Goal: Task Accomplishment & Management: Manage account settings

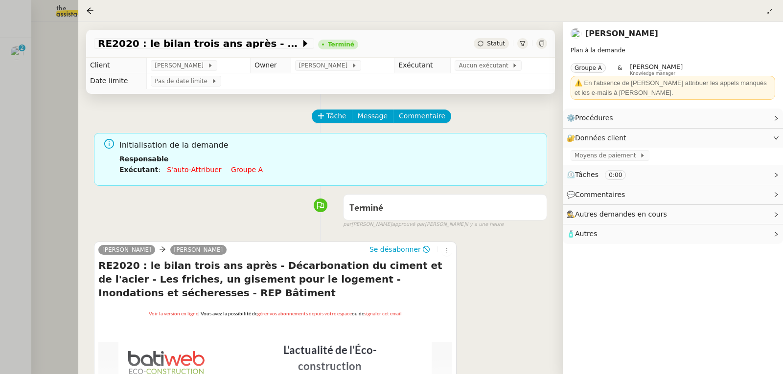
click at [33, 120] on div at bounding box center [391, 187] width 783 height 374
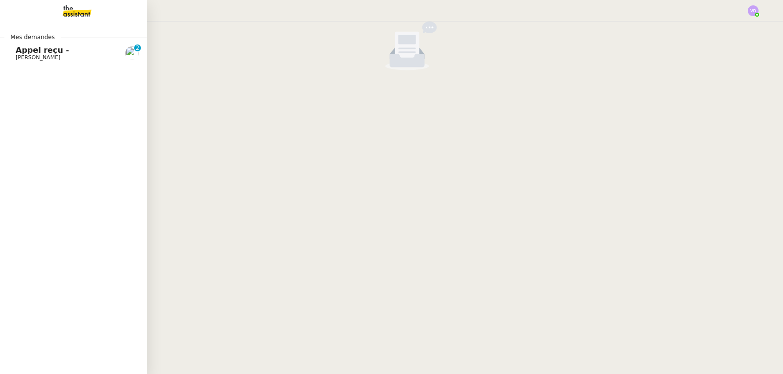
click at [40, 55] on span "[PERSON_NAME]" at bounding box center [38, 57] width 45 height 6
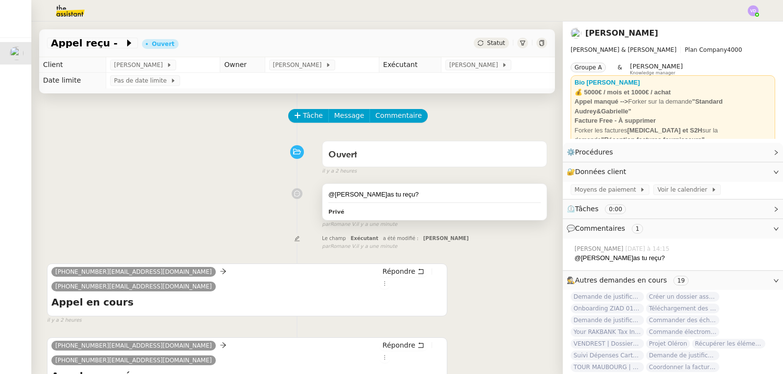
click at [357, 213] on div "Privé" at bounding box center [434, 211] width 212 height 11
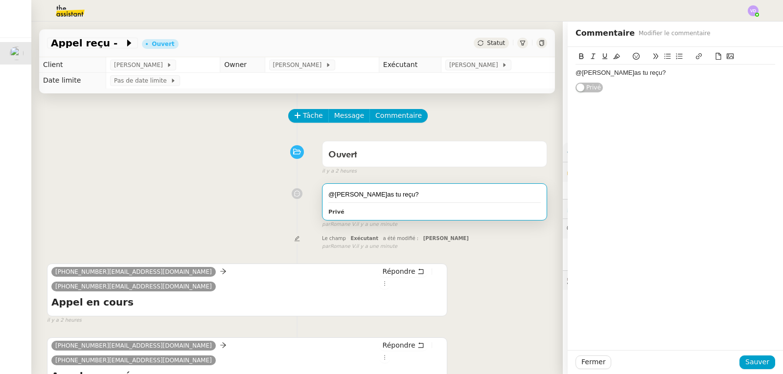
click at [642, 74] on div "@[PERSON_NAME]as tu reçu?" at bounding box center [675, 73] width 200 height 9
click at [697, 93] on div "@Romane : Non, c'est un appel qui a été redigé vers le répondeur" at bounding box center [675, 91] width 200 height 9
click at [761, 86] on div at bounding box center [675, 82] width 200 height 9
click at [761, 87] on div "@Romane : Non, c'est un appel qui a été redirigé vers le répondeur" at bounding box center [675, 91] width 200 height 9
click at [757, 369] on div "Fermer Sauver" at bounding box center [675, 362] width 215 height 24
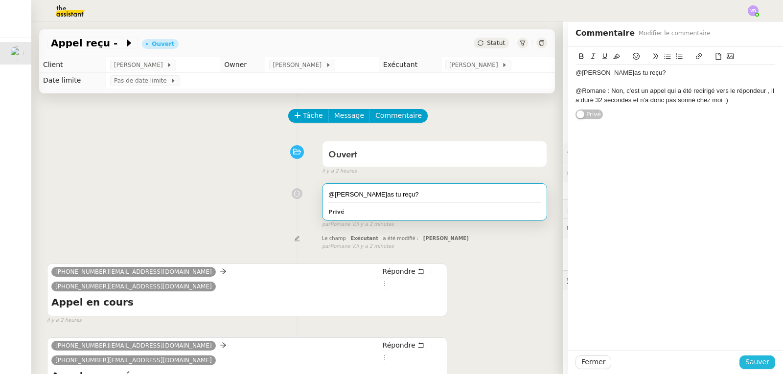
click at [755, 363] on span "Sauver" at bounding box center [757, 362] width 24 height 11
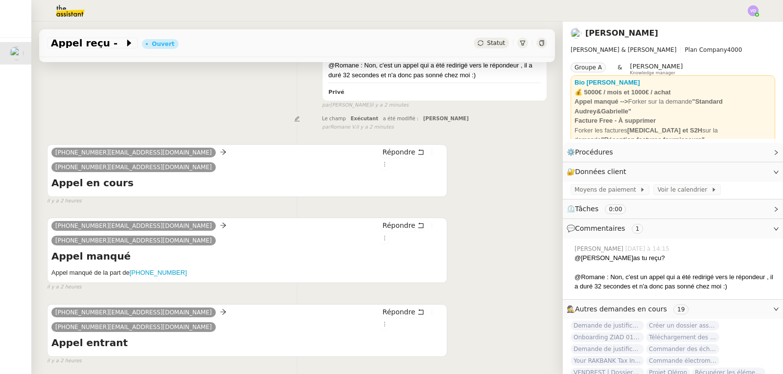
scroll to position [99, 0]
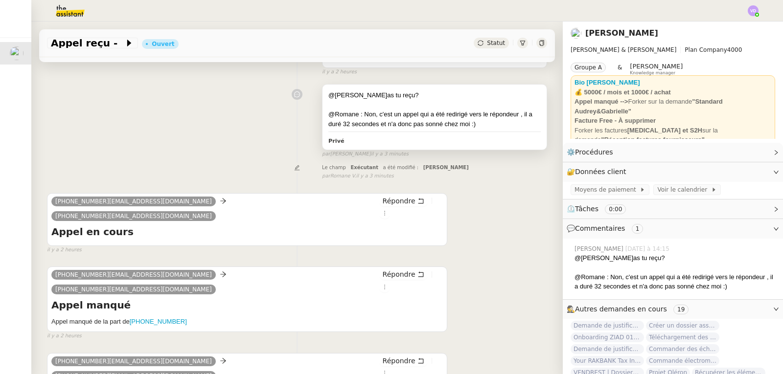
click at [393, 115] on div "@Romane : Non, c'est un appel qui a été redirigé vers le répondeur , il a duré …" at bounding box center [434, 119] width 212 height 19
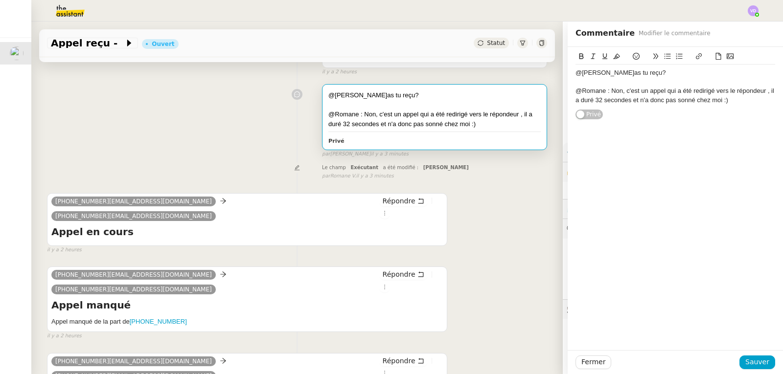
click at [760, 91] on div "@Romane : Non, c'est un appel qui a été redirigé vers le répondeur , il a duré …" at bounding box center [675, 96] width 200 height 18
click at [755, 360] on span "Sauver" at bounding box center [757, 362] width 24 height 11
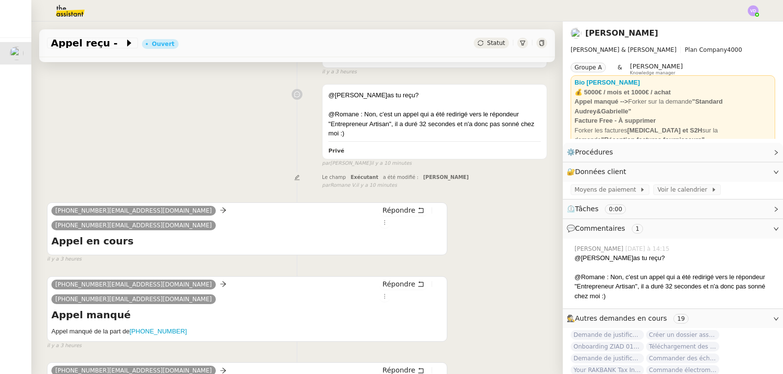
click at [206, 122] on div "@[PERSON_NAME]as tu reçu? @Romane : Non, c'est un appel qui a été redirigé vers…" at bounding box center [297, 124] width 500 height 88
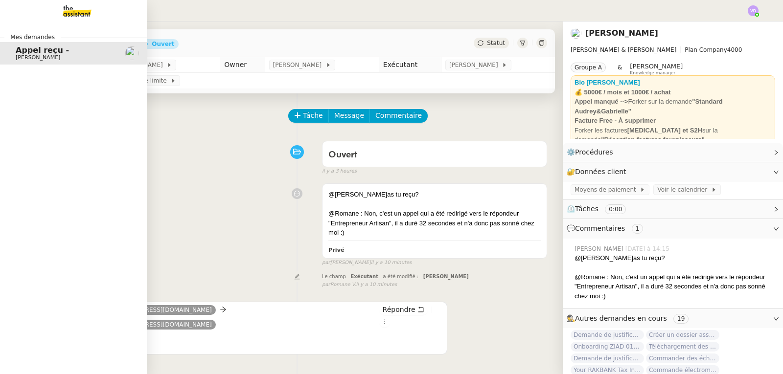
click at [24, 54] on span "[PERSON_NAME]" at bounding box center [38, 57] width 45 height 6
click at [79, 12] on img at bounding box center [69, 11] width 76 height 22
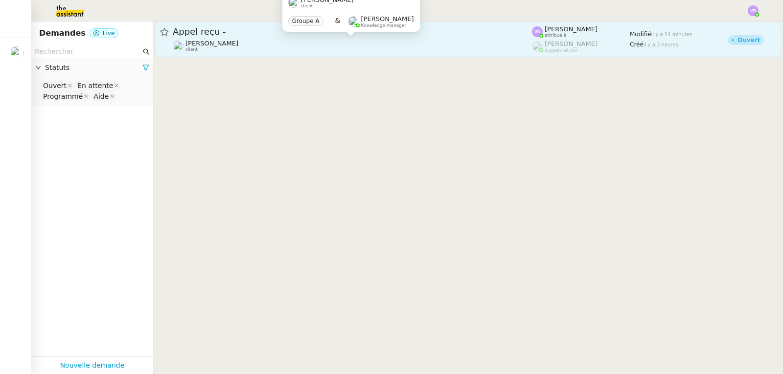
click at [351, 43] on div "[PERSON_NAME] client" at bounding box center [352, 46] width 359 height 13
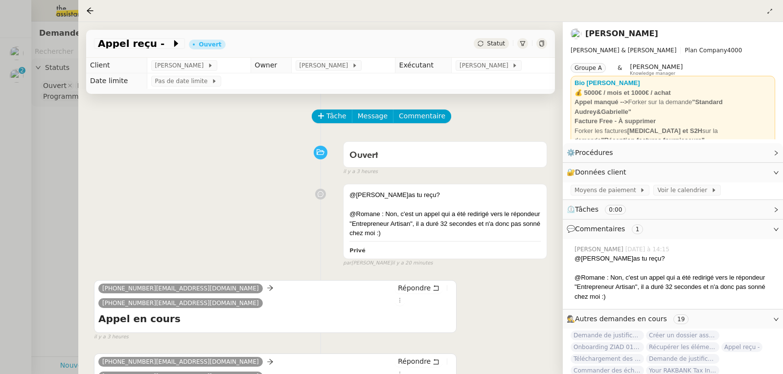
click at [21, 87] on div at bounding box center [391, 187] width 783 height 374
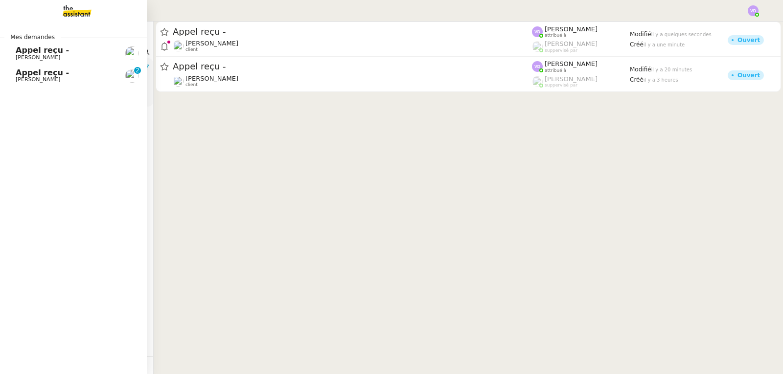
click at [55, 54] on span "[PERSON_NAME]" at bounding box center [38, 57] width 45 height 6
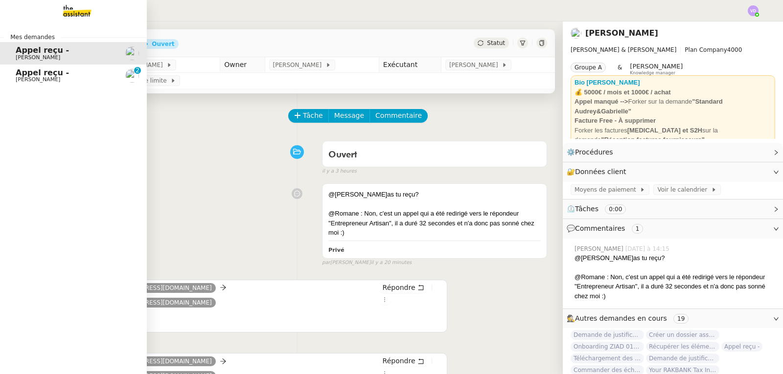
click at [27, 79] on span "[PERSON_NAME]" at bounding box center [38, 79] width 45 height 6
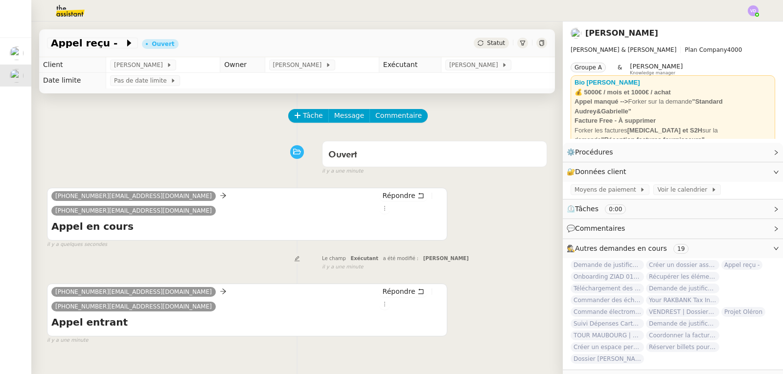
scroll to position [21, 0]
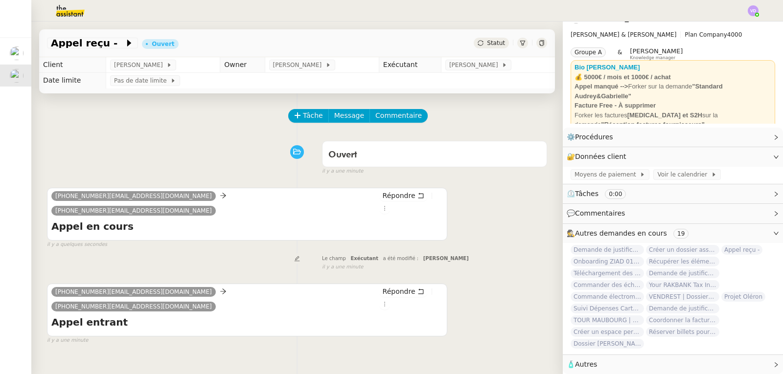
click at [760, 357] on div "🧴 Autres" at bounding box center [673, 364] width 220 height 19
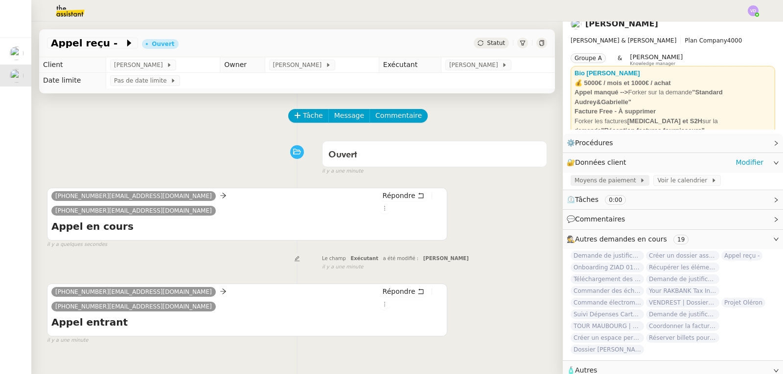
scroll to position [0, 0]
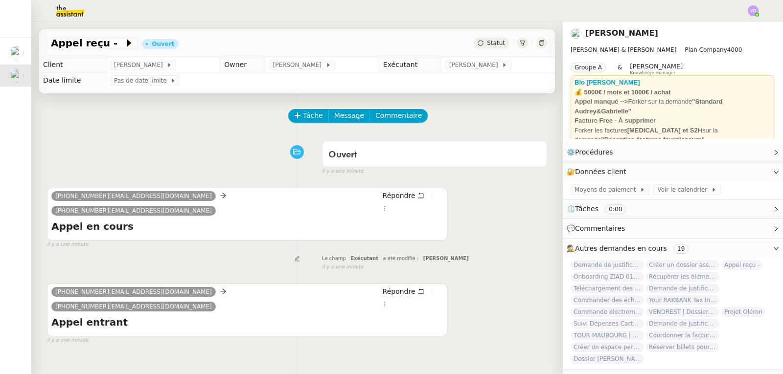
click at [760, 230] on div "💬 Commentaires" at bounding box center [673, 228] width 220 height 19
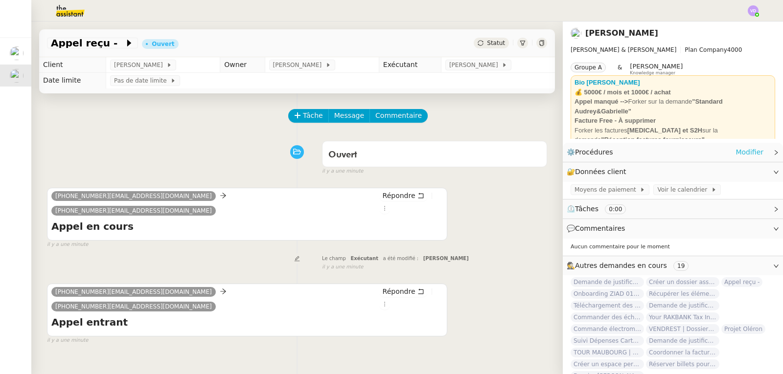
click at [748, 153] on link "Modifier" at bounding box center [749, 152] width 28 height 11
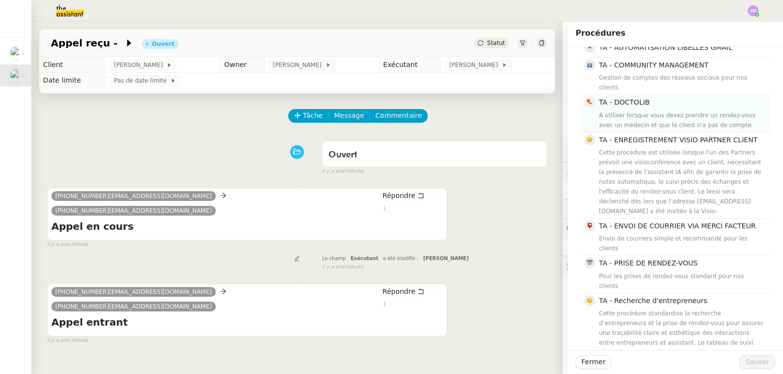
scroll to position [1471, 0]
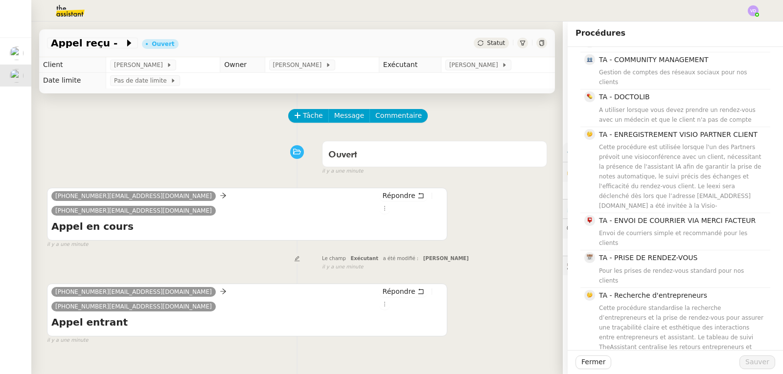
click at [512, 213] on div "[PHONE_NUMBER][EMAIL_ADDRESS][DOMAIN_NAME] [PHONE_NUMBER][EMAIL_ADDRESS][DOMAIN…" at bounding box center [297, 214] width 500 height 70
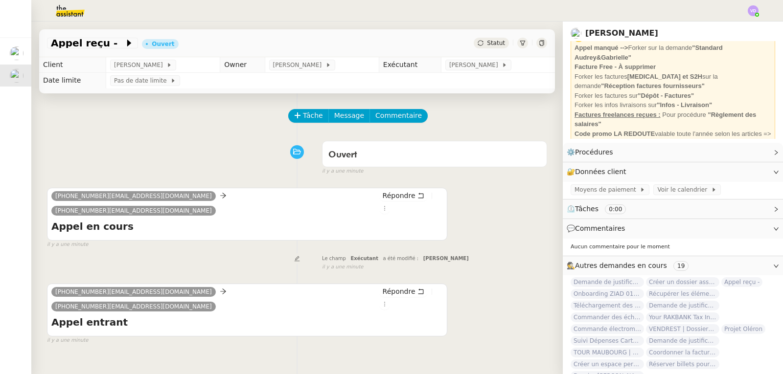
scroll to position [70, 0]
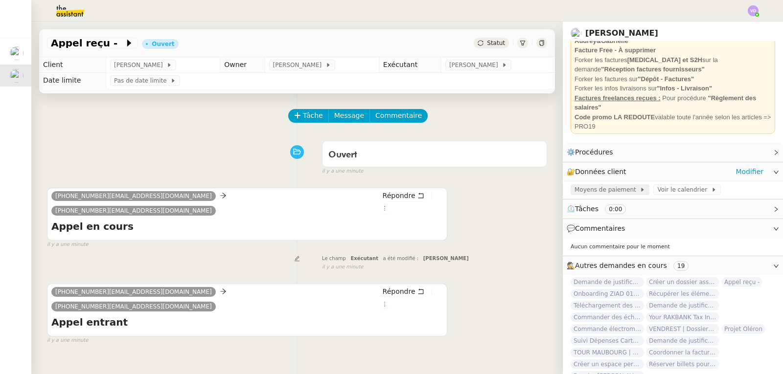
click at [596, 188] on span "Moyens de paiement" at bounding box center [606, 190] width 65 height 10
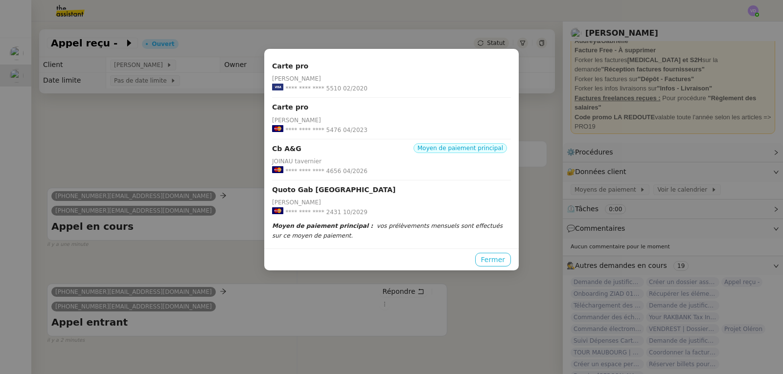
click at [497, 258] on span "Fermer" at bounding box center [493, 259] width 24 height 11
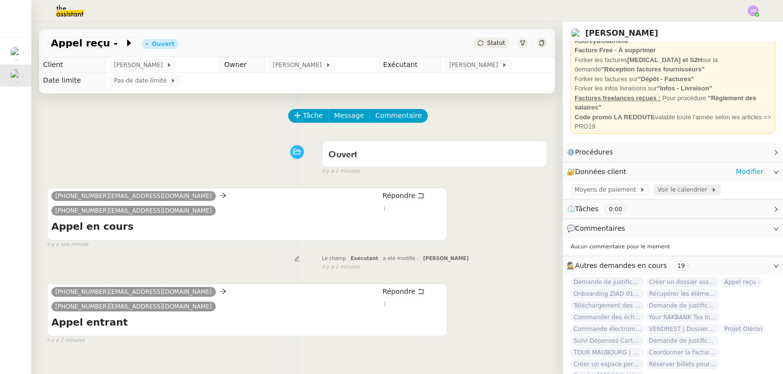
click at [685, 191] on span "Voir le calendrier" at bounding box center [683, 190] width 53 height 10
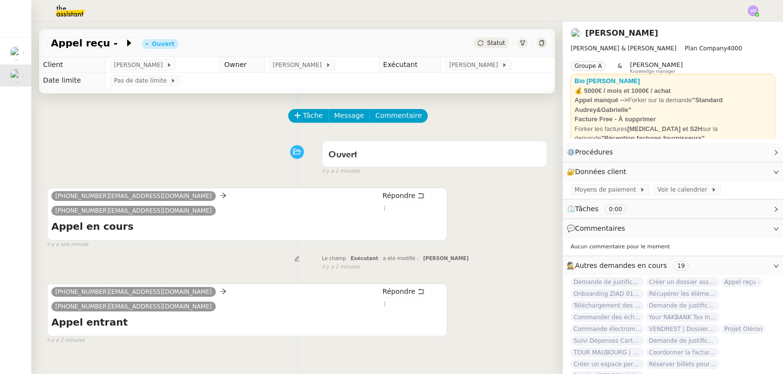
scroll to position [0, 0]
click at [146, 69] on span "[PERSON_NAME]" at bounding box center [140, 65] width 52 height 10
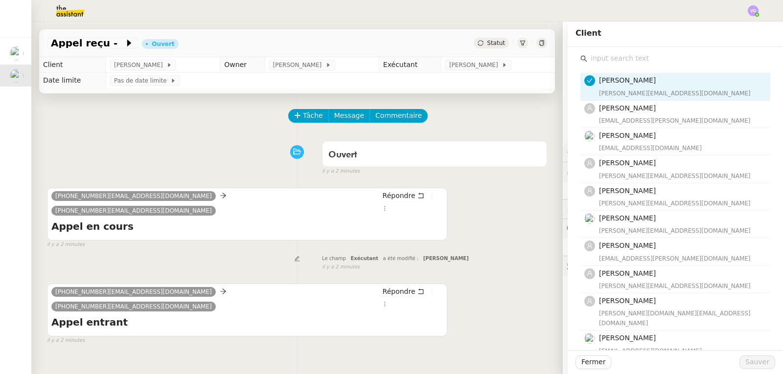
click at [492, 133] on div "Tâche Message Commentaire" at bounding box center [418, 120] width 258 height 23
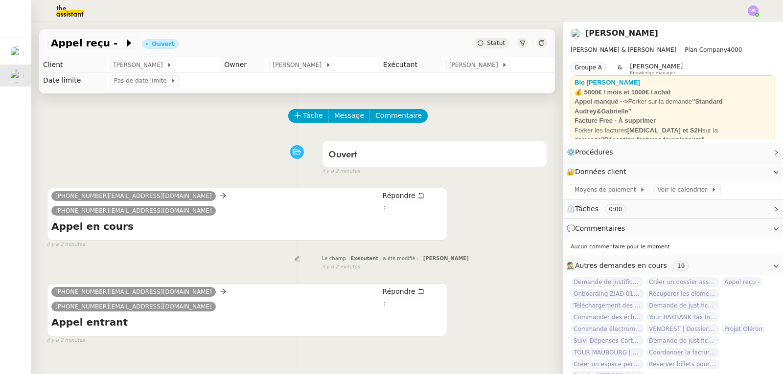
scroll to position [44, 0]
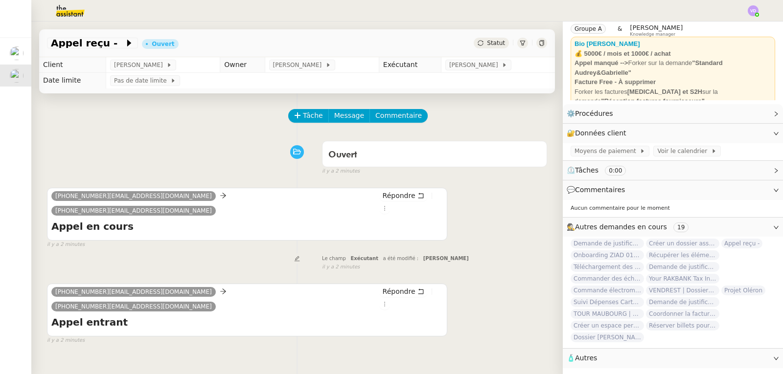
click at [593, 357] on span "🧴 Autres" at bounding box center [665, 358] width 197 height 11
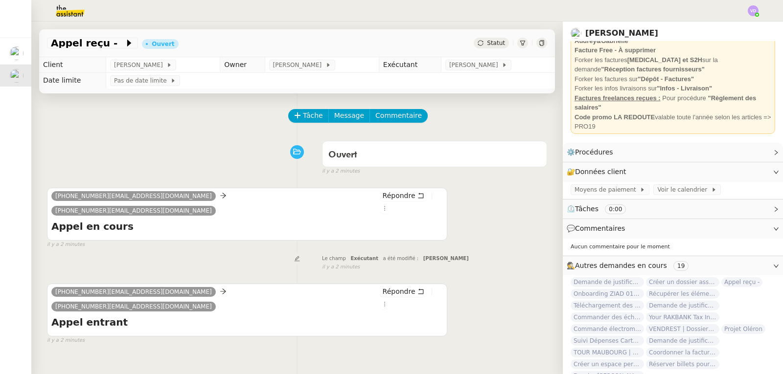
scroll to position [38, 0]
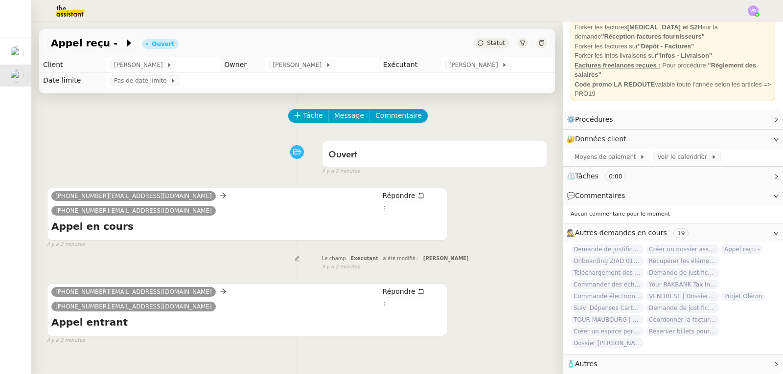
click at [579, 193] on span "Commentaires" at bounding box center [600, 196] width 50 height 8
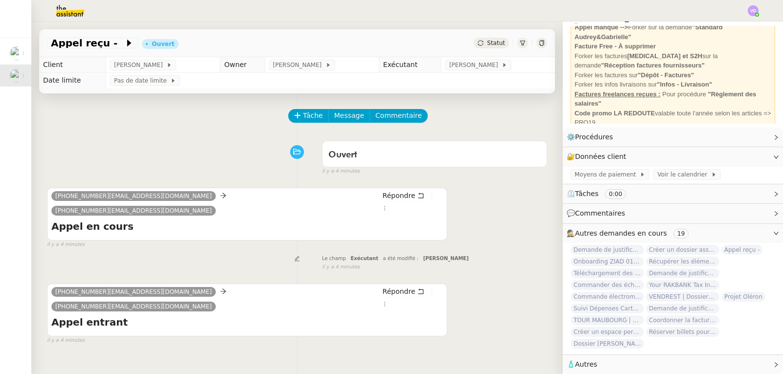
scroll to position [70, 0]
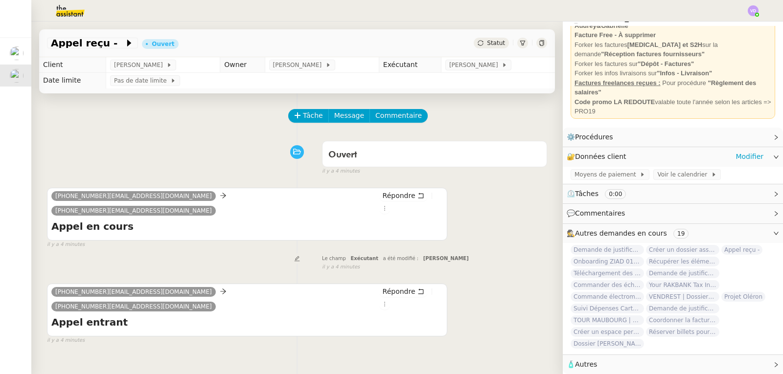
click at [604, 153] on span "Données client" at bounding box center [600, 157] width 51 height 8
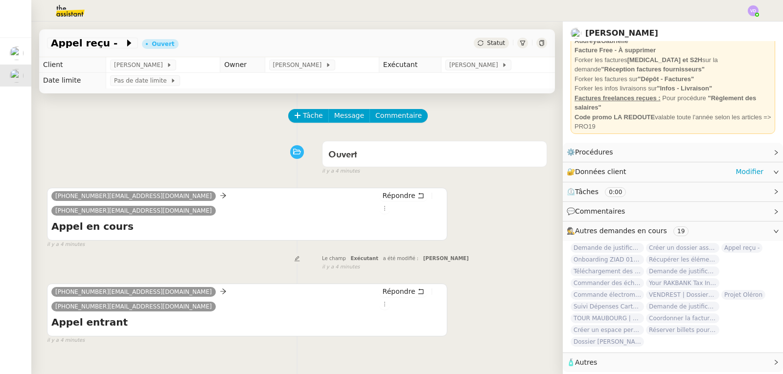
scroll to position [3, 0]
click at [595, 152] on span "Procédures" at bounding box center [594, 152] width 38 height 8
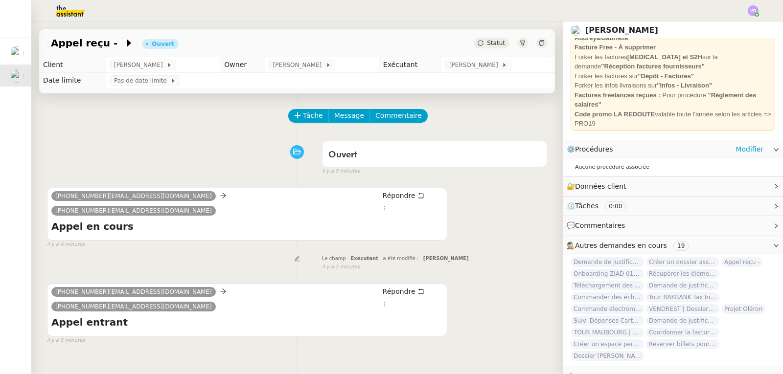
scroll to position [20, 0]
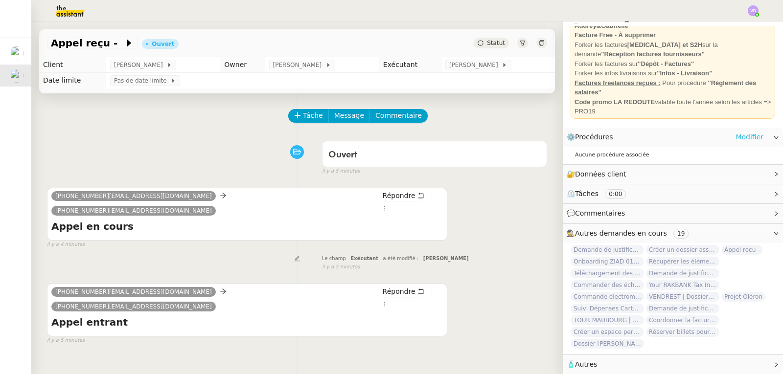
click at [736, 132] on link "Modifier" at bounding box center [749, 137] width 28 height 11
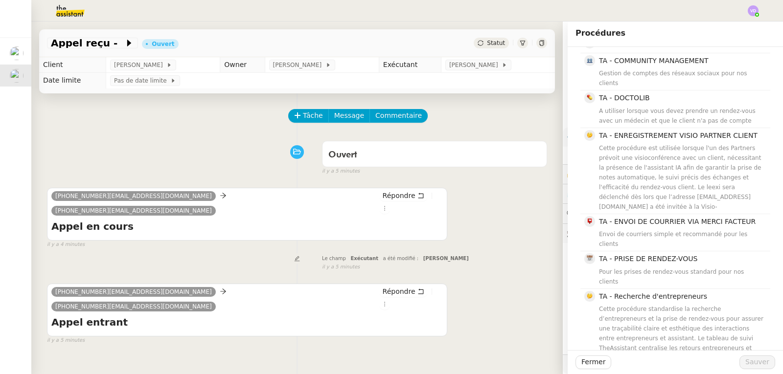
scroll to position [1471, 0]
click at [509, 263] on div "il y a 5 minutes" at bounding box center [434, 267] width 225 height 8
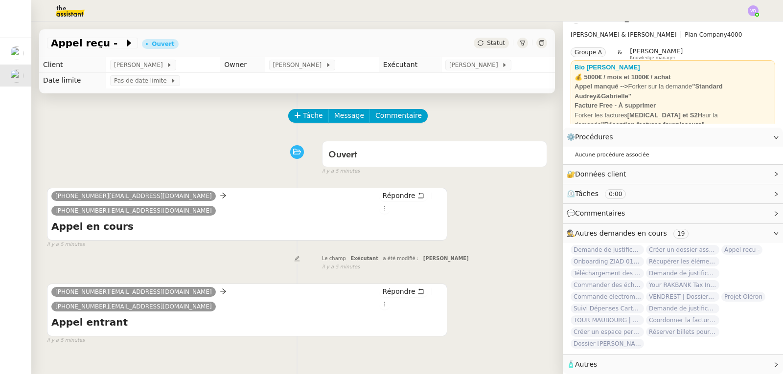
click at [527, 209] on div "[PHONE_NUMBER][EMAIL_ADDRESS][DOMAIN_NAME] [PHONE_NUMBER][EMAIL_ADDRESS][DOMAIN…" at bounding box center [297, 214] width 500 height 70
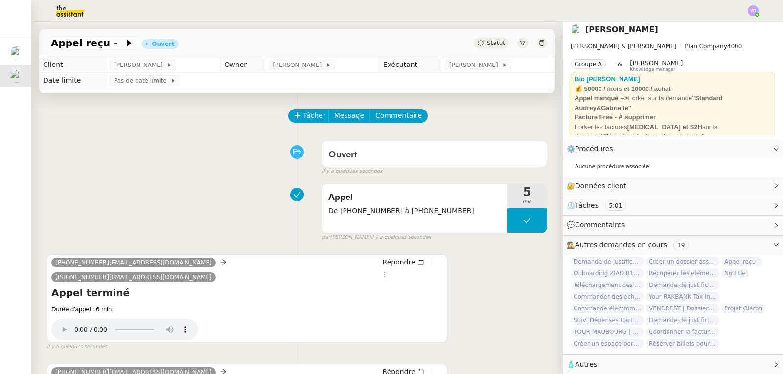
scroll to position [8, 0]
click at [606, 182] on span "Données client" at bounding box center [600, 186] width 51 height 8
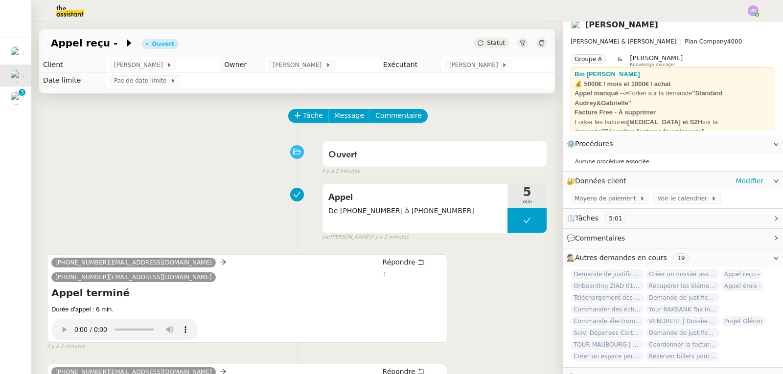
scroll to position [20, 0]
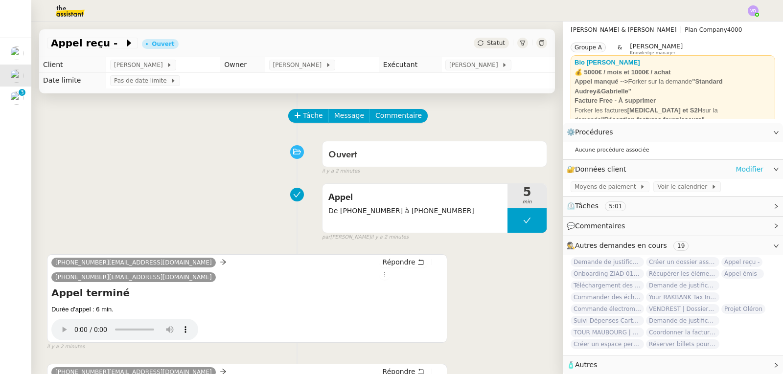
click at [747, 170] on link "Modifier" at bounding box center [749, 169] width 28 height 11
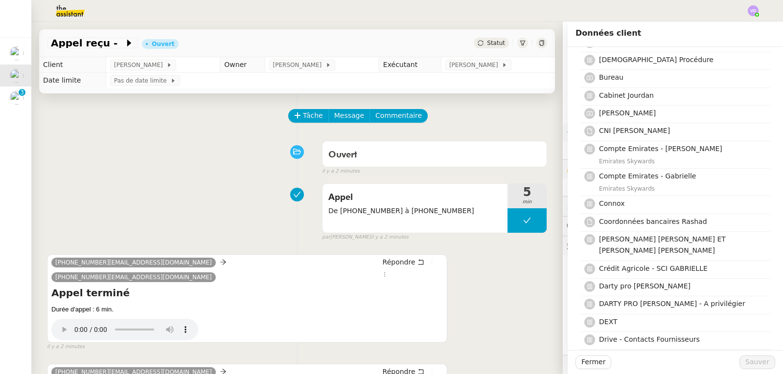
scroll to position [685, 0]
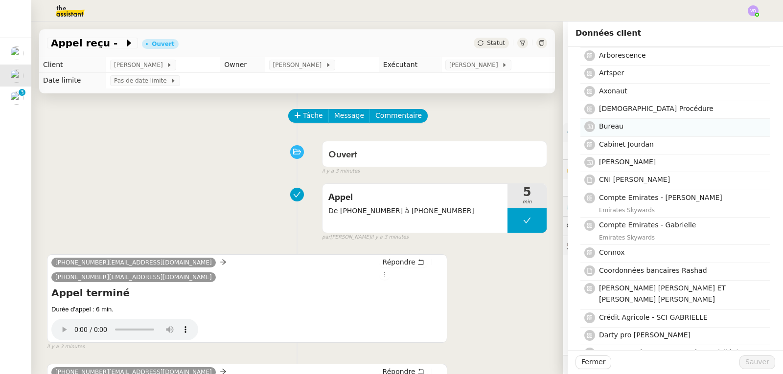
click at [609, 126] on span "Bureau" at bounding box center [611, 126] width 24 height 8
click at [506, 303] on div "[PHONE_NUMBER][EMAIL_ADDRESS][DOMAIN_NAME] [PHONE_NUMBER][EMAIL_ADDRESS][DOMAIN…" at bounding box center [297, 299] width 500 height 106
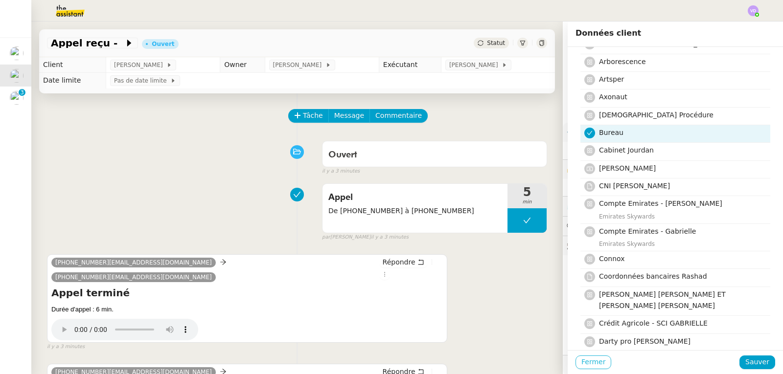
click at [582, 359] on span "Fermer" at bounding box center [593, 362] width 24 height 11
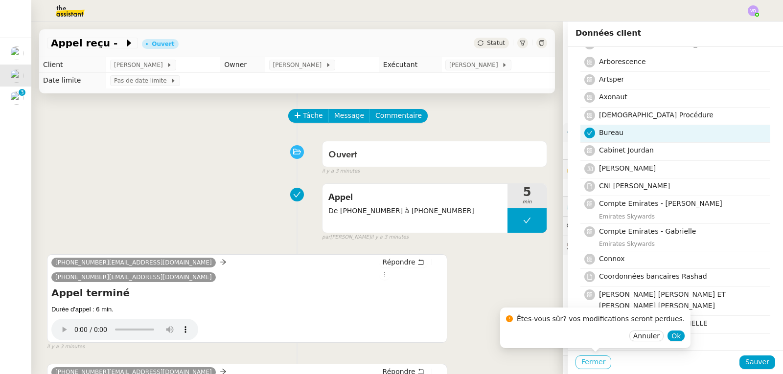
scroll to position [711, 0]
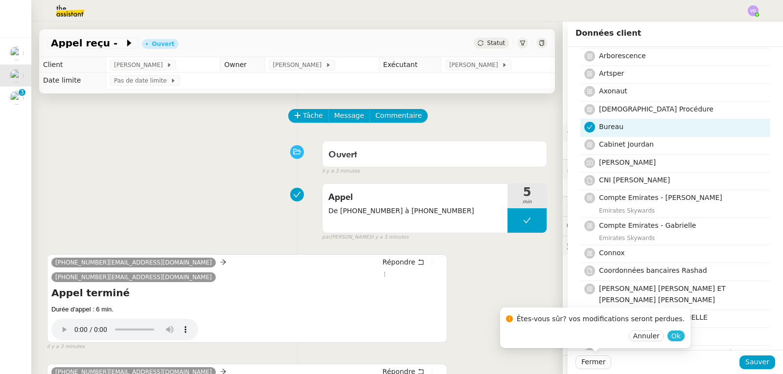
click at [671, 337] on span "Ok" at bounding box center [675, 336] width 9 height 10
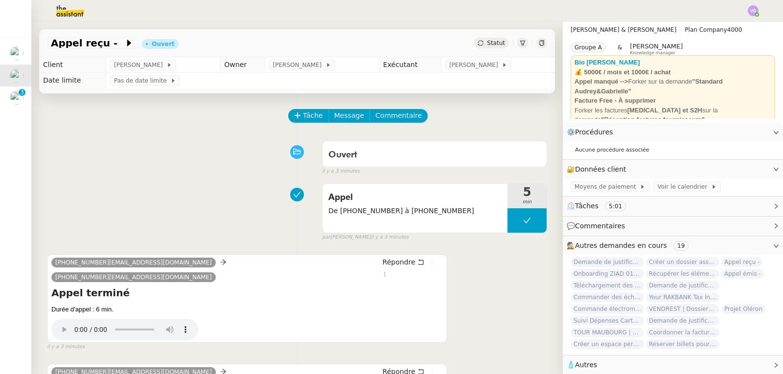
click at [481, 276] on div "[PHONE_NUMBER][EMAIL_ADDRESS][DOMAIN_NAME] [PHONE_NUMBER][EMAIL_ADDRESS][DOMAIN…" at bounding box center [297, 299] width 500 height 106
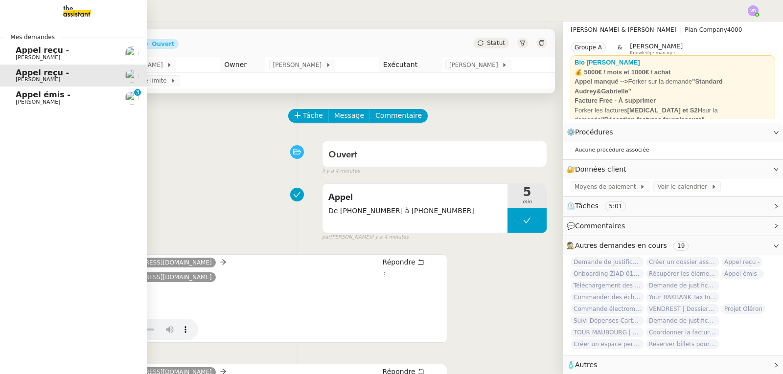
click at [68, 104] on span "[PERSON_NAME]" at bounding box center [65, 102] width 99 height 6
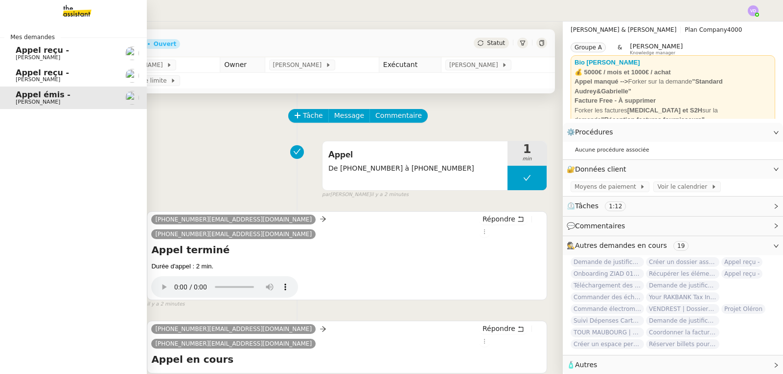
click at [16, 70] on span "Appel reçu -" at bounding box center [42, 72] width 53 height 9
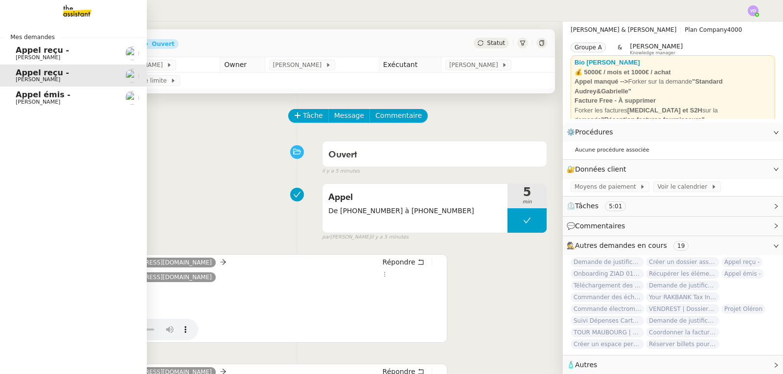
click at [27, 53] on span "Appel reçu -" at bounding box center [42, 50] width 53 height 9
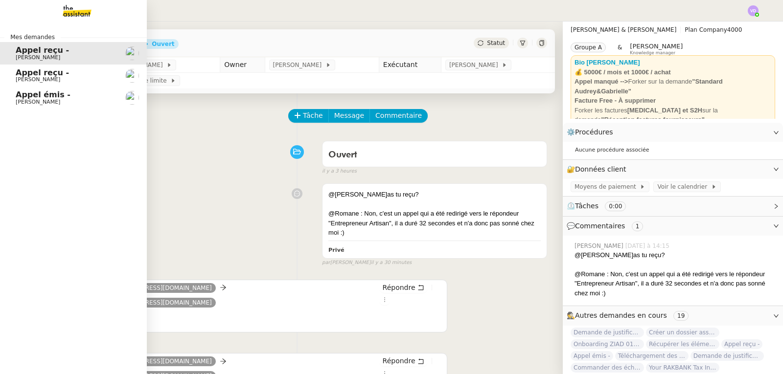
click at [44, 80] on span "[PERSON_NAME]" at bounding box center [38, 79] width 45 height 6
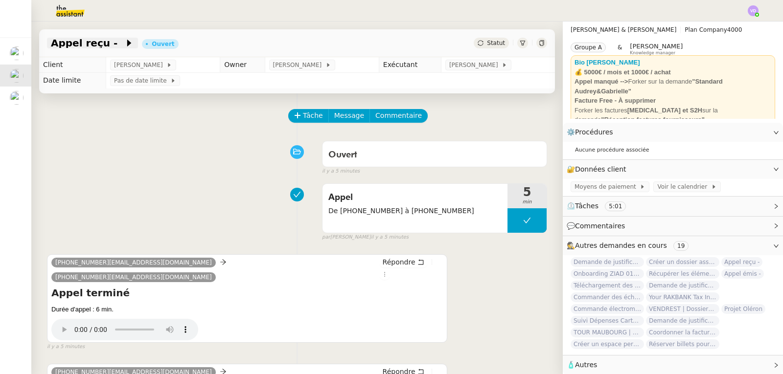
click at [95, 46] on span "Appel reçu -" at bounding box center [87, 43] width 73 height 10
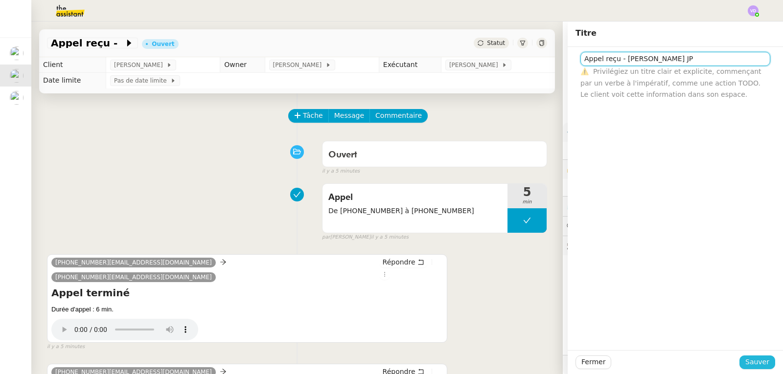
type input "Appel reçu - [PERSON_NAME] JP"
click at [755, 362] on span "Sauver" at bounding box center [757, 362] width 24 height 11
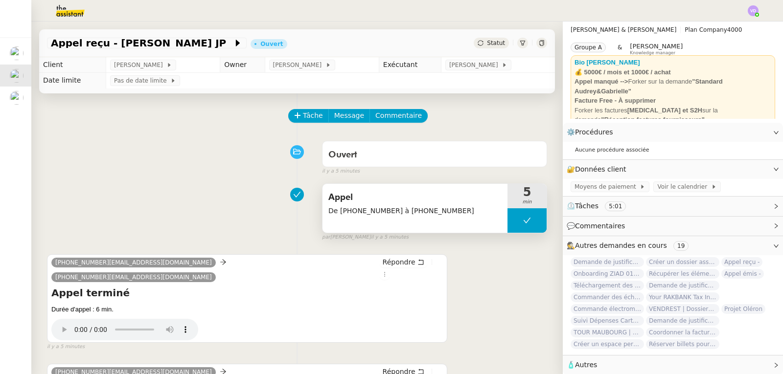
click at [410, 197] on span "Appel" at bounding box center [414, 197] width 173 height 15
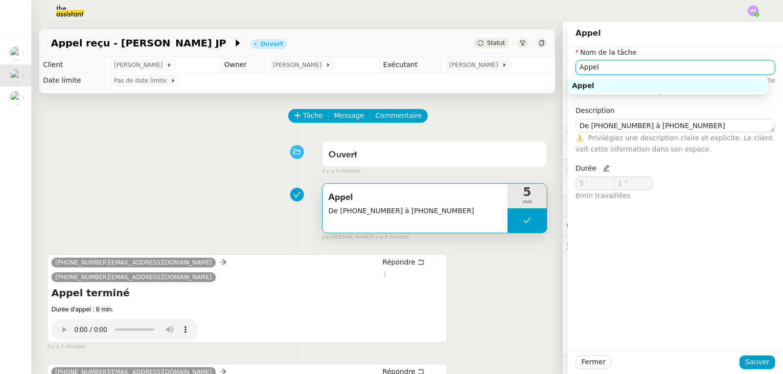
click at [631, 70] on input "Appel" at bounding box center [675, 67] width 200 height 14
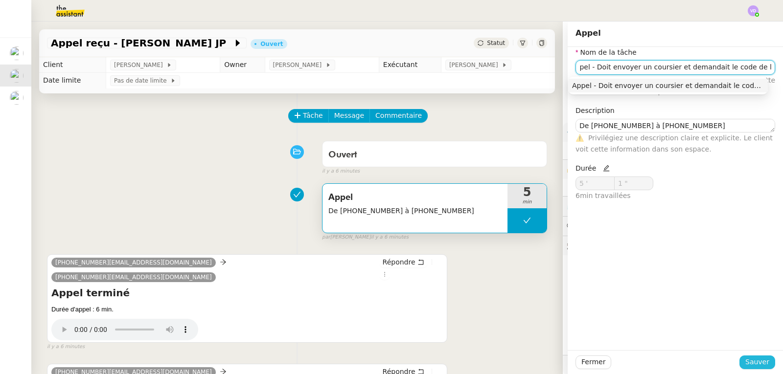
type input "Appel - Doit envoyer un coursier et demandait le code de la porte"
click at [757, 359] on span "Sauver" at bounding box center [757, 362] width 24 height 11
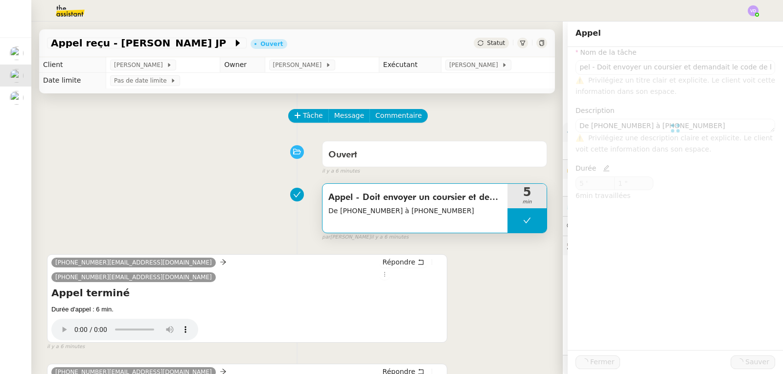
scroll to position [0, 0]
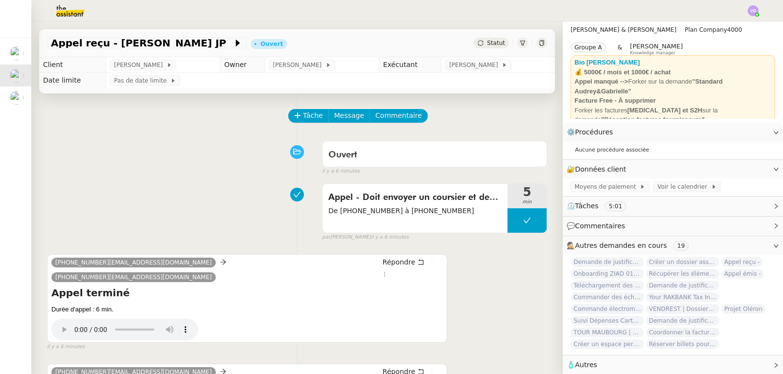
click at [232, 149] on div "Ouvert false il y a 6 minutes" at bounding box center [297, 156] width 500 height 39
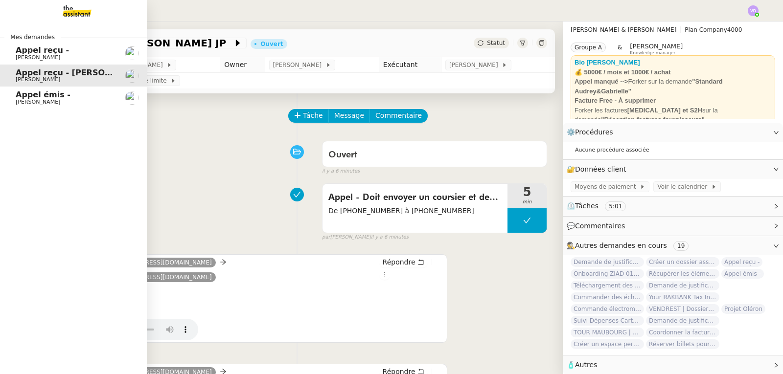
click at [37, 101] on span "[PERSON_NAME]" at bounding box center [38, 102] width 45 height 6
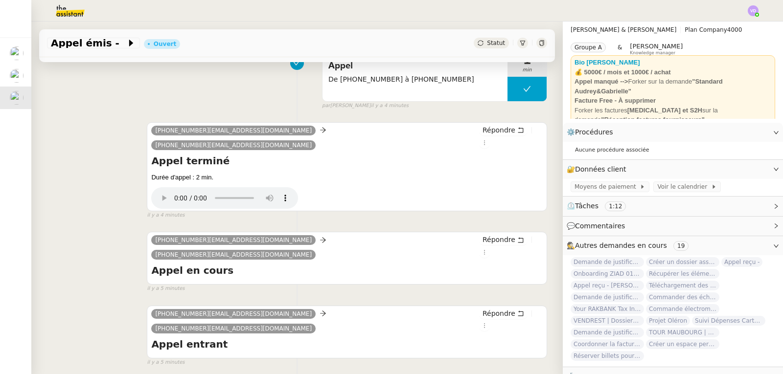
scroll to position [98, 0]
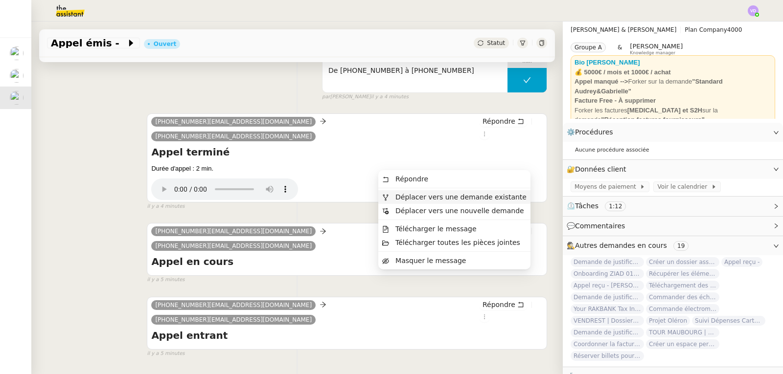
click at [493, 198] on span "Déplacer vers une demande existante" at bounding box center [460, 197] width 131 height 8
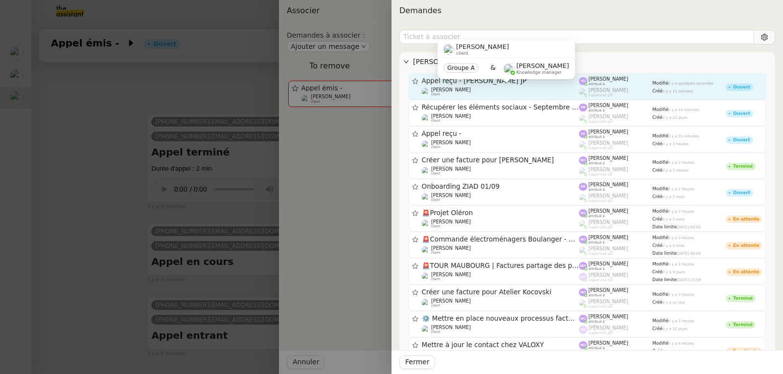
click at [492, 88] on div "[PERSON_NAME] client" at bounding box center [501, 92] width 158 height 10
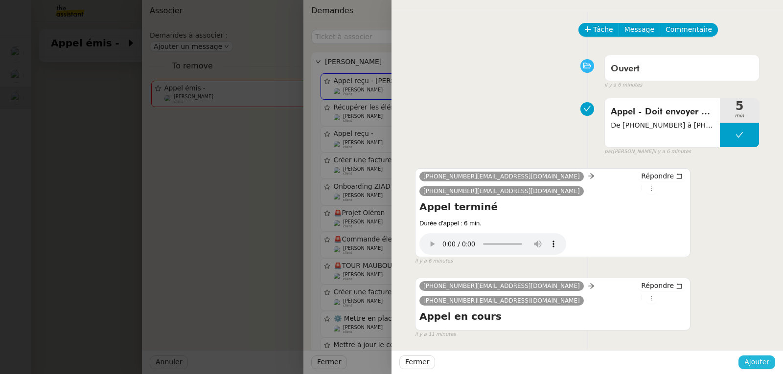
click at [764, 366] on span "Ajouter" at bounding box center [756, 362] width 25 height 11
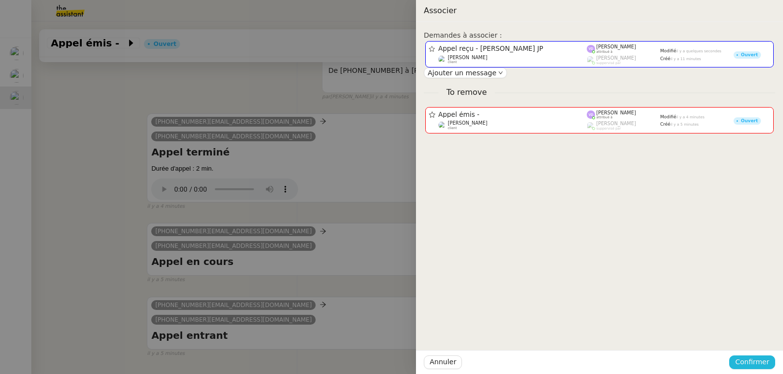
click at [764, 366] on span "Confirmer" at bounding box center [752, 362] width 34 height 11
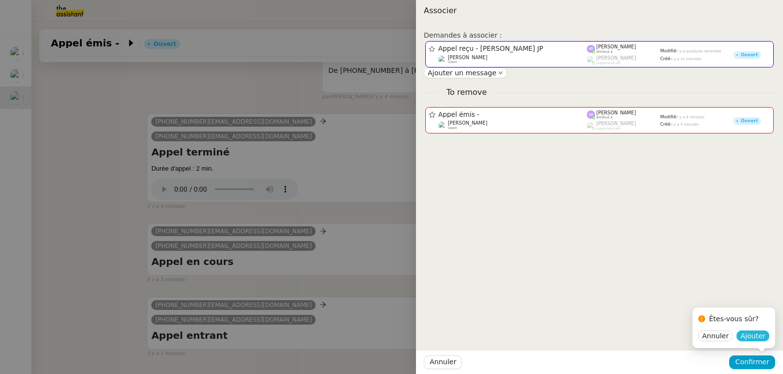
click at [761, 336] on span "Ajouter" at bounding box center [752, 336] width 25 height 10
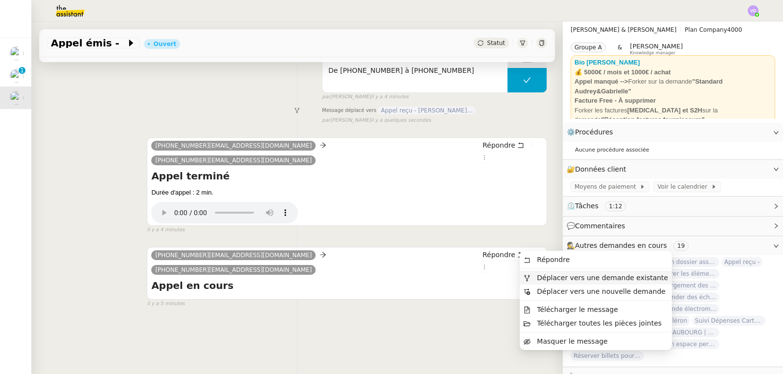
click at [544, 278] on span "Déplacer vers une demande existante" at bounding box center [602, 278] width 131 height 8
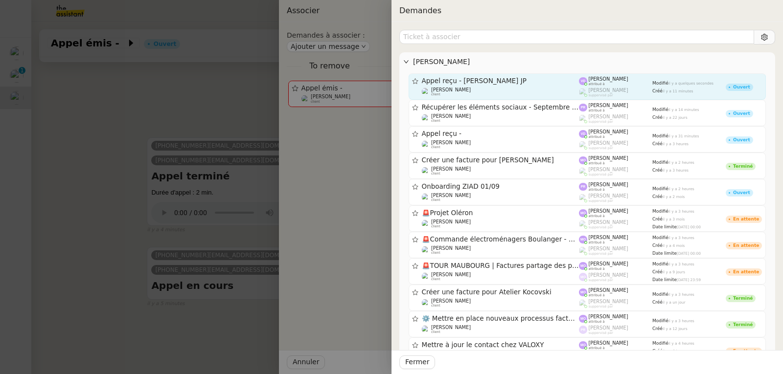
click at [476, 78] on span "Appel reçu - [PERSON_NAME] JP" at bounding box center [501, 81] width 158 height 7
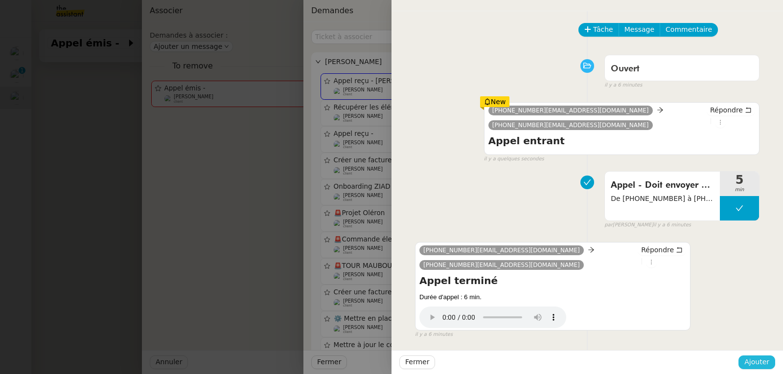
click at [762, 361] on span "Ajouter" at bounding box center [756, 362] width 25 height 11
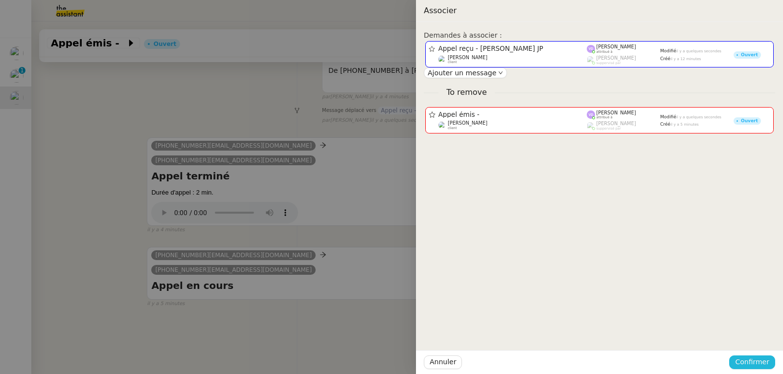
click at [764, 367] on span "Confirmer" at bounding box center [752, 362] width 34 height 11
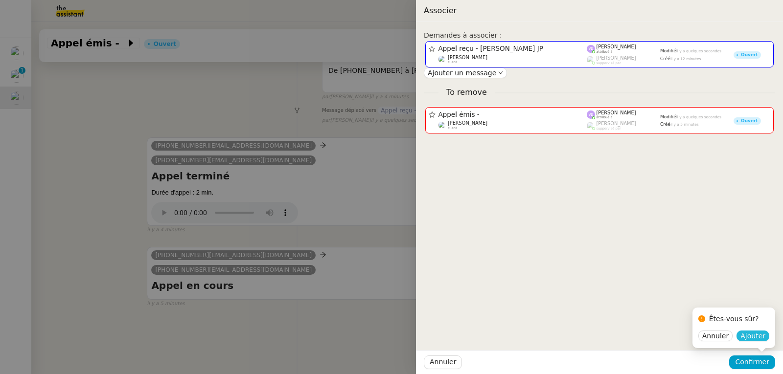
click at [753, 335] on span "Ajouter" at bounding box center [752, 336] width 25 height 10
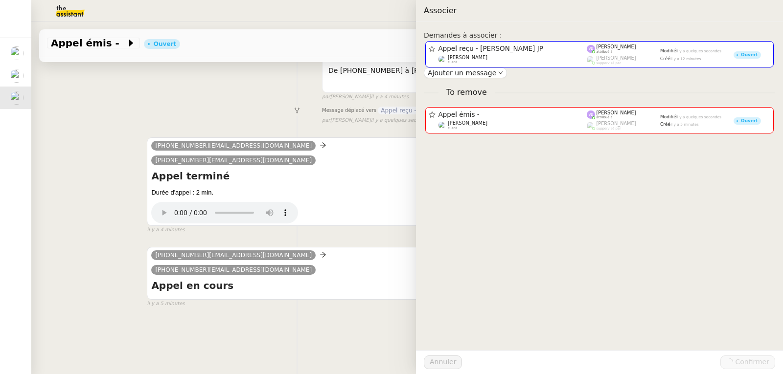
click at [278, 276] on div at bounding box center [391, 187] width 783 height 374
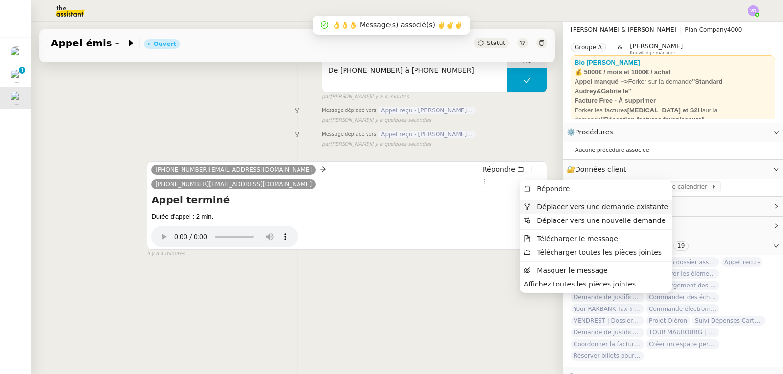
click at [543, 206] on span "Déplacer vers une demande existante" at bounding box center [602, 207] width 131 height 8
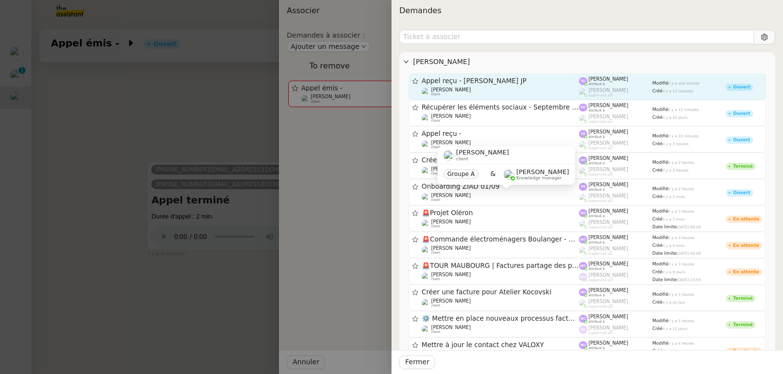
click at [479, 81] on span "Appel reçu - [PERSON_NAME] JP" at bounding box center [501, 81] width 158 height 7
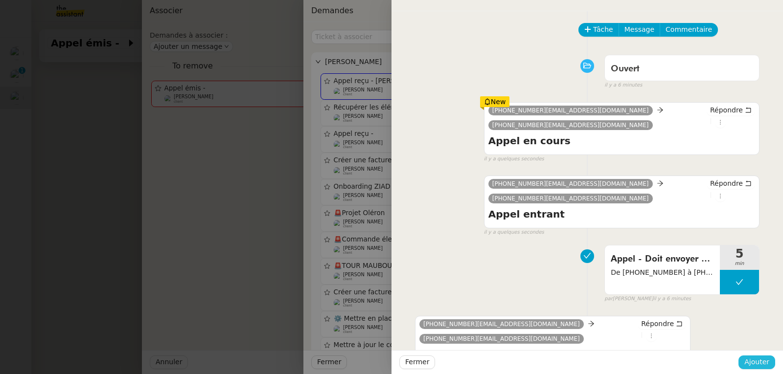
click at [755, 361] on span "Ajouter" at bounding box center [756, 362] width 25 height 11
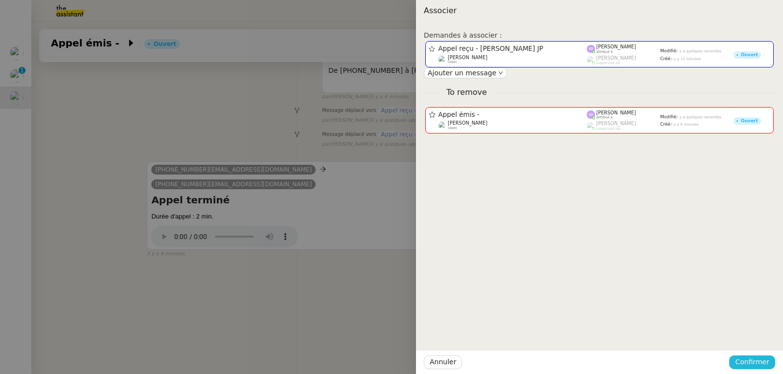
click at [754, 359] on span "Confirmer" at bounding box center [752, 362] width 34 height 11
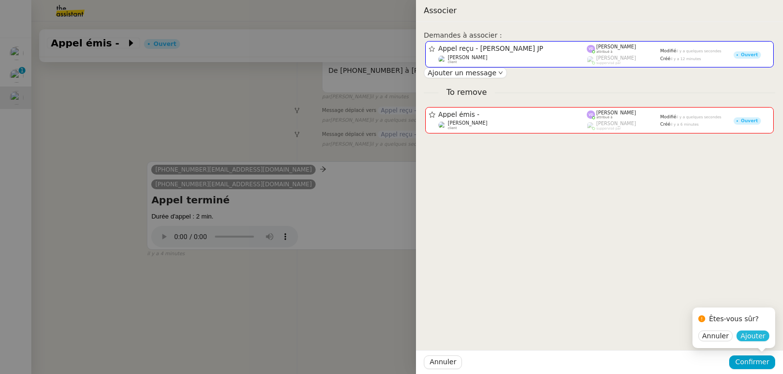
click at [756, 340] on span "Ajouter" at bounding box center [752, 336] width 25 height 10
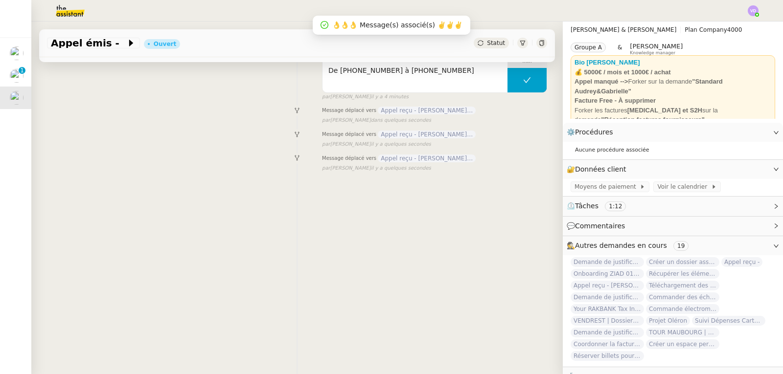
click at [244, 214] on div "Tâche Message Commentaire Veuillez patienter une erreur s'est produite 👌👌👌 mess…" at bounding box center [296, 183] width 531 height 374
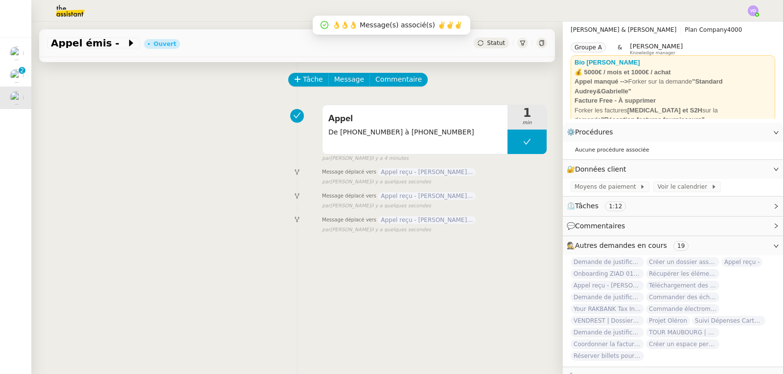
scroll to position [0, 0]
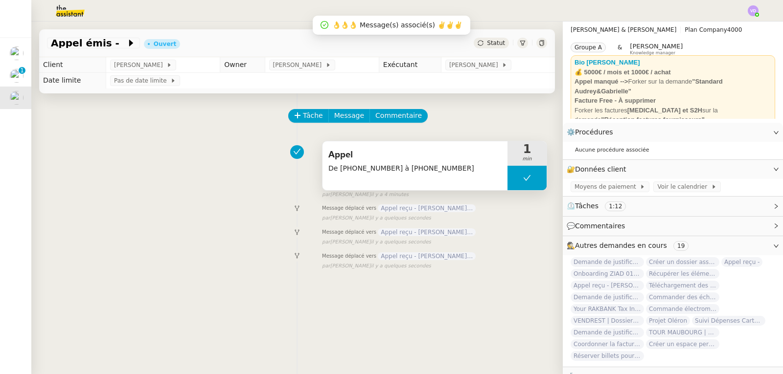
click at [464, 161] on span "Appel" at bounding box center [414, 155] width 173 height 15
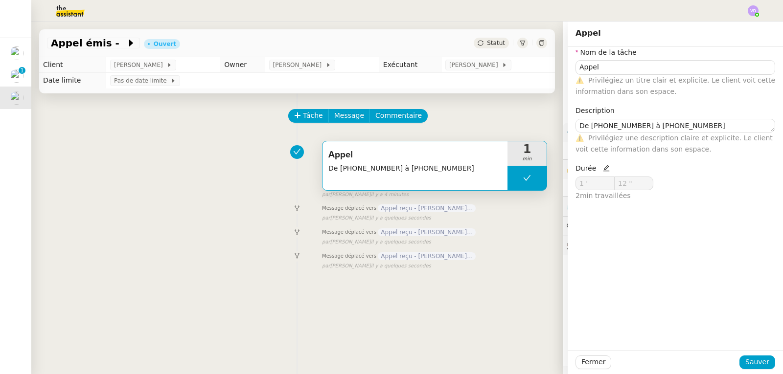
click at [603, 170] on icon at bounding box center [606, 168] width 7 height 7
drag, startPoint x: 586, startPoint y: 183, endPoint x: 573, endPoint y: 183, distance: 12.2
click at [576, 183] on input "1 '" at bounding box center [595, 183] width 38 height 13
type input "0 '"
click at [755, 360] on span "Sauver" at bounding box center [757, 362] width 24 height 11
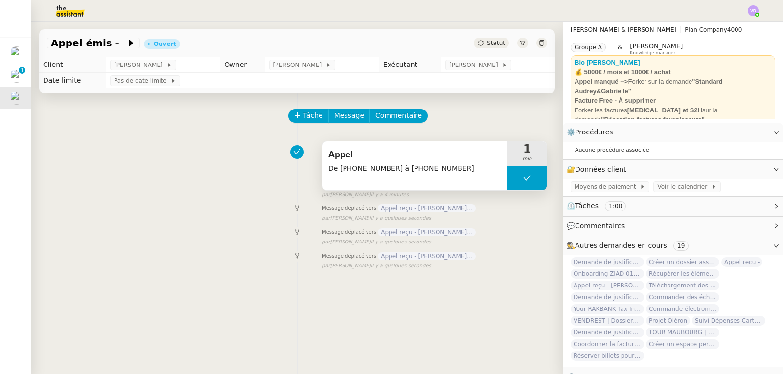
click at [467, 164] on span "De [PHONE_NUMBER] à [PHONE_NUMBER]" at bounding box center [414, 168] width 173 height 11
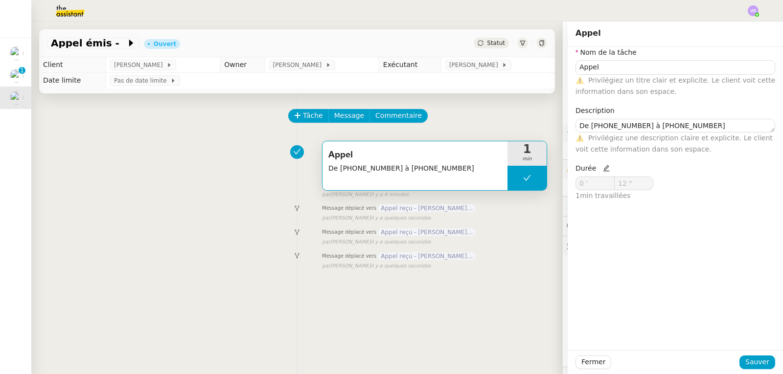
click at [493, 249] on div "Tâche Message Commentaire Veuillez patienter une erreur s'est produite 👌👌👌 mess…" at bounding box center [296, 280] width 531 height 374
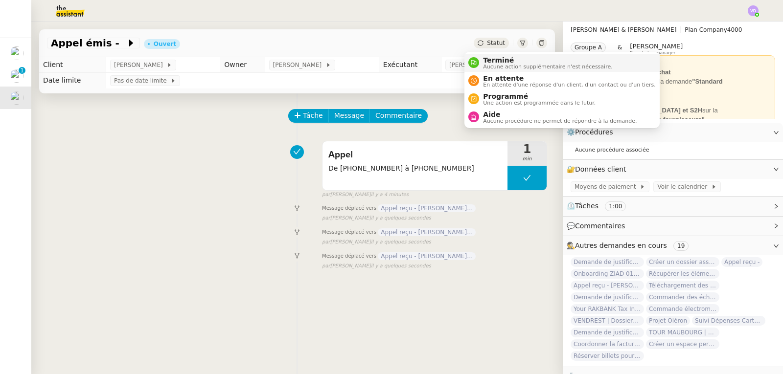
click at [490, 60] on span "Terminé" at bounding box center [547, 60] width 129 height 8
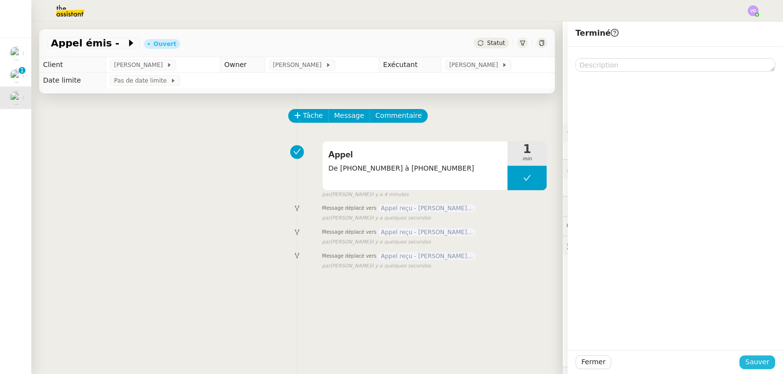
click at [763, 360] on button "Sauver" at bounding box center [757, 363] width 36 height 14
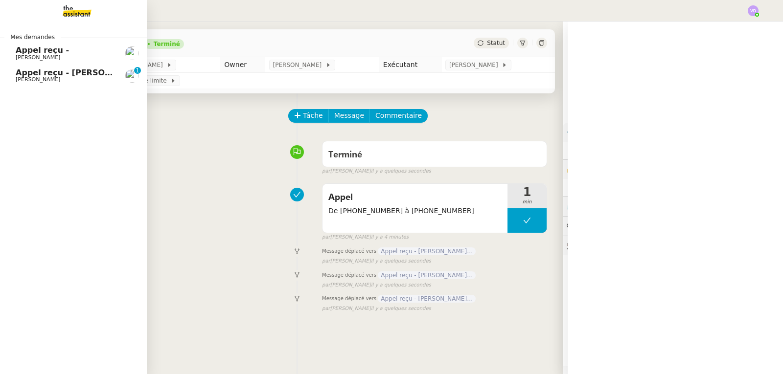
drag, startPoint x: 68, startPoint y: 71, endPoint x: 86, endPoint y: 80, distance: 19.5
click at [68, 71] on span "Appel reçu - [PERSON_NAME] JP" at bounding box center [86, 72] width 140 height 9
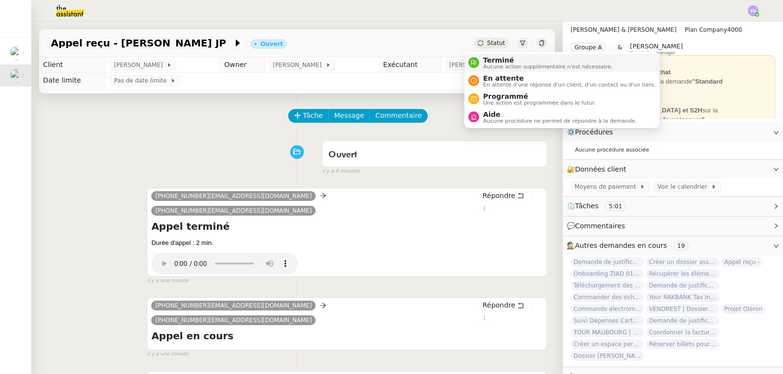
click at [489, 59] on span "Terminé" at bounding box center [547, 60] width 129 height 8
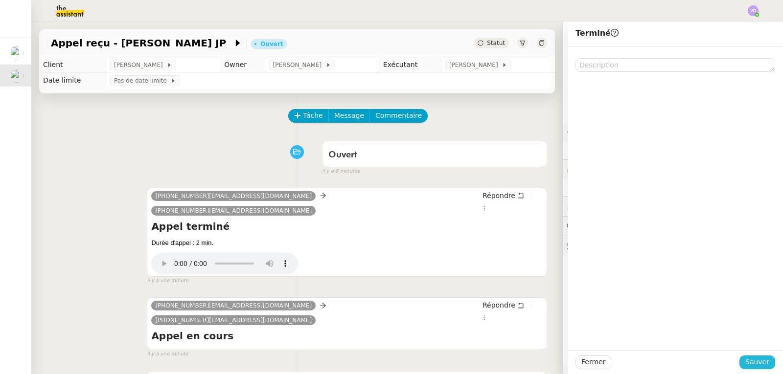
click at [745, 361] on span "Sauver" at bounding box center [757, 362] width 24 height 11
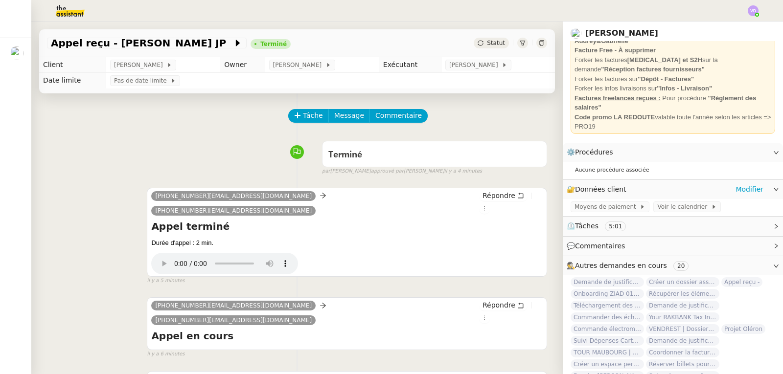
click at [773, 188] on icon at bounding box center [776, 189] width 6 height 6
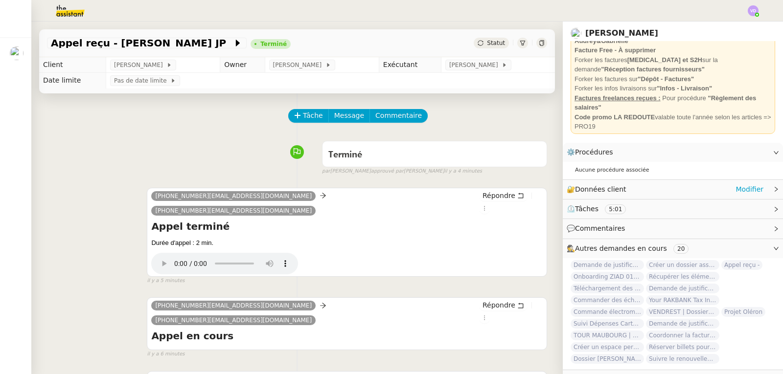
click at [773, 188] on icon at bounding box center [776, 189] width 6 height 6
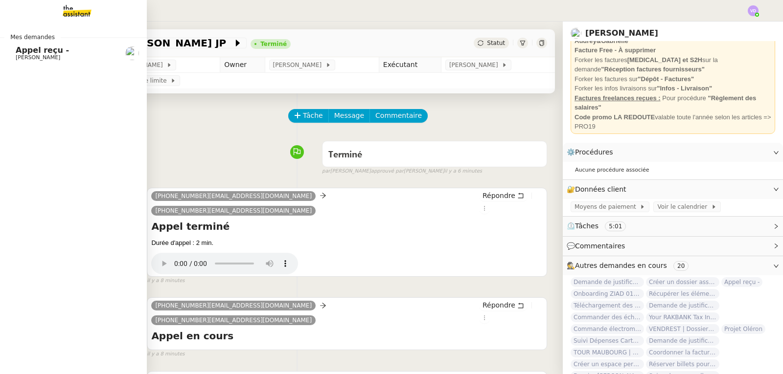
click at [61, 52] on span "Appel reçu -" at bounding box center [65, 50] width 99 height 9
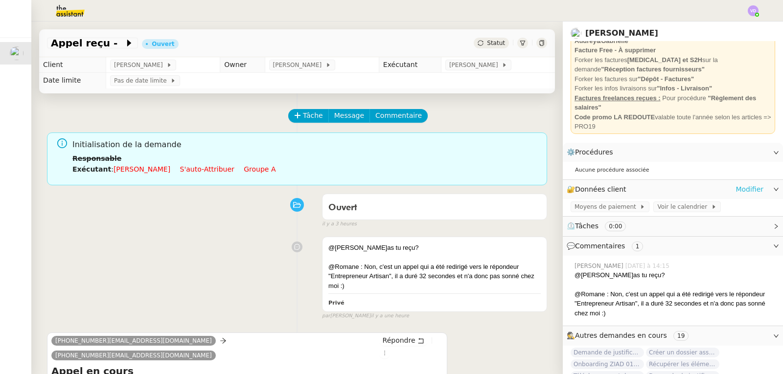
click at [741, 187] on link "Modifier" at bounding box center [749, 189] width 28 height 11
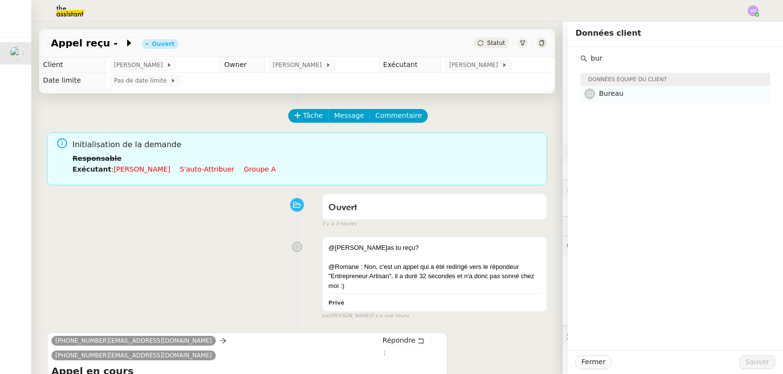
type input "bur"
click at [599, 94] on span "Bureau" at bounding box center [611, 94] width 24 height 8
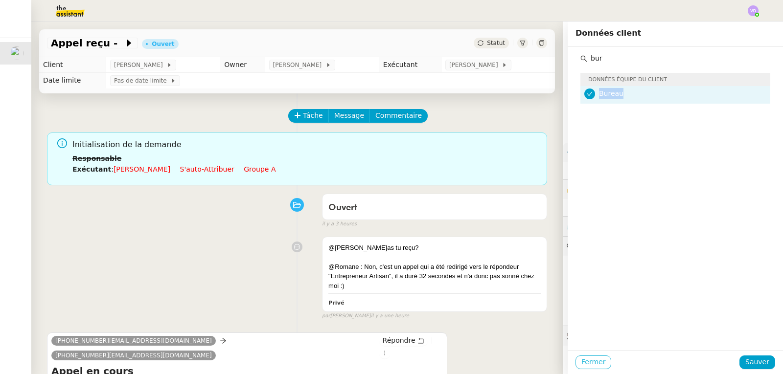
click at [595, 365] on span "Fermer" at bounding box center [593, 362] width 24 height 11
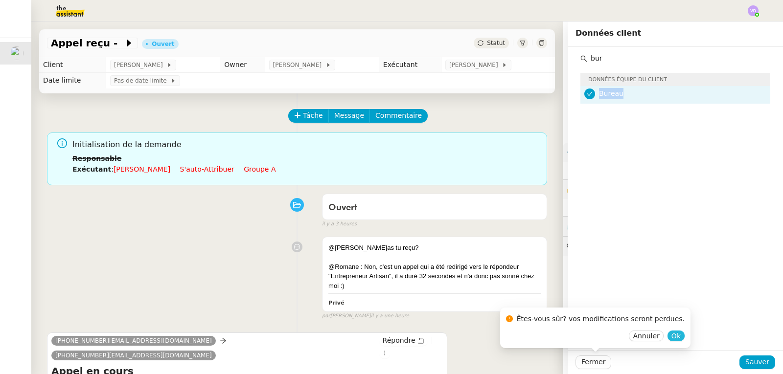
click at [671, 336] on span "Ok" at bounding box center [675, 336] width 9 height 10
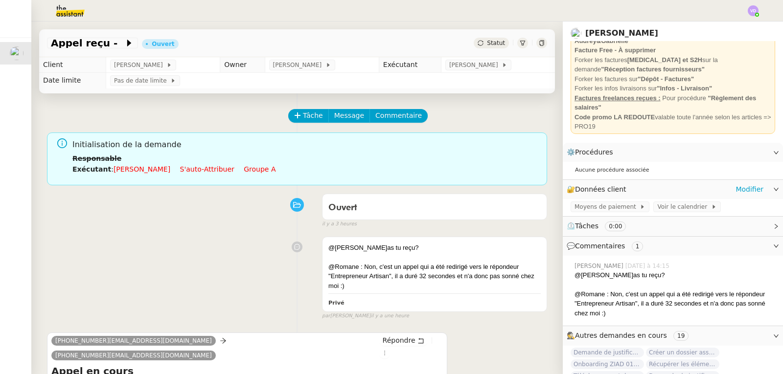
click at [567, 191] on span "🔐 Données client" at bounding box center [599, 189] width 64 height 11
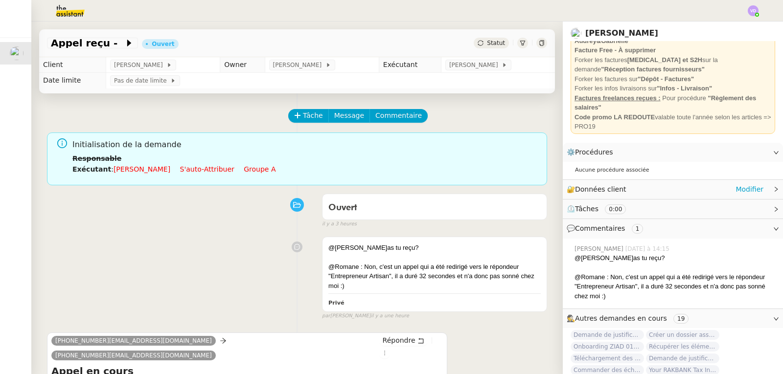
click at [567, 191] on span "🔐 Données client" at bounding box center [599, 189] width 64 height 11
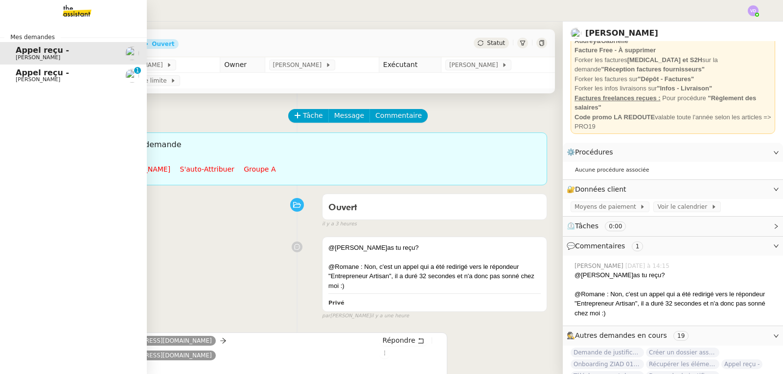
drag, startPoint x: 25, startPoint y: 73, endPoint x: 34, endPoint y: 77, distance: 9.5
click at [25, 73] on span "Appel reçu -" at bounding box center [42, 72] width 53 height 9
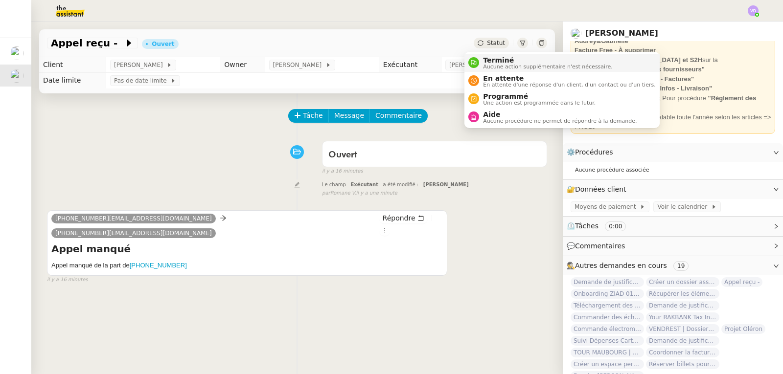
click at [490, 63] on span "Terminé" at bounding box center [547, 60] width 129 height 8
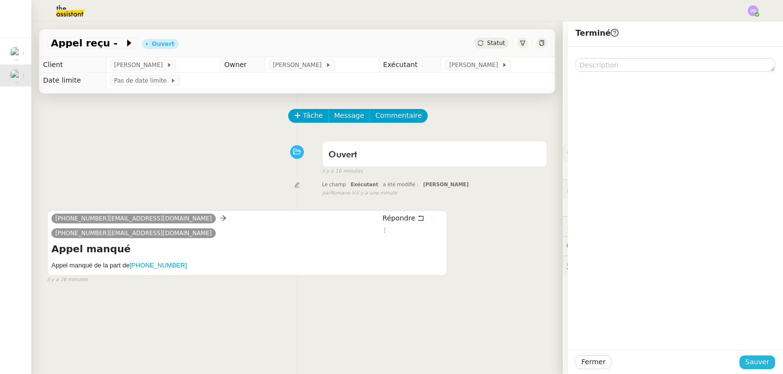
click at [754, 357] on span "Sauver" at bounding box center [757, 362] width 24 height 11
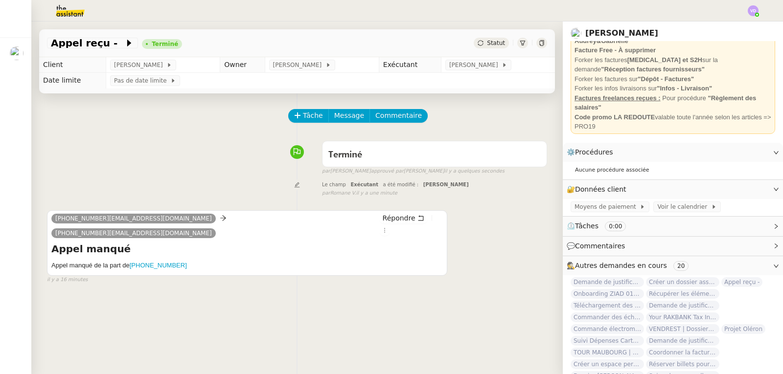
click at [196, 130] on div "Tâche Message Commentaire" at bounding box center [297, 120] width 500 height 23
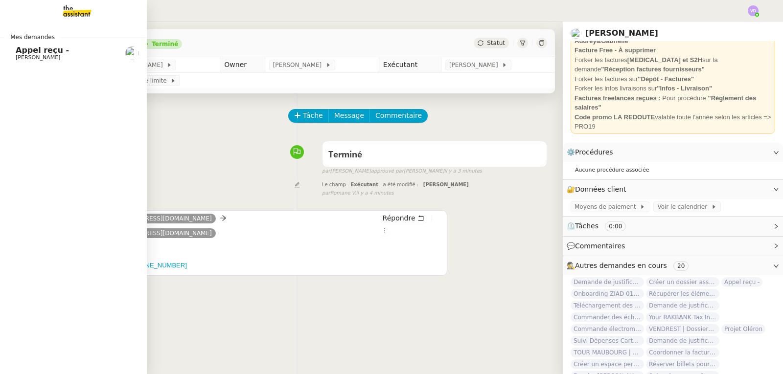
click at [27, 47] on span "Appel reçu -" at bounding box center [42, 50] width 53 height 9
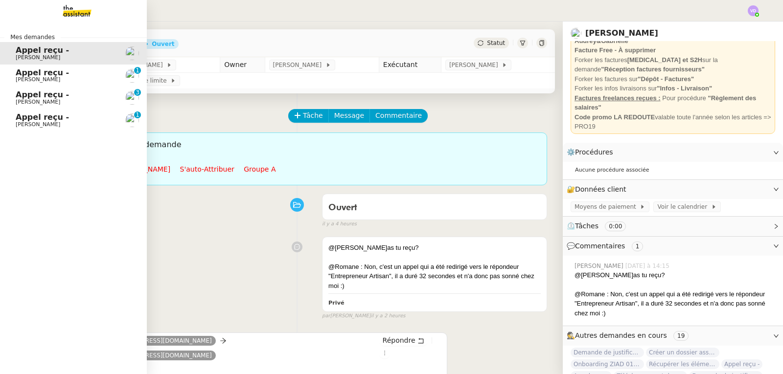
click at [31, 75] on span "Appel reçu -" at bounding box center [42, 72] width 53 height 9
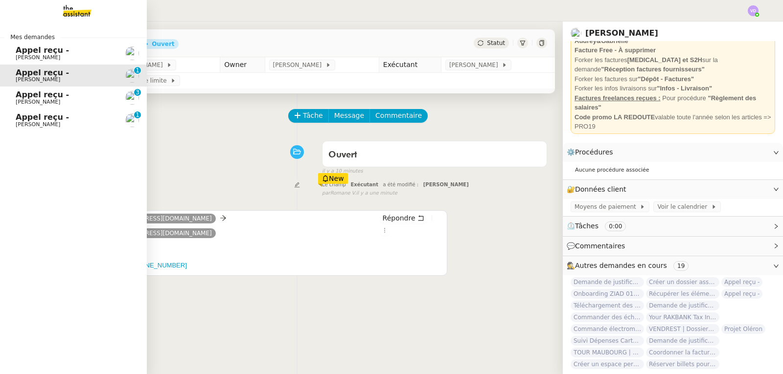
click at [25, 97] on span "Appel reçu -" at bounding box center [42, 94] width 53 height 9
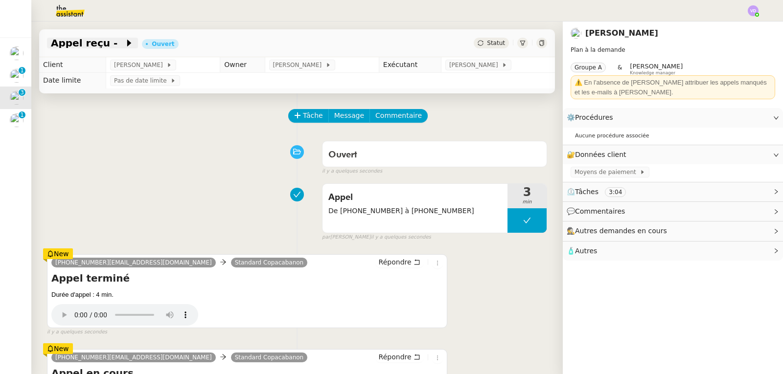
click at [95, 41] on span "Appel reçu -" at bounding box center [87, 43] width 73 height 10
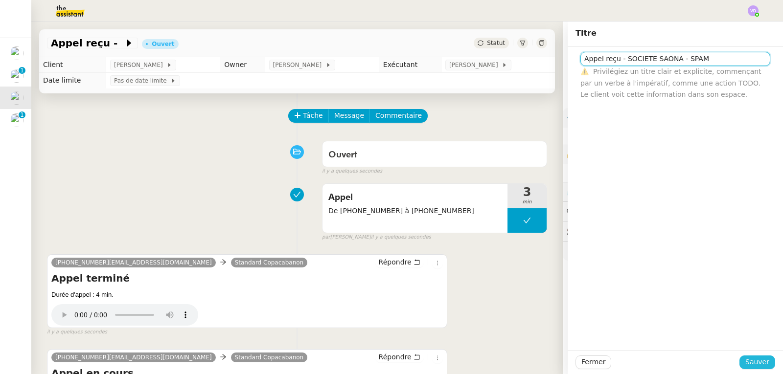
type input "Appel reçu - SOCIETE SAONA - SPAM"
click at [762, 364] on button "Sauver" at bounding box center [757, 363] width 36 height 14
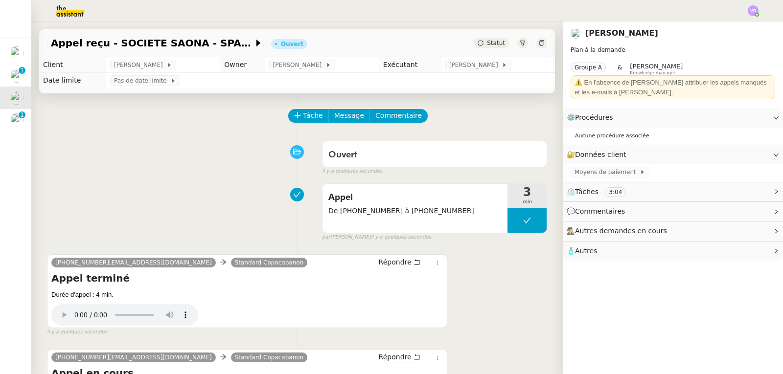
click at [60, 185] on div "Appel De [PHONE_NUMBER] à [PHONE_NUMBER] 3 min false par [PERSON_NAME] il y a q…" at bounding box center [297, 210] width 500 height 63
click at [383, 195] on span "Appel" at bounding box center [414, 197] width 173 height 15
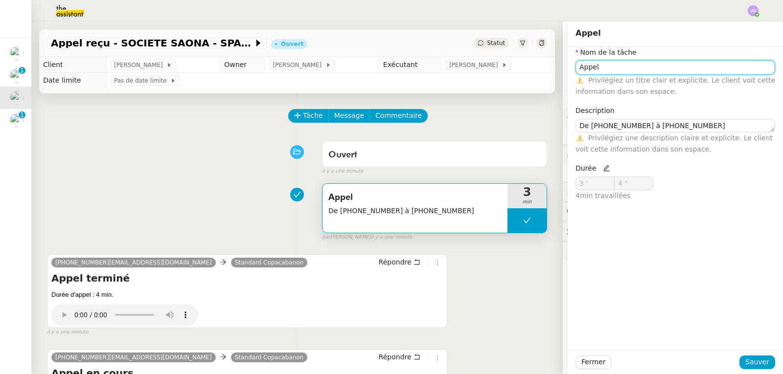
click at [610, 67] on input "Appel" at bounding box center [675, 67] width 200 height 14
type input "Appel - SPAM"
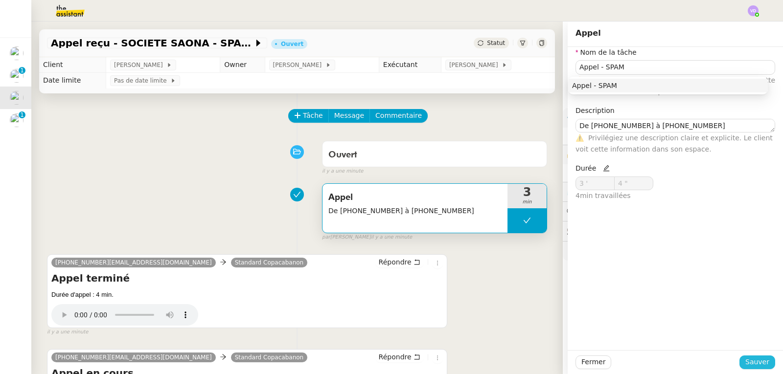
click at [749, 361] on span "Sauver" at bounding box center [757, 362] width 24 height 11
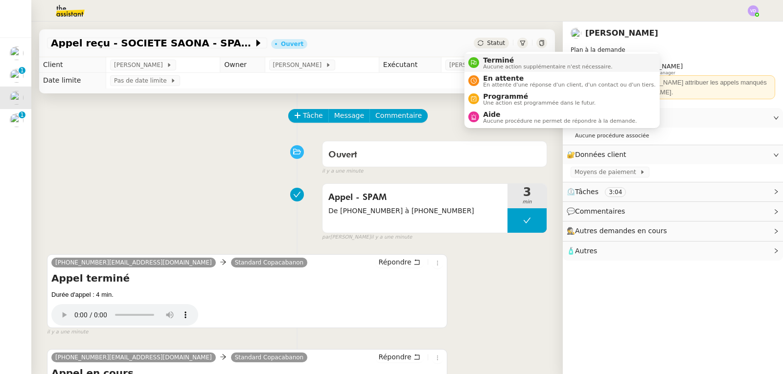
click at [481, 64] on div "Terminé Aucune action supplémentaire n'est nécessaire." at bounding box center [545, 62] width 133 height 13
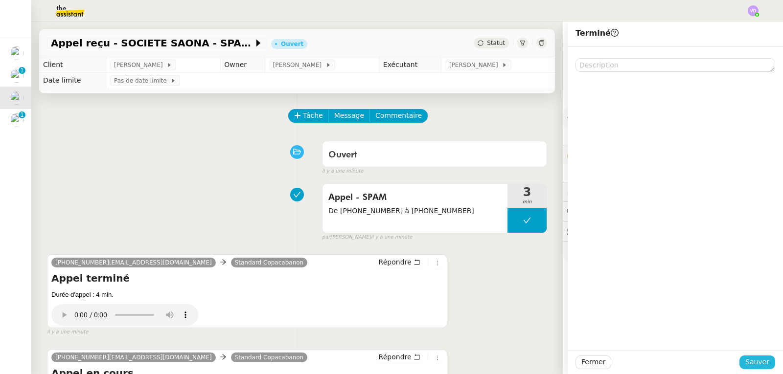
click at [754, 363] on span "Sauver" at bounding box center [757, 362] width 24 height 11
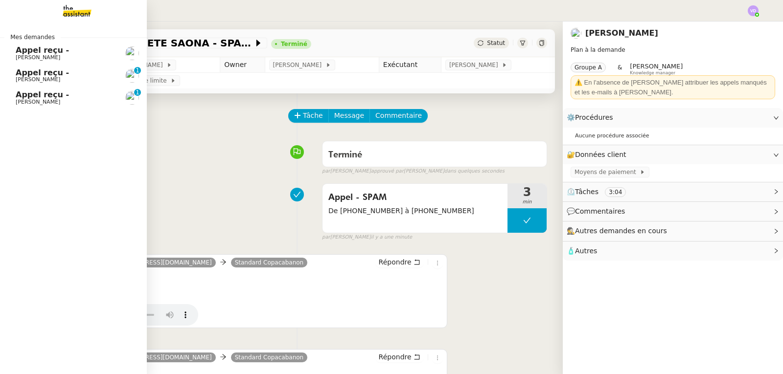
click at [34, 92] on span "Appel reçu -" at bounding box center [42, 94] width 53 height 9
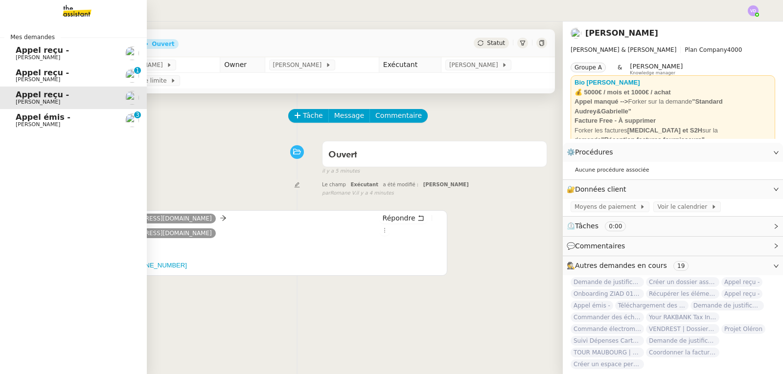
click at [25, 54] on span "[PERSON_NAME]" at bounding box center [38, 57] width 45 height 6
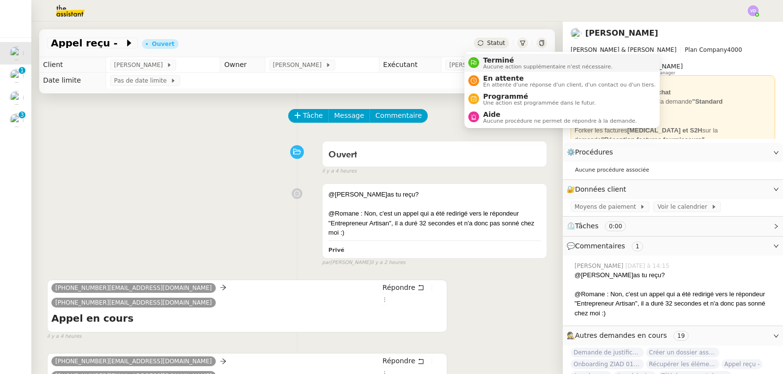
click at [491, 60] on span "Terminé" at bounding box center [547, 60] width 129 height 8
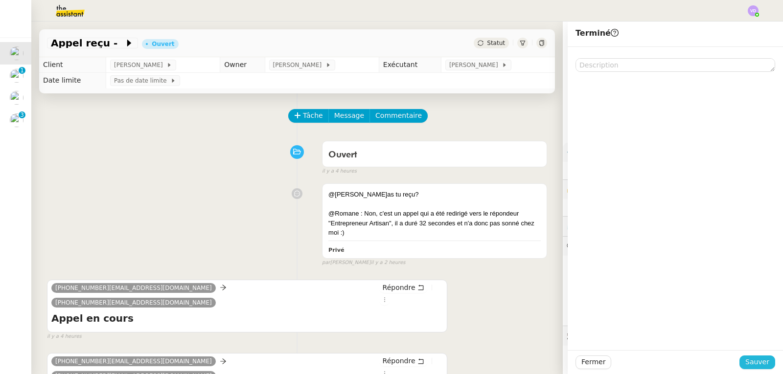
click at [754, 362] on span "Sauver" at bounding box center [757, 362] width 24 height 11
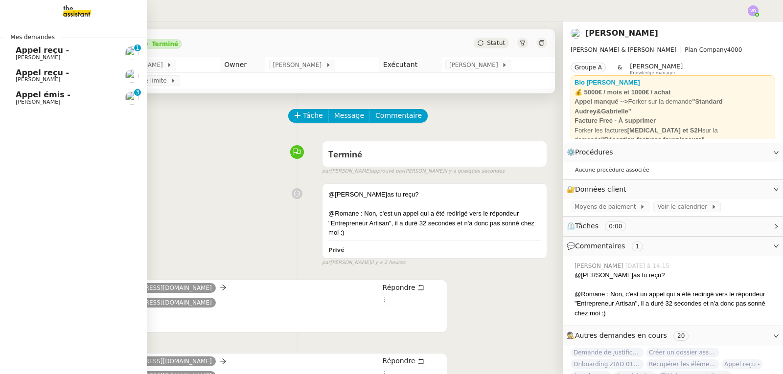
click at [57, 54] on span "Appel reçu -" at bounding box center [42, 50] width 53 height 9
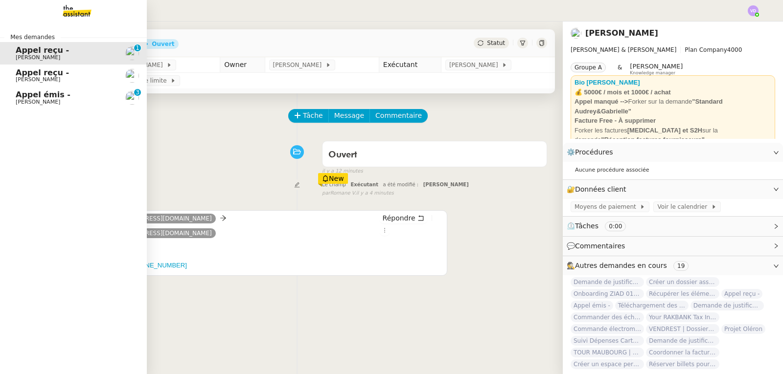
click at [45, 72] on span "Appel reçu -" at bounding box center [42, 72] width 53 height 9
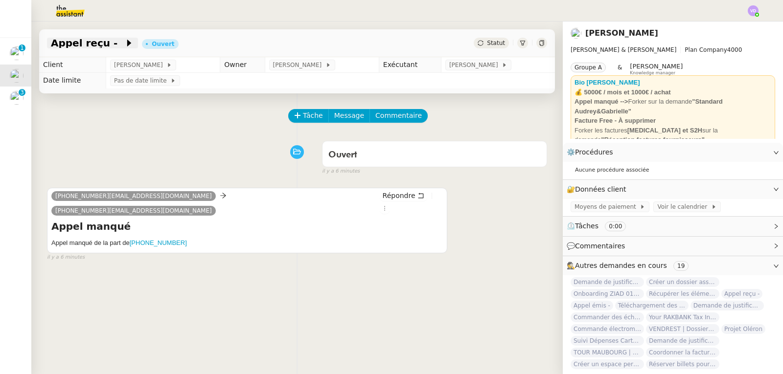
click at [98, 43] on span "Appel reçu -" at bounding box center [87, 43] width 73 height 10
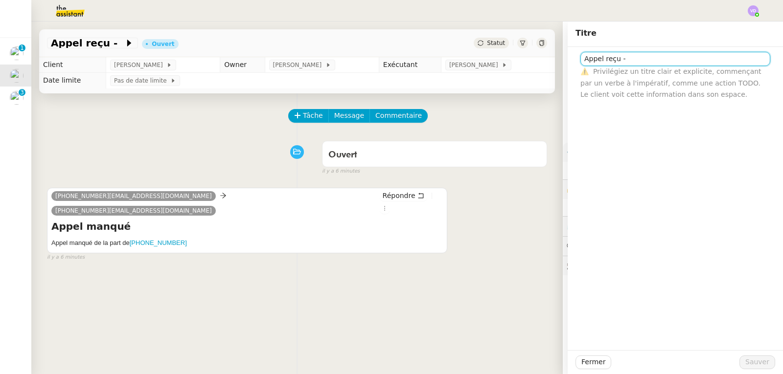
click at [642, 54] on input "Appel reçu -" at bounding box center [675, 59] width 190 height 14
type input "Appel reçu - RECRUTEMENT"
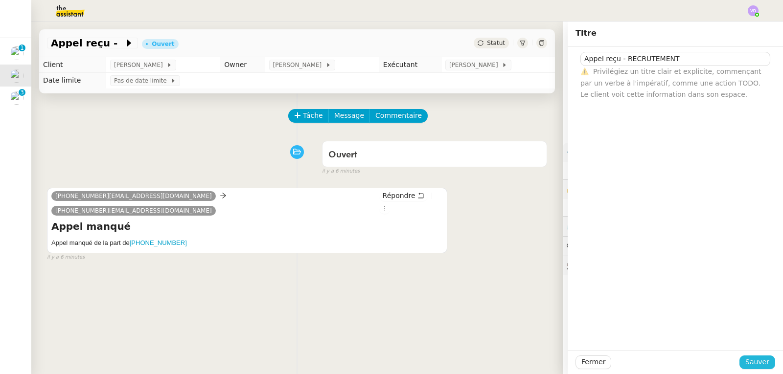
click at [755, 362] on span "Sauver" at bounding box center [757, 362] width 24 height 11
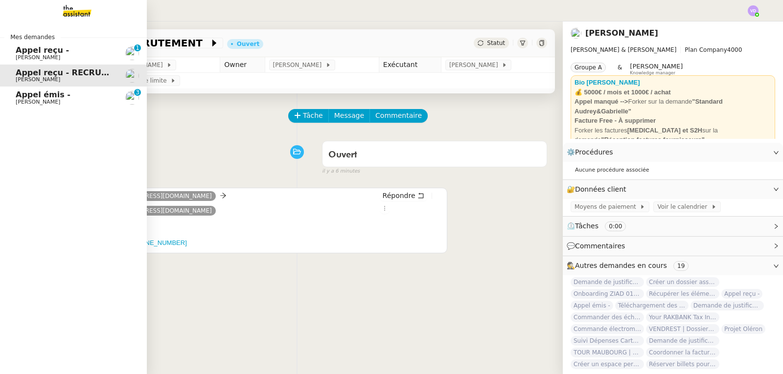
click at [40, 94] on span "Appel émis -" at bounding box center [43, 94] width 55 height 9
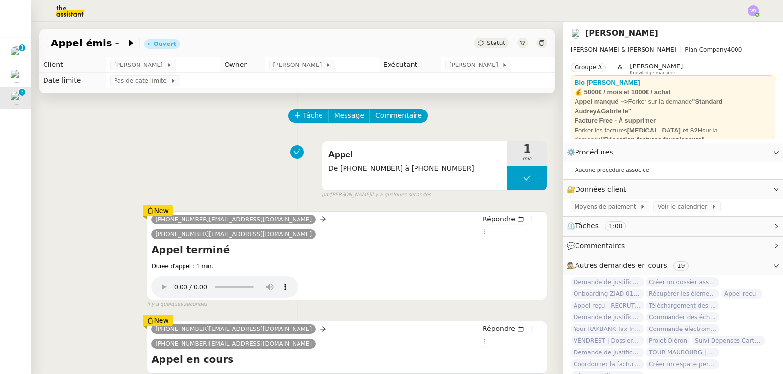
scroll to position [131, 0]
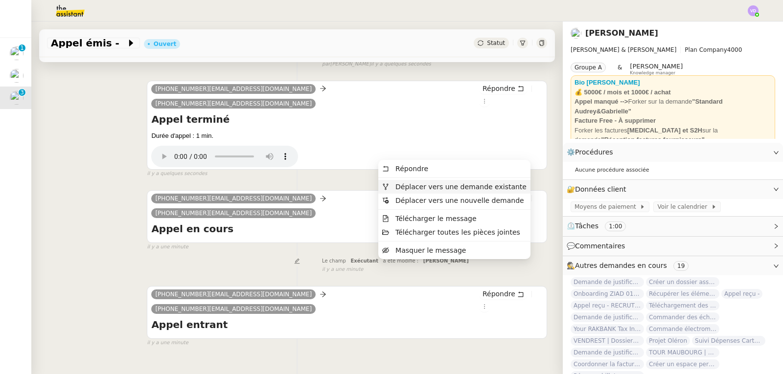
click at [479, 184] on span "Déplacer vers une demande existante" at bounding box center [460, 187] width 131 height 8
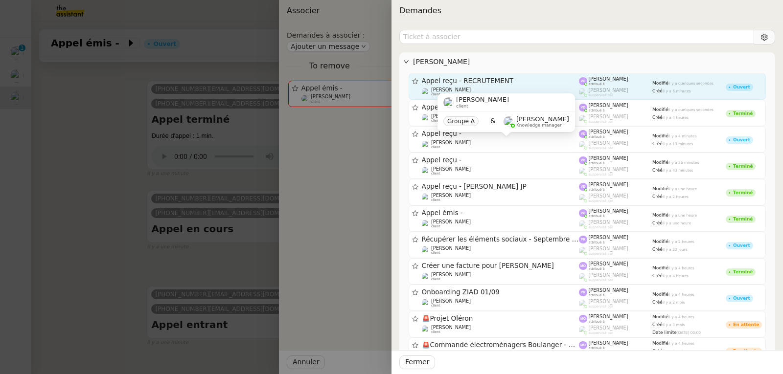
click at [462, 82] on span "Appel reçu - RECRUTEMENT" at bounding box center [501, 81] width 158 height 7
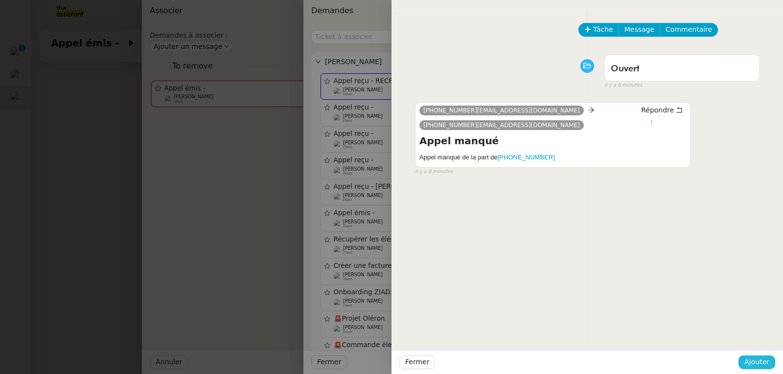
click at [749, 358] on span "Ajouter" at bounding box center [756, 362] width 25 height 11
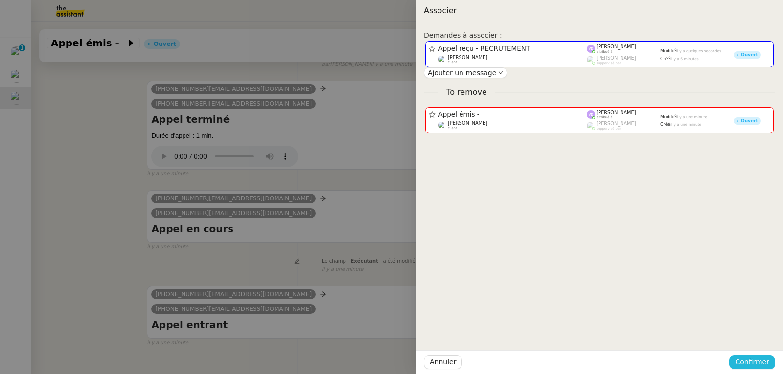
click at [752, 360] on span "Confirmer" at bounding box center [752, 362] width 34 height 11
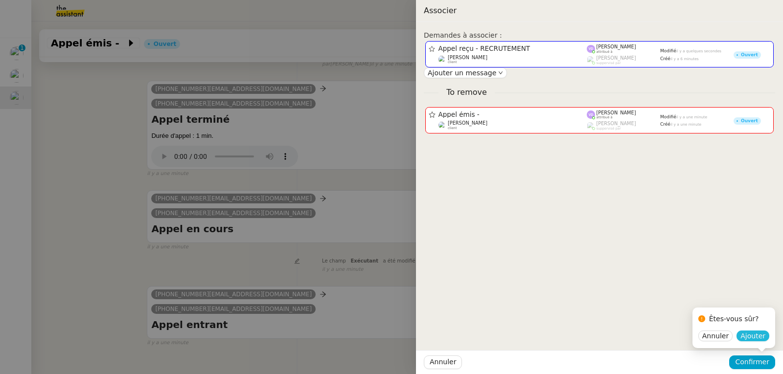
click at [756, 337] on span "Ajouter" at bounding box center [752, 336] width 25 height 10
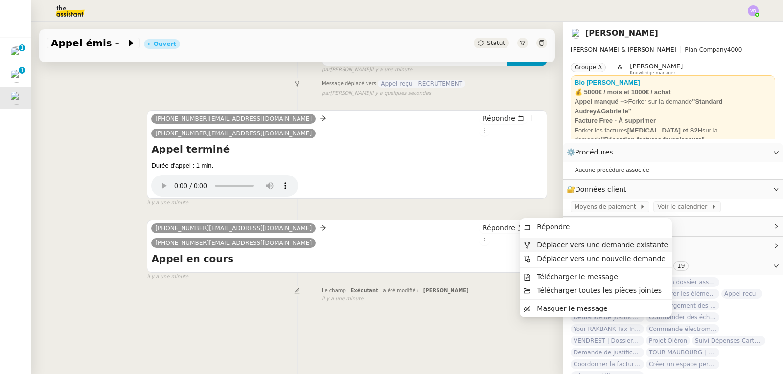
click at [550, 247] on span "Déplacer vers une demande existante" at bounding box center [602, 245] width 131 height 8
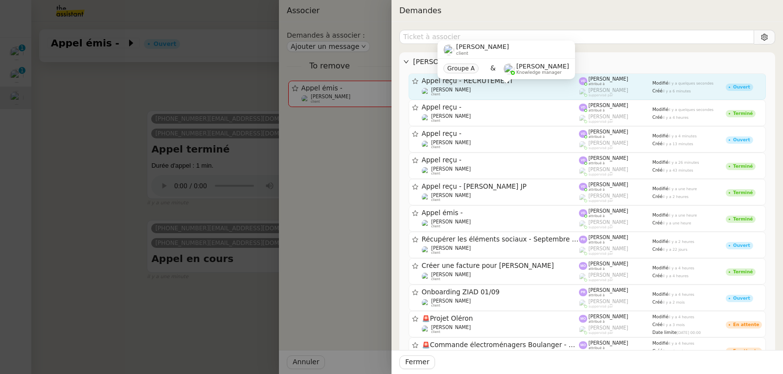
click at [512, 92] on div "[PERSON_NAME] client" at bounding box center [501, 92] width 158 height 10
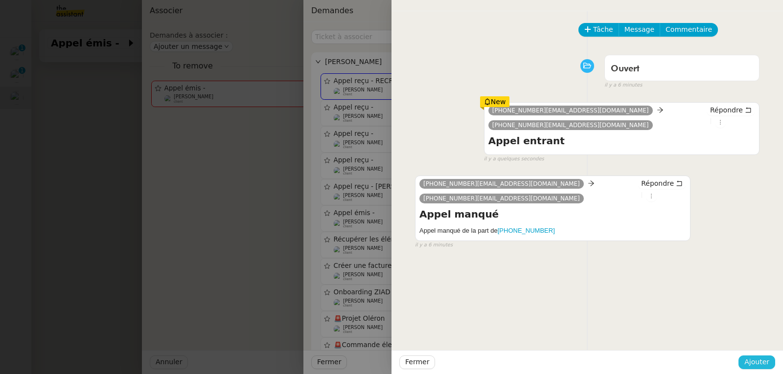
click at [757, 364] on span "Ajouter" at bounding box center [756, 362] width 25 height 11
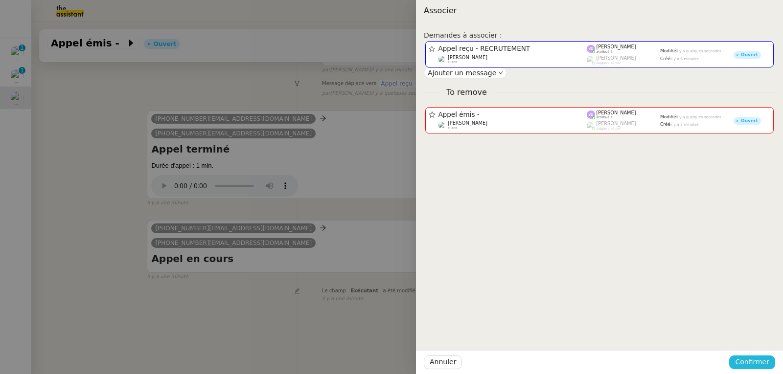
click at [747, 360] on span "Confirmer" at bounding box center [752, 362] width 34 height 11
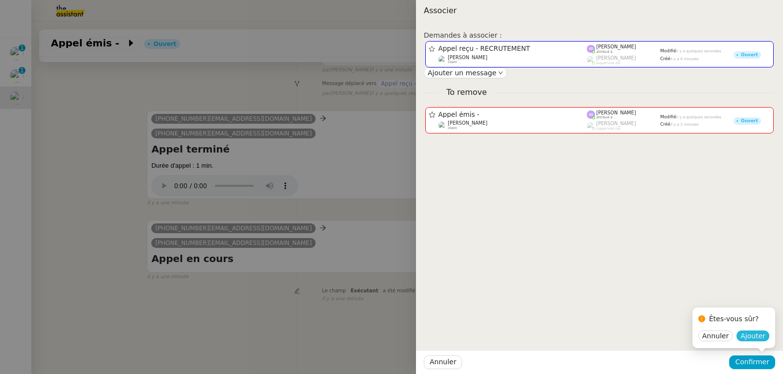
click at [754, 337] on span "Ajouter" at bounding box center [752, 336] width 25 height 10
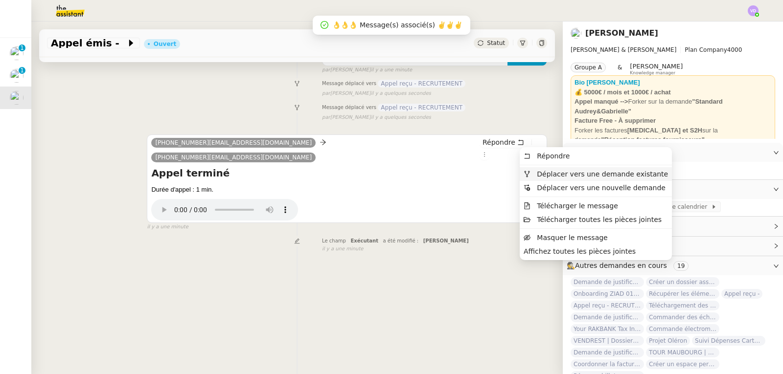
click at [535, 172] on span "Déplacer vers une demande existante" at bounding box center [596, 174] width 144 height 9
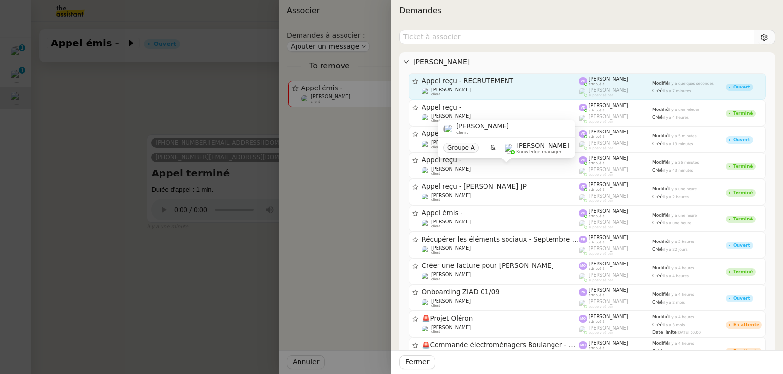
click at [475, 92] on div "[PERSON_NAME] client" at bounding box center [501, 92] width 158 height 10
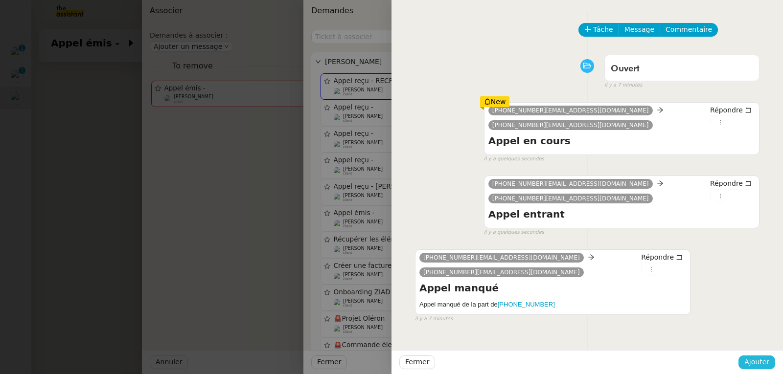
click at [753, 361] on span "Ajouter" at bounding box center [756, 362] width 25 height 11
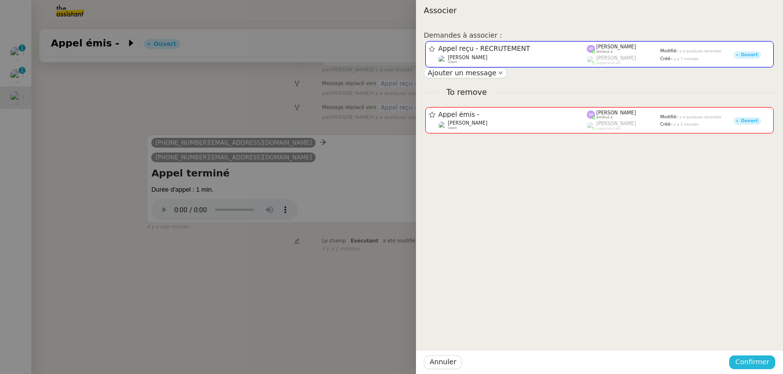
click at [751, 359] on span "Confirmer" at bounding box center [752, 362] width 34 height 11
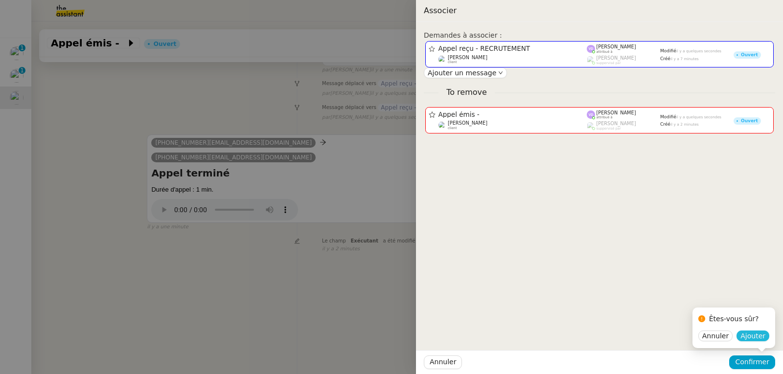
click at [755, 339] on span "Ajouter" at bounding box center [752, 336] width 25 height 10
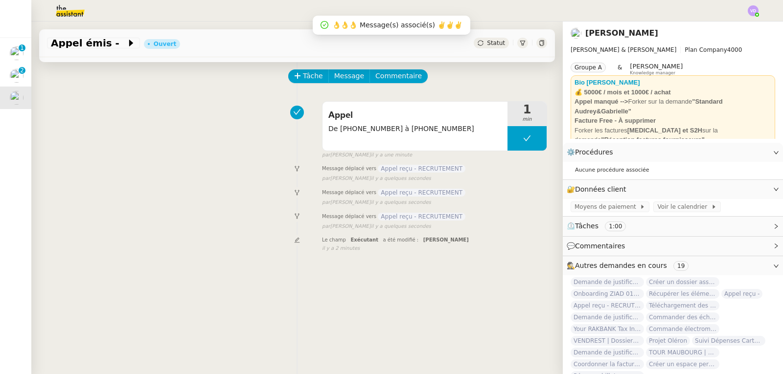
scroll to position [0, 0]
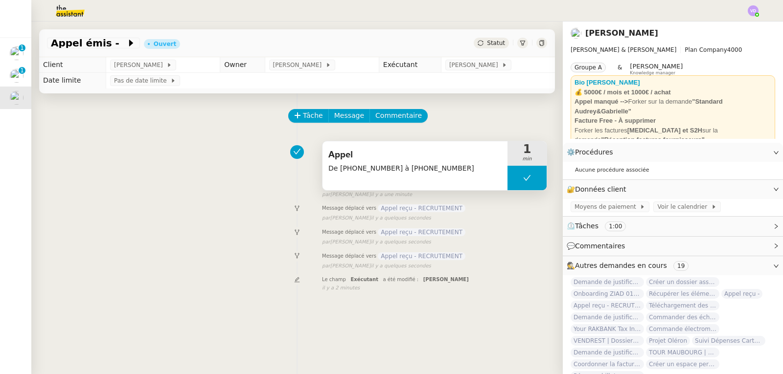
click at [457, 162] on span "Appel" at bounding box center [414, 155] width 173 height 15
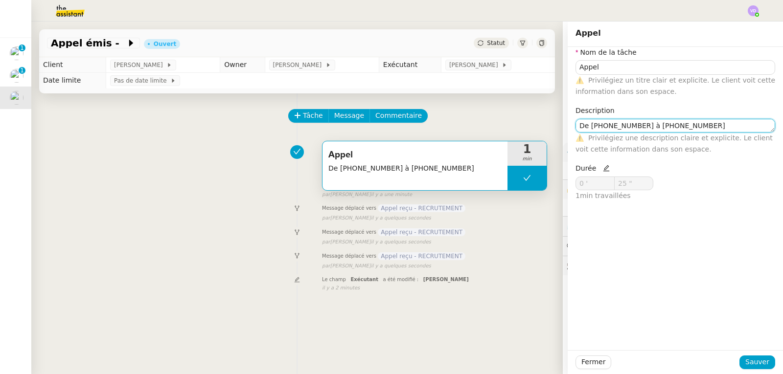
scroll to position [0, 0]
drag, startPoint x: 670, startPoint y: 129, endPoint x: 556, endPoint y: 136, distance: 114.2
click at [556, 136] on app-ticket "Appel émis - Ouvert Statut Client [PERSON_NAME] Owner [PERSON_NAME] Exécutant […" at bounding box center [407, 198] width 752 height 353
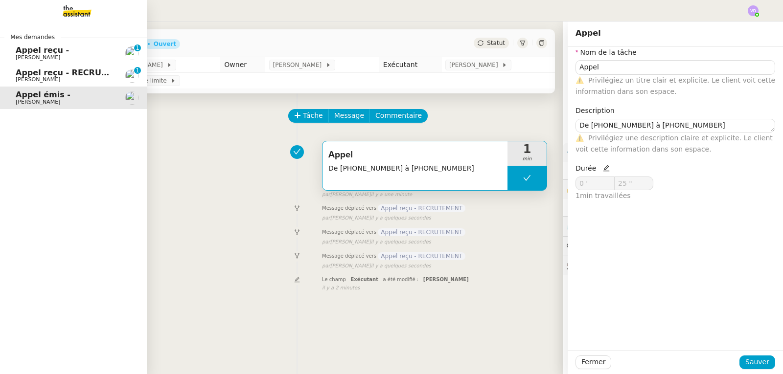
click at [41, 74] on span "Appel reçu - RECRUTEMENT" at bounding box center [76, 72] width 121 height 9
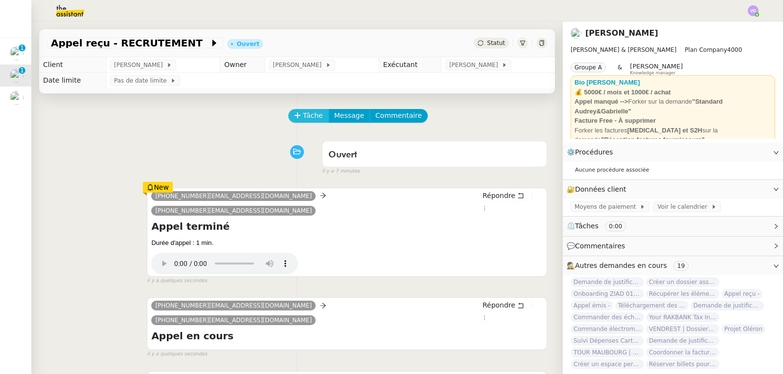
click at [311, 116] on span "Tâche" at bounding box center [313, 115] width 20 height 11
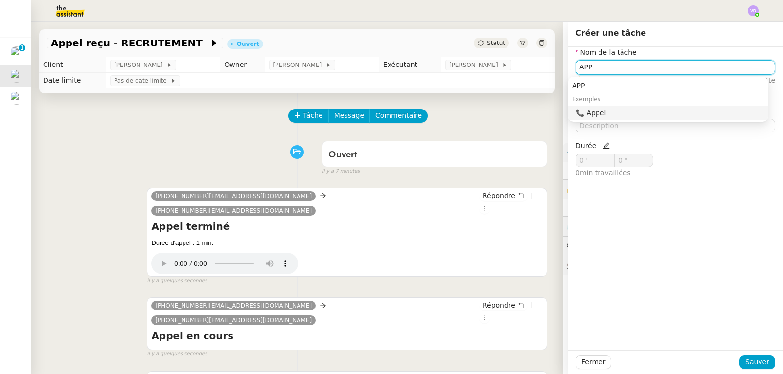
click at [586, 115] on div "📞 Appel" at bounding box center [670, 113] width 188 height 9
type input "Appel"
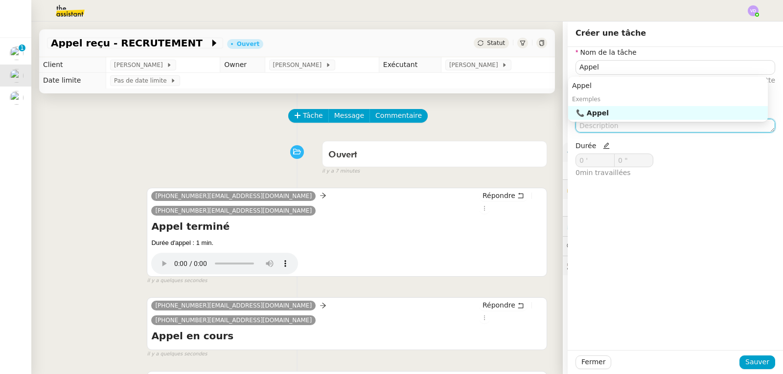
click at [585, 126] on textarea at bounding box center [675, 126] width 200 height 14
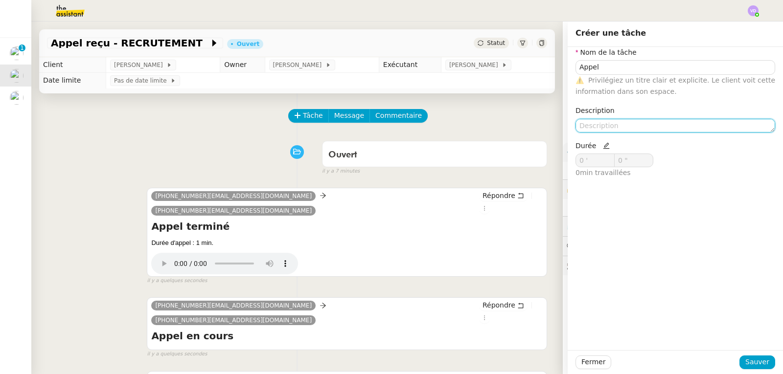
paste textarea "De [PHONE_NUMBER] à [PHONE_NUMBER]"
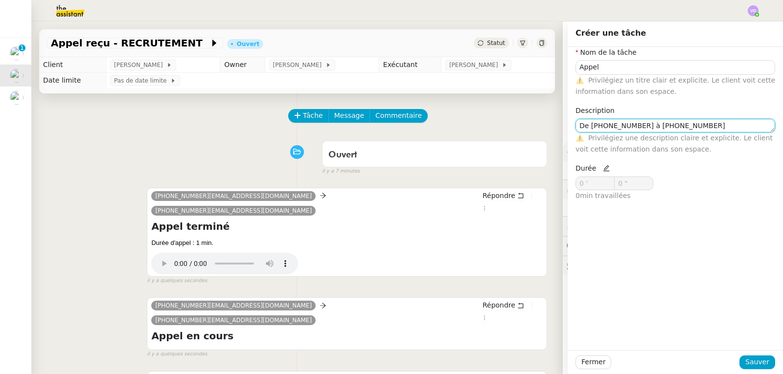
type textarea "De [PHONE_NUMBER] à [PHONE_NUMBER]"
click at [603, 169] on icon at bounding box center [606, 168] width 7 height 7
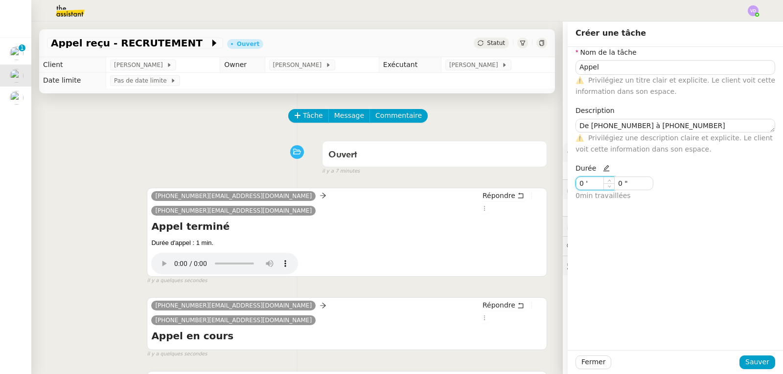
drag, startPoint x: 590, startPoint y: 179, endPoint x: 560, endPoint y: 183, distance: 30.2
click at [560, 183] on app-ticket "Appel reçu - RECRUTEMENT Ouvert Statut Client [PERSON_NAME] Owner [PERSON_NAME]…" at bounding box center [407, 198] width 752 height 353
type input "1 '"
click at [753, 361] on span "Sauver" at bounding box center [757, 362] width 24 height 11
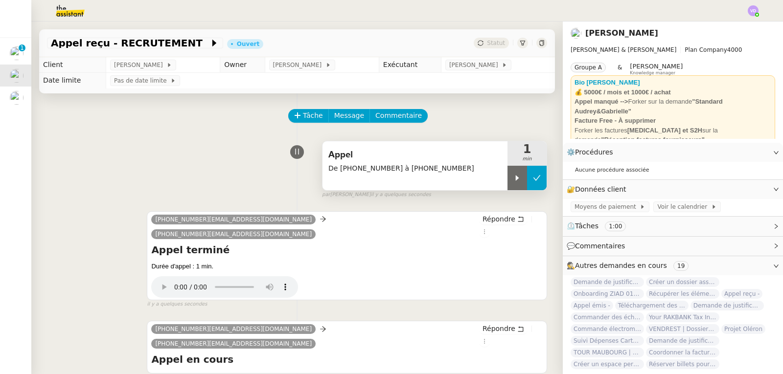
click at [533, 182] on icon at bounding box center [537, 178] width 8 height 8
click at [384, 154] on span "Appel" at bounding box center [414, 155] width 173 height 15
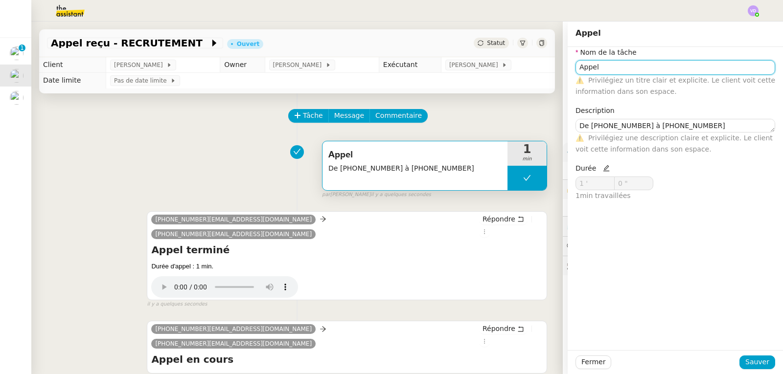
click at [595, 69] on input "Appel" at bounding box center [675, 67] width 200 height 14
type input "Appel"
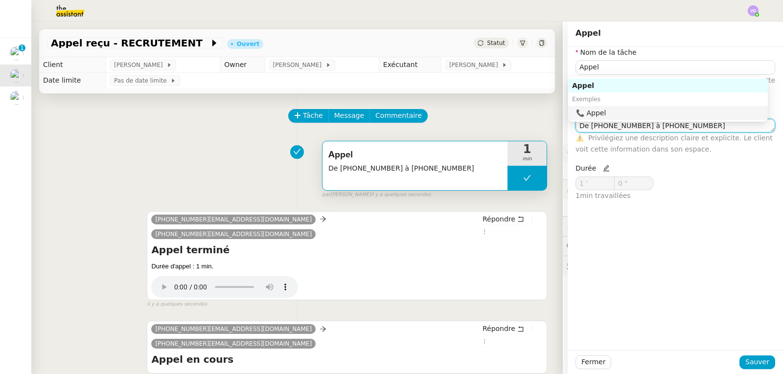
click at [692, 128] on textarea "De [PHONE_NUMBER] à [PHONE_NUMBER]" at bounding box center [675, 126] width 200 height 14
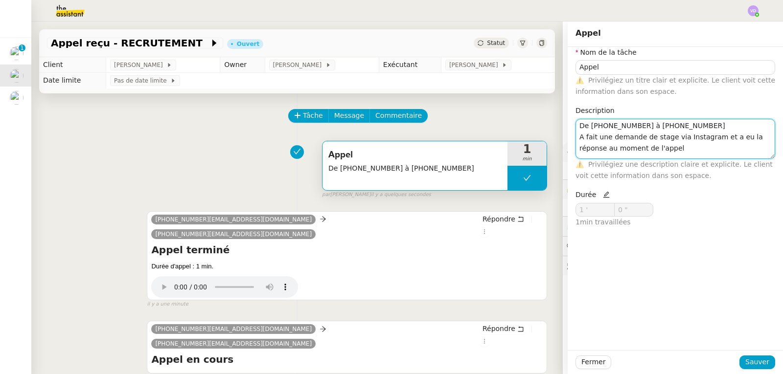
type textarea "De [PHONE_NUMBER] à [PHONE_NUMBER] A fait une demande de stage via Instagram et…"
click at [749, 370] on div "Fermer Sauver" at bounding box center [675, 362] width 215 height 24
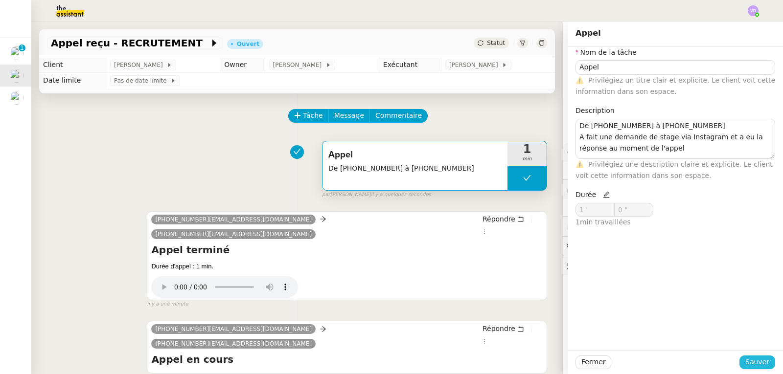
click at [753, 365] on span "Sauver" at bounding box center [757, 362] width 24 height 11
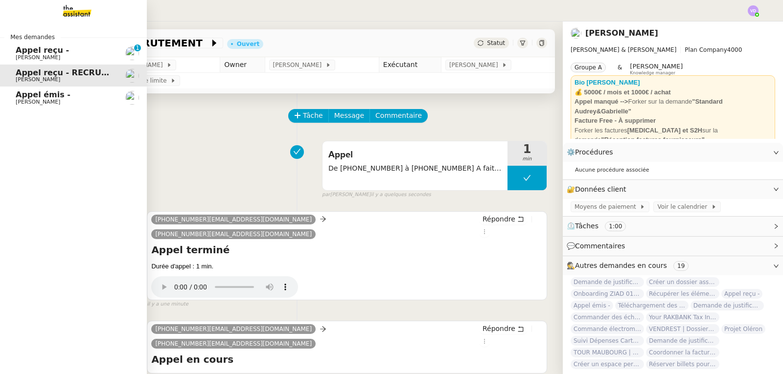
drag, startPoint x: 3, startPoint y: 111, endPoint x: 11, endPoint y: 111, distance: 7.8
click at [4, 111] on div "Mes demandes Appel reçu - [PERSON_NAME] [PHONE_NUMBER] 8 9 Appel reçu - RECRUTE…" at bounding box center [73, 198] width 147 height 353
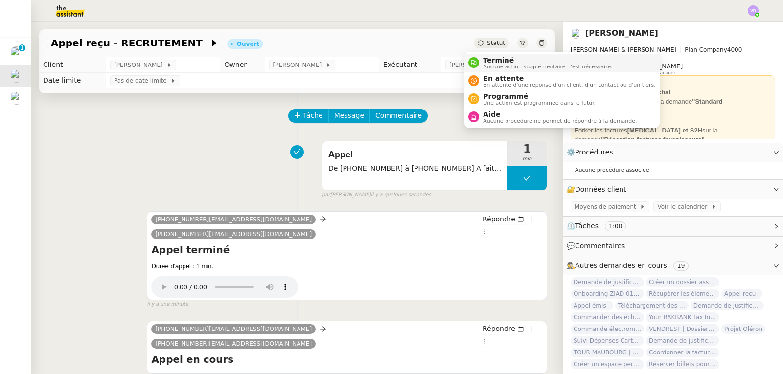
click at [492, 57] on span "Terminé" at bounding box center [547, 60] width 129 height 8
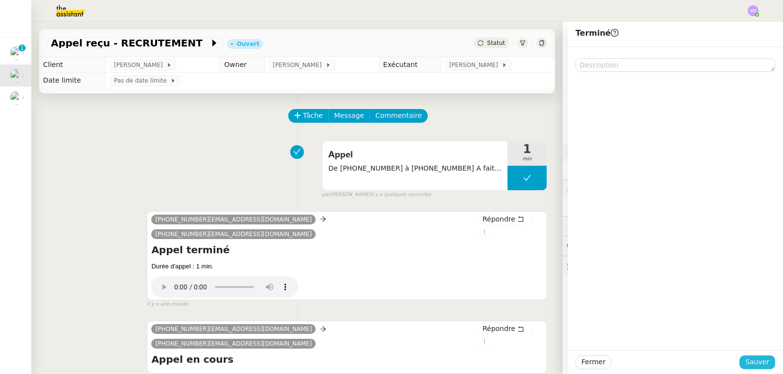
click at [754, 360] on span "Sauver" at bounding box center [757, 362] width 24 height 11
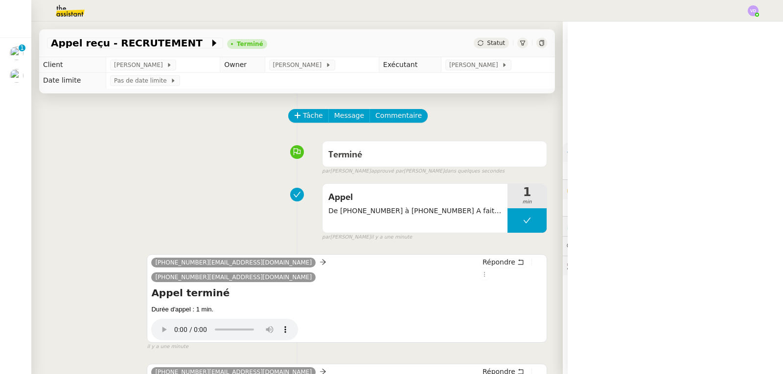
click at [73, 167] on div "Terminé false par [PERSON_NAME] approuvé par [PERSON_NAME] dans quelques second…" at bounding box center [297, 156] width 500 height 39
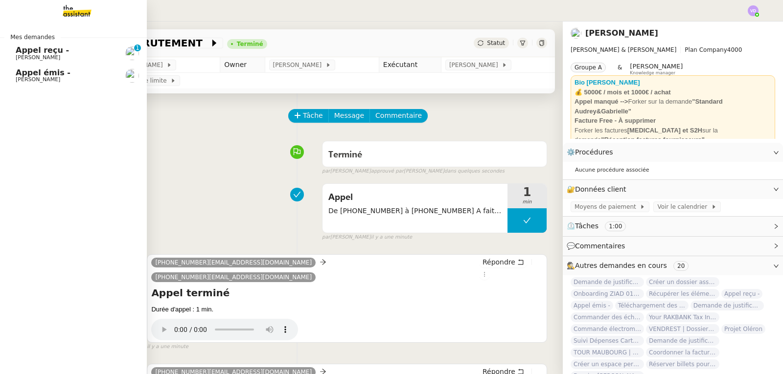
click at [37, 53] on span "Appel reçu -" at bounding box center [42, 50] width 53 height 9
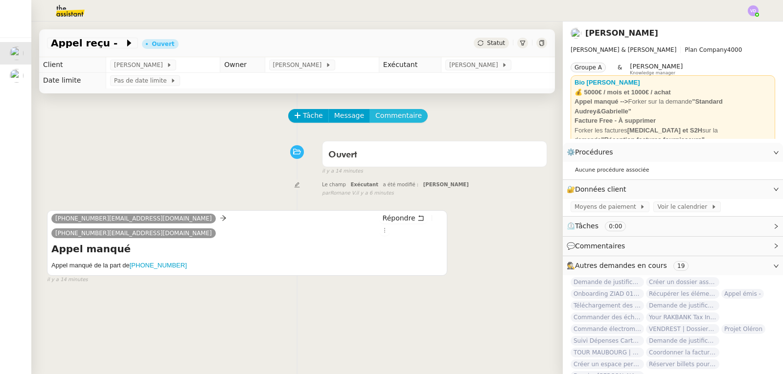
click at [380, 119] on span "Commentaire" at bounding box center [398, 115] width 46 height 11
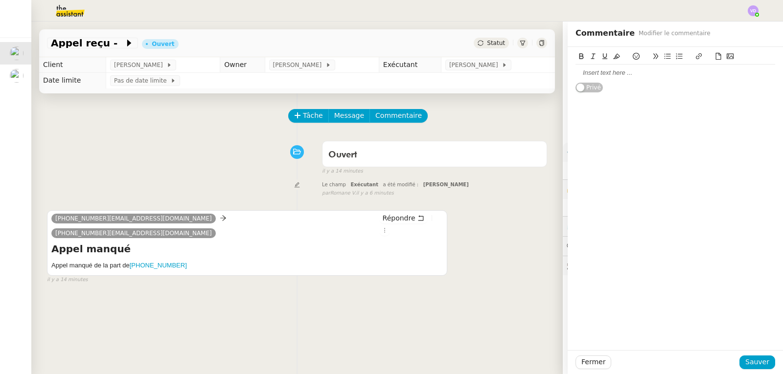
click at [585, 72] on div at bounding box center [675, 73] width 200 height 9
click at [576, 99] on span "button" at bounding box center [580, 96] width 8 height 8
click at [577, 99] on span "Public" at bounding box center [586, 97] width 18 height 10
click at [752, 363] on span "Sauver" at bounding box center [757, 362] width 24 height 11
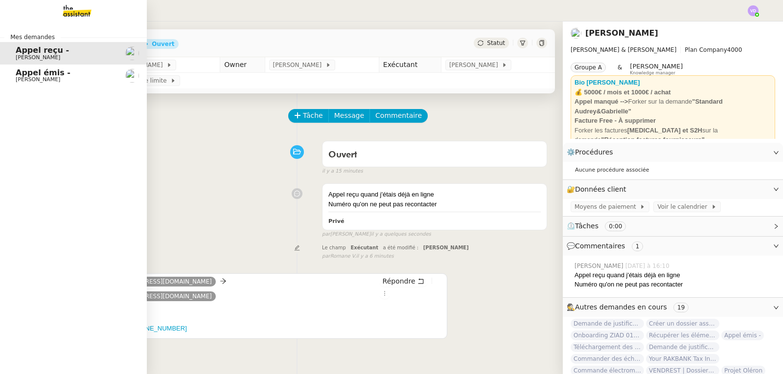
click at [26, 81] on span "[PERSON_NAME]" at bounding box center [38, 79] width 45 height 6
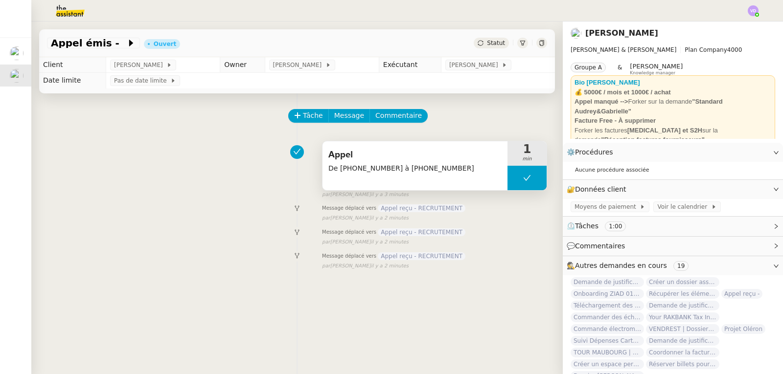
click at [443, 190] on div "Appel De [PHONE_NUMBER] à [PHONE_NUMBER]" at bounding box center [414, 165] width 185 height 49
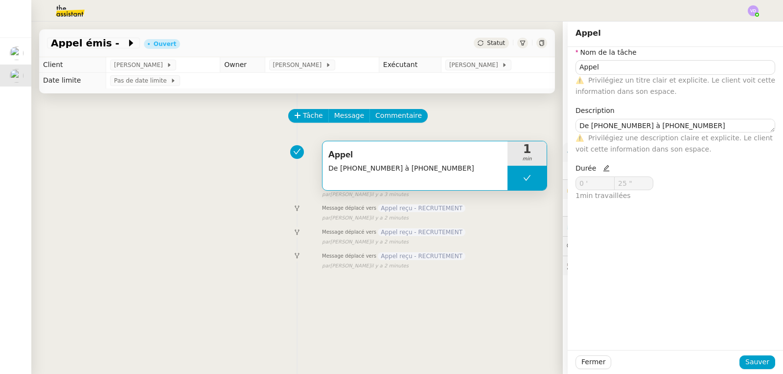
click at [603, 171] on icon at bounding box center [606, 168] width 7 height 7
drag, startPoint x: 588, startPoint y: 186, endPoint x: 552, endPoint y: 187, distance: 35.2
click at [552, 187] on app-ticket "Appel émis - Ouvert Statut Client [PERSON_NAME] Owner [PERSON_NAME] Exécutant […" at bounding box center [407, 198] width 752 height 353
drag, startPoint x: 625, startPoint y: 186, endPoint x: 608, endPoint y: 184, distance: 17.7
click at [615, 184] on input "25 "" at bounding box center [634, 183] width 38 height 13
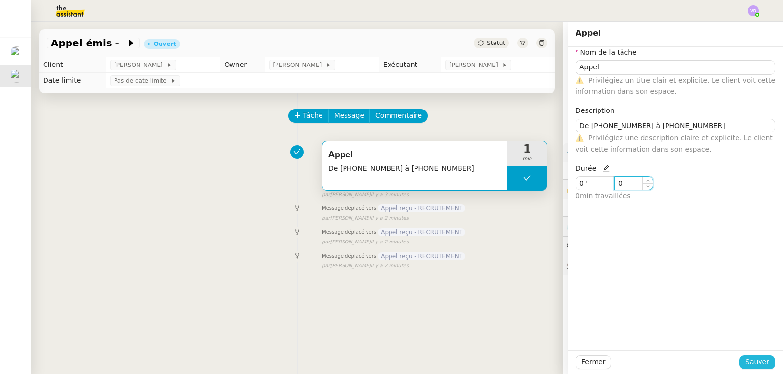
type input "0 ""
click at [762, 365] on button "Sauver" at bounding box center [757, 363] width 36 height 14
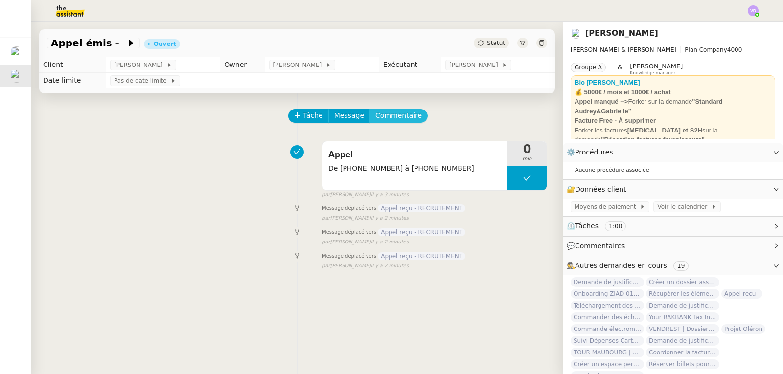
click at [379, 119] on span "Commentaire" at bounding box center [398, 115] width 46 height 11
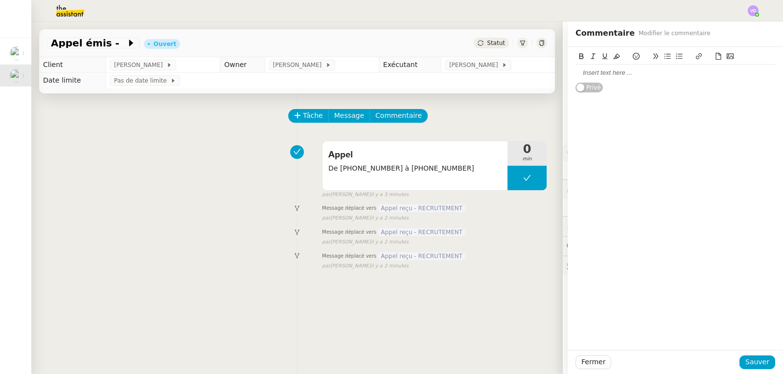
click at [593, 74] on div at bounding box center [675, 73] width 200 height 9
click at [747, 361] on span "Sauver" at bounding box center [757, 362] width 24 height 11
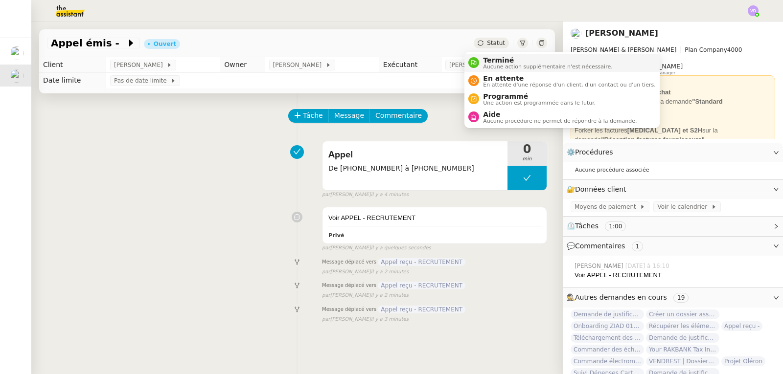
click at [486, 59] on span "Terminé" at bounding box center [547, 60] width 129 height 8
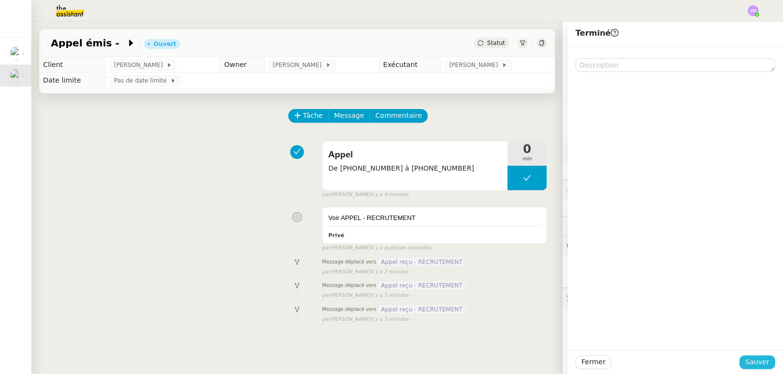
click at [750, 360] on span "Sauver" at bounding box center [757, 362] width 24 height 11
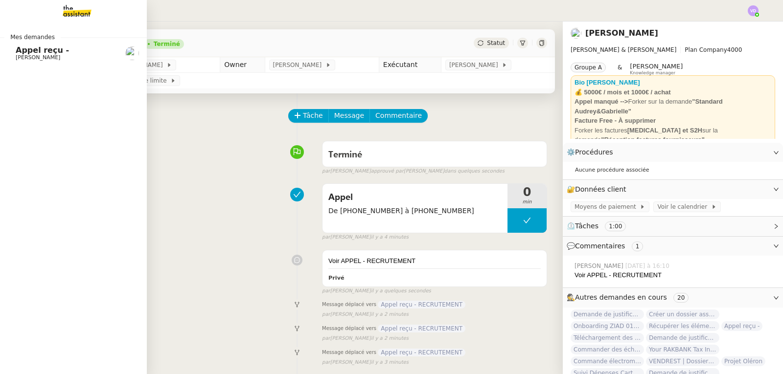
click at [49, 48] on span "Appel reçu -" at bounding box center [42, 50] width 53 height 9
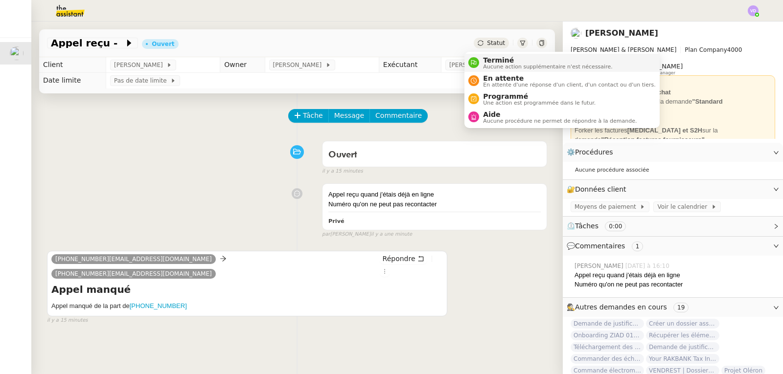
click at [496, 63] on span "Terminé" at bounding box center [547, 60] width 129 height 8
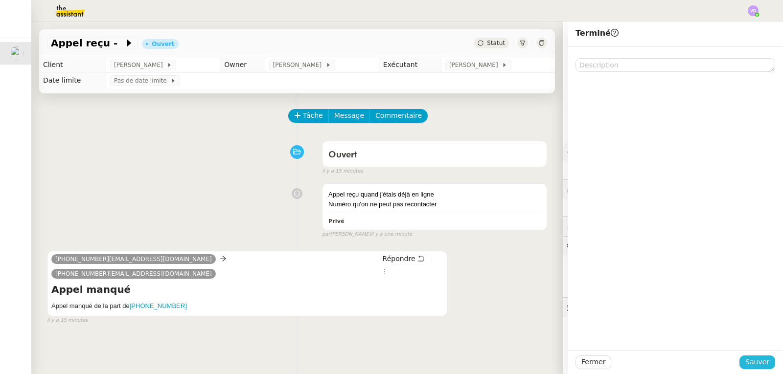
click at [749, 364] on span "Sauver" at bounding box center [757, 362] width 24 height 11
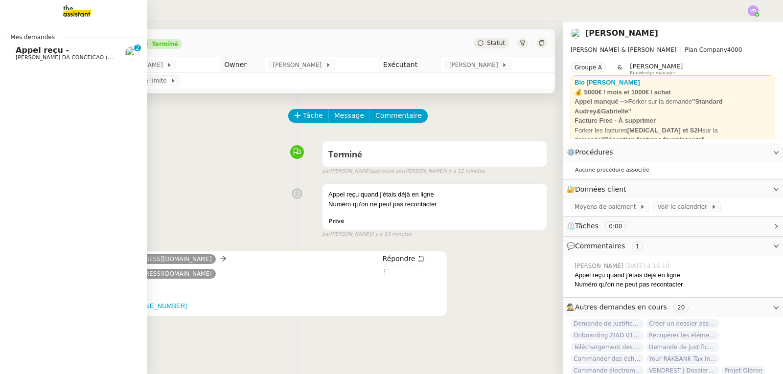
click at [27, 46] on span "Appel reçu -" at bounding box center [42, 50] width 53 height 9
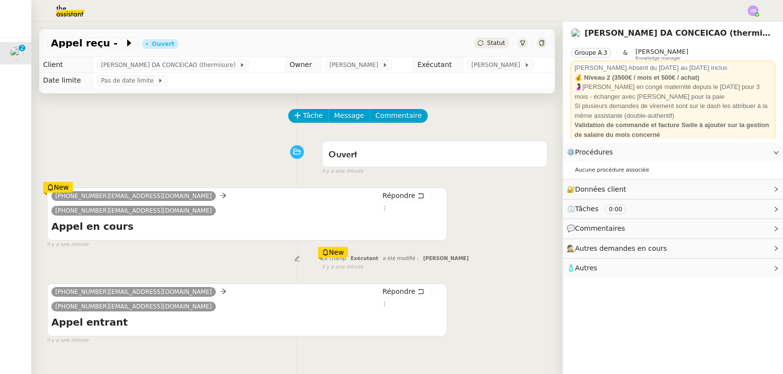
scroll to position [23, 0]
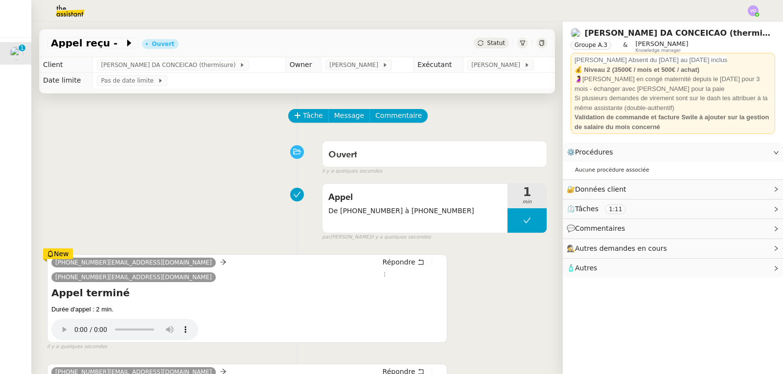
click at [85, 169] on div "Ouvert false il y a quelques secondes" at bounding box center [297, 156] width 500 height 39
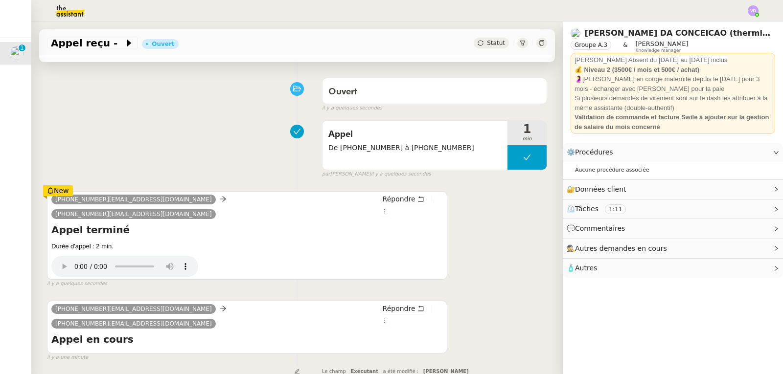
scroll to position [0, 0]
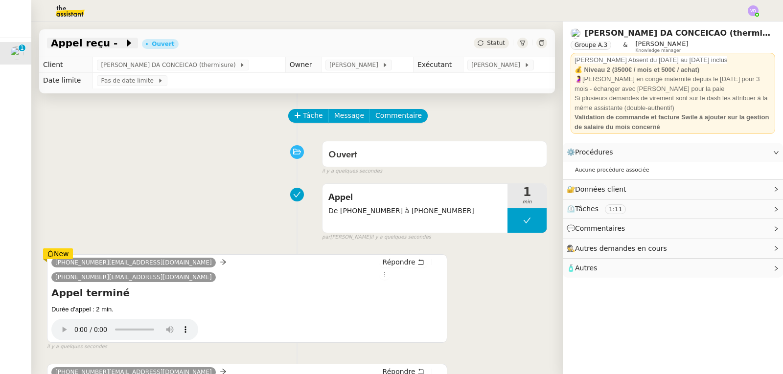
click at [92, 47] on span "Appel reçu -" at bounding box center [87, 43] width 73 height 10
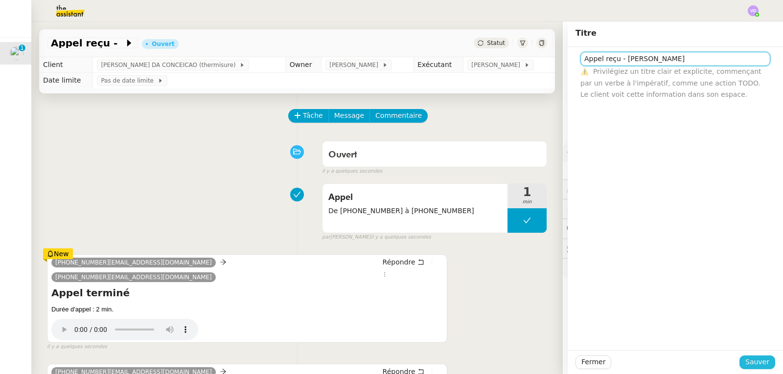
type input "Appel reçu - [PERSON_NAME]"
click at [758, 367] on span "Sauver" at bounding box center [757, 362] width 24 height 11
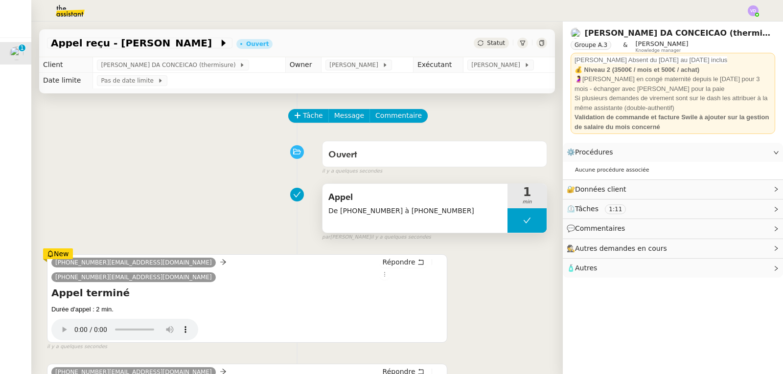
click at [435, 203] on span "Appel" at bounding box center [414, 197] width 173 height 15
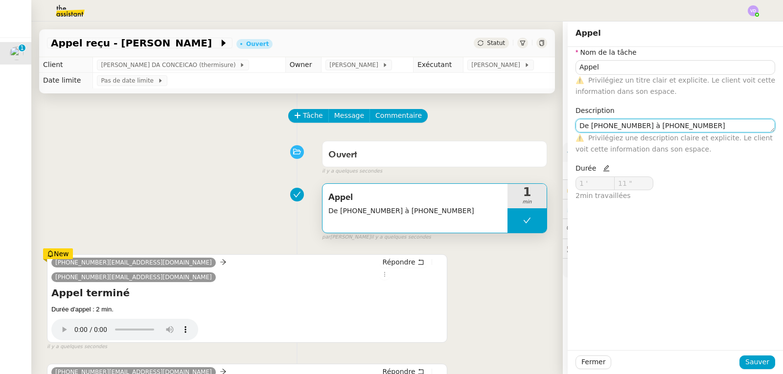
click at [689, 130] on textarea "De [PHONE_NUMBER] à [PHONE_NUMBER]" at bounding box center [675, 126] width 200 height 14
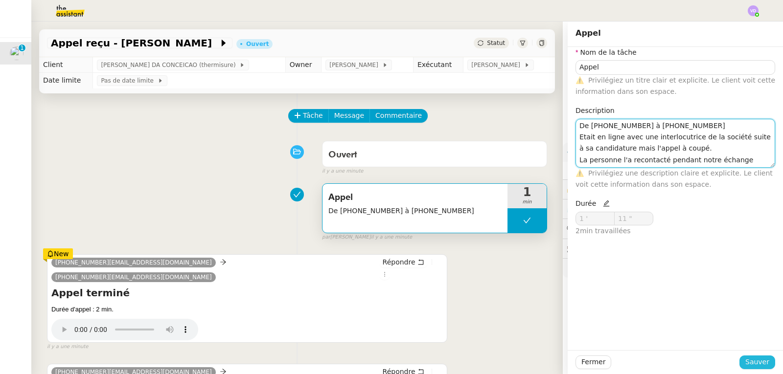
type textarea "De [PHONE_NUMBER] à [PHONE_NUMBER] Etait en ligne avec une interlocutrice de la…"
click at [752, 358] on span "Sauver" at bounding box center [757, 362] width 24 height 11
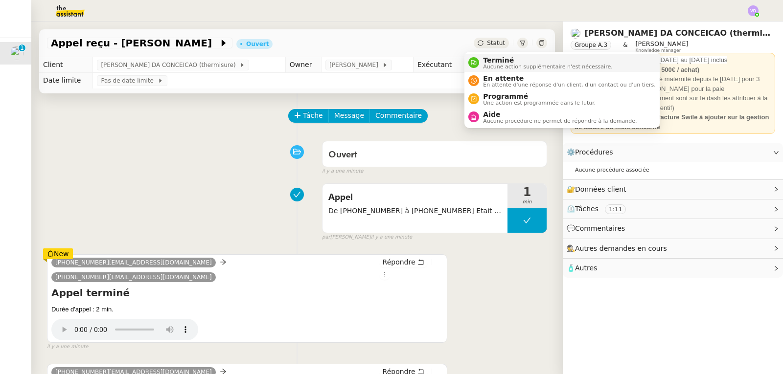
click at [508, 65] on span "Aucune action supplémentaire n'est nécessaire." at bounding box center [547, 66] width 129 height 5
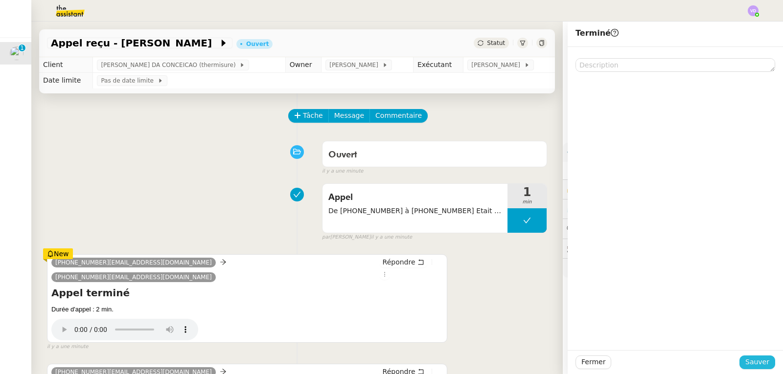
click at [756, 361] on span "Sauver" at bounding box center [757, 362] width 24 height 11
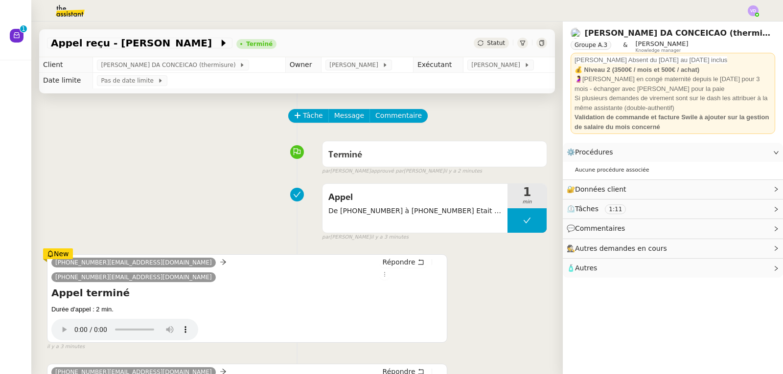
click at [70, 150] on div "Terminé false par [PERSON_NAME] approuvé par [PERSON_NAME] il y a 2 minutes" at bounding box center [297, 156] width 500 height 39
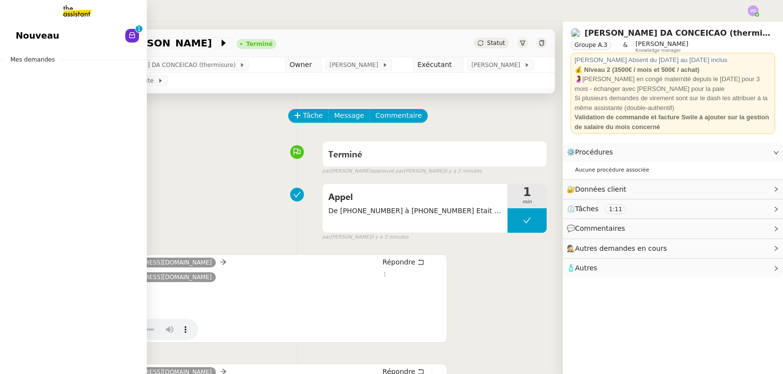
click at [28, 35] on span "Nouveau" at bounding box center [38, 35] width 44 height 15
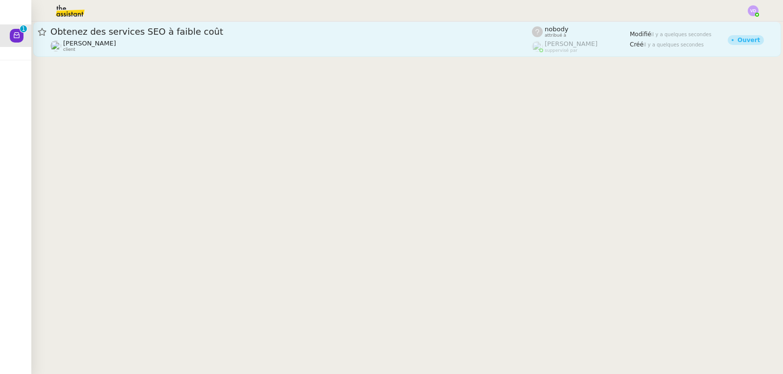
click at [158, 32] on span "Obtenez des services SEO à faible coût" at bounding box center [290, 31] width 481 height 9
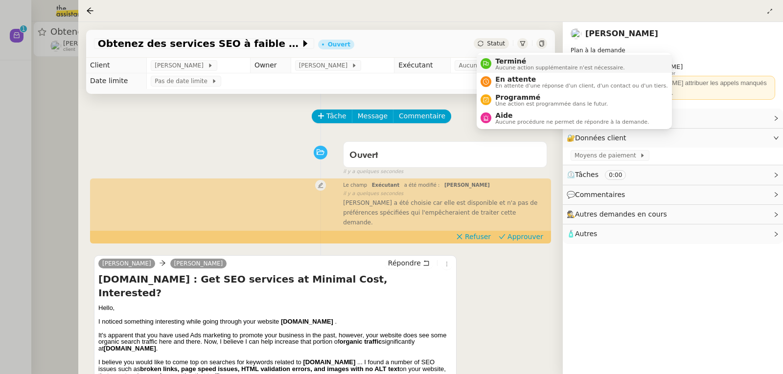
click at [502, 59] on span "Terminé" at bounding box center [559, 61] width 129 height 8
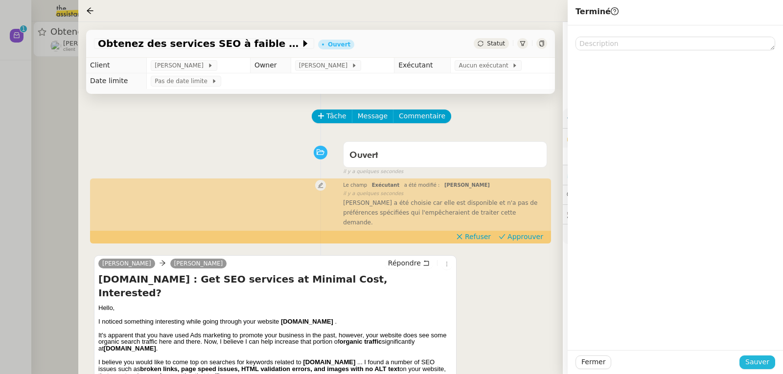
click at [756, 361] on span "Sauver" at bounding box center [757, 362] width 24 height 11
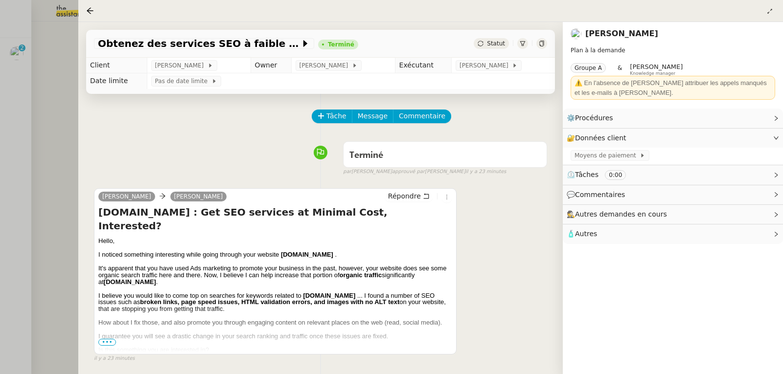
click at [16, 50] on div at bounding box center [391, 187] width 783 height 374
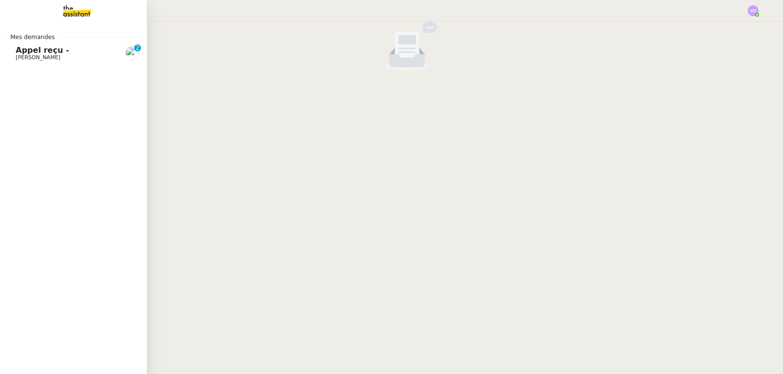
click at [32, 54] on span "Appel reçu -" at bounding box center [42, 50] width 53 height 9
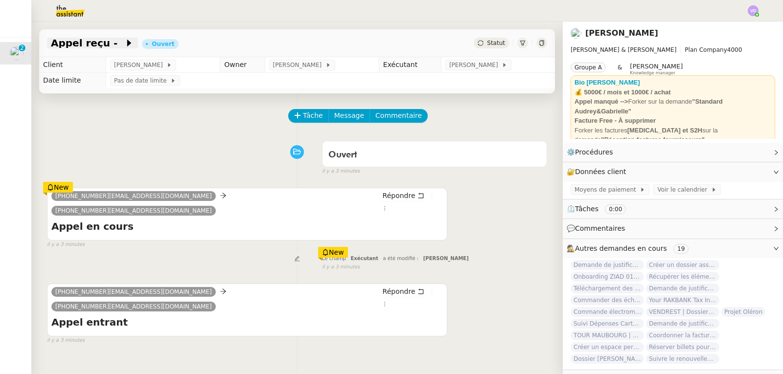
click at [88, 44] on span "Appel reçu -" at bounding box center [87, 43] width 73 height 10
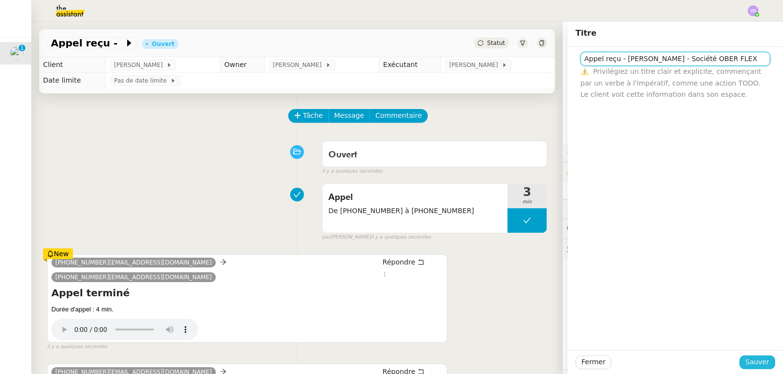
type input "Appel reçu - [PERSON_NAME] - Société OBER FLEX"
click at [752, 361] on span "Sauver" at bounding box center [757, 362] width 24 height 11
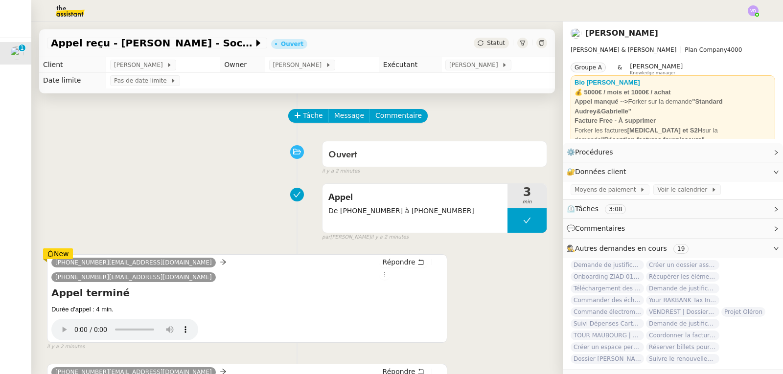
click at [75, 134] on div "Tâche Message Commentaire Veuillez patienter une erreur s'est produite 👌👌👌 mess…" at bounding box center [296, 314] width 531 height 443
click at [303, 115] on span "Tâche" at bounding box center [313, 115] width 20 height 11
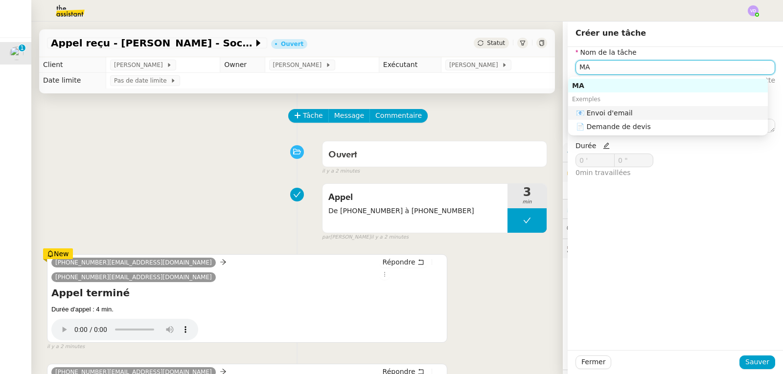
click at [597, 111] on div "📧 Envoi d'email" at bounding box center [670, 113] width 188 height 9
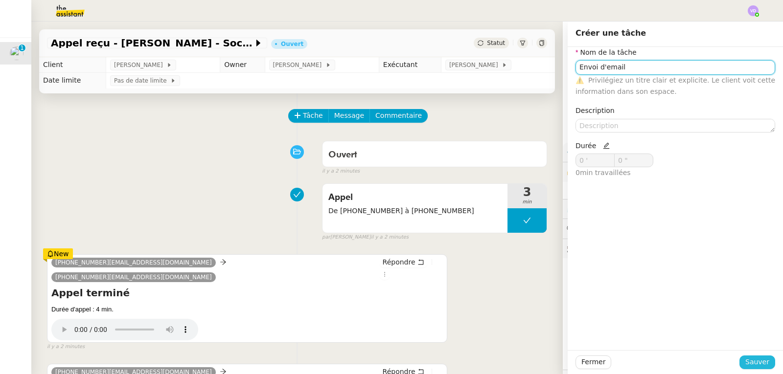
type input "Envoi d'email"
click at [750, 362] on span "Sauver" at bounding box center [757, 362] width 24 height 11
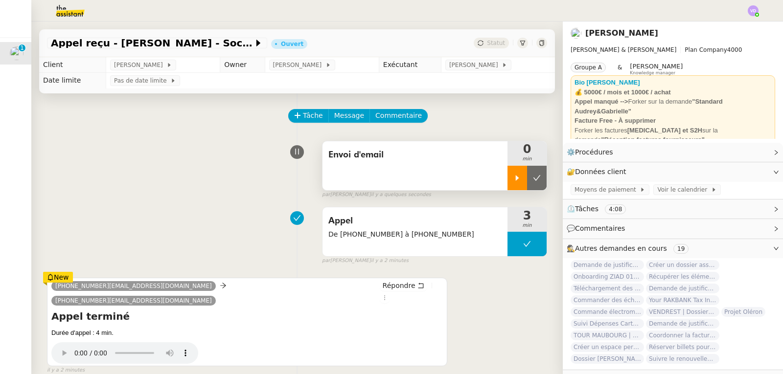
click at [516, 177] on icon at bounding box center [517, 177] width 3 height 5
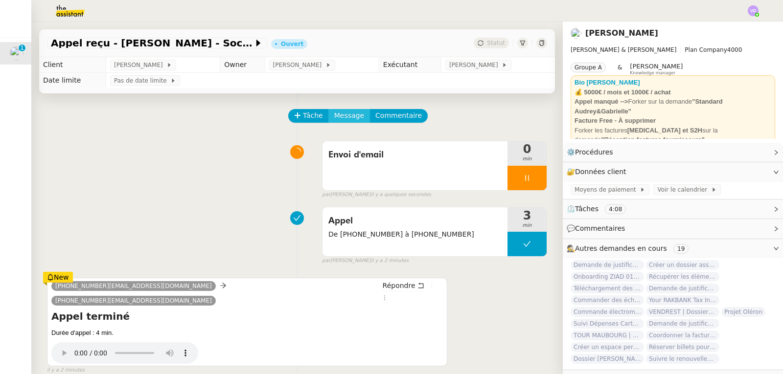
click at [341, 121] on span "Message" at bounding box center [349, 115] width 30 height 11
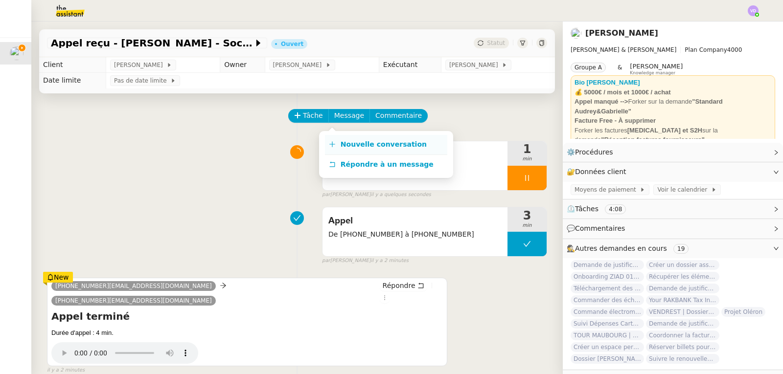
click at [347, 143] on span "Nouvelle conversation" at bounding box center [384, 144] width 86 height 8
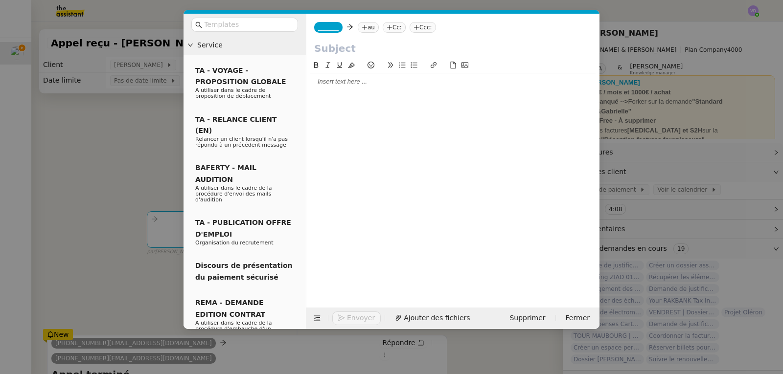
click at [325, 25] on span "_______" at bounding box center [328, 27] width 21 height 7
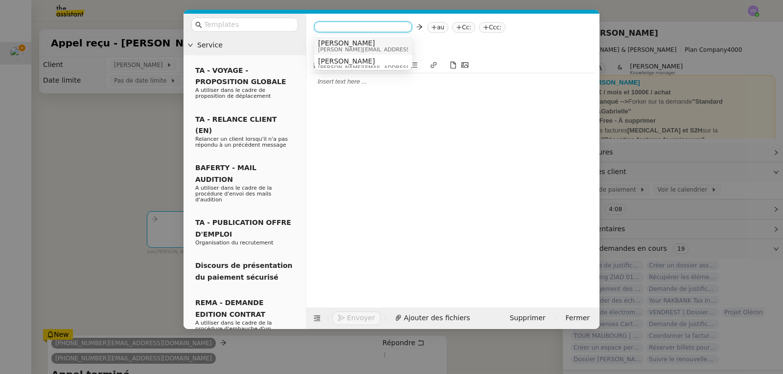
click at [345, 45] on span "[PERSON_NAME]" at bounding box center [387, 43] width 139 height 8
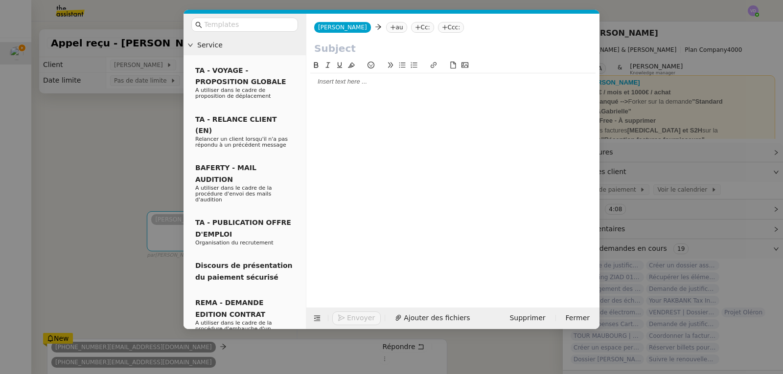
click at [390, 26] on icon at bounding box center [393, 27] width 6 height 6
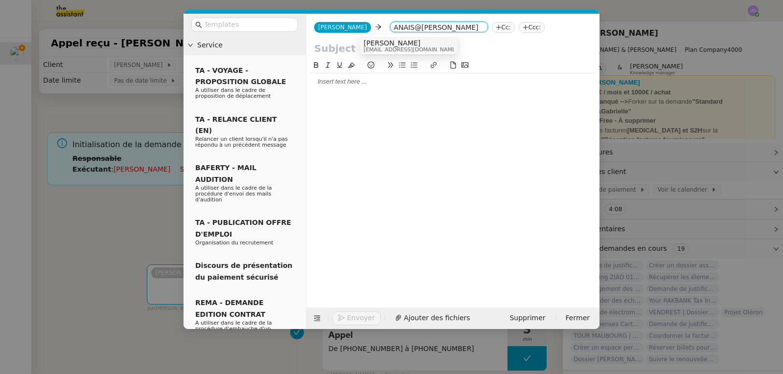
type input "ANAIS@[PERSON_NAME]"
click at [382, 47] on span "[EMAIL_ADDRESS][DOMAIN_NAME]" at bounding box center [411, 49] width 94 height 5
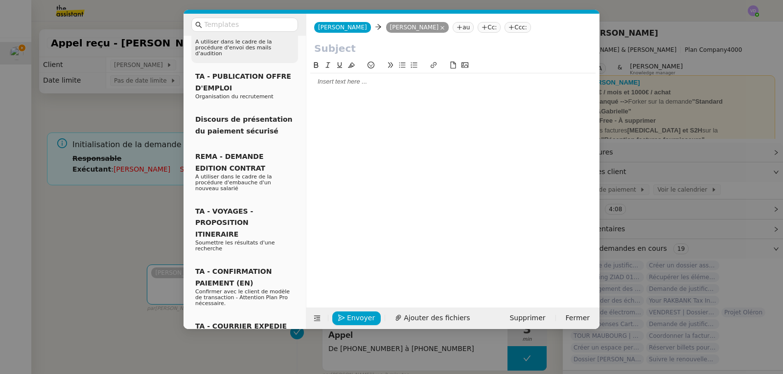
scroll to position [147, 0]
click at [144, 217] on nz-modal-container "Service TA - VOYAGE - PROPOSITION GLOBALE A utiliser dans le cadre de propositi…" at bounding box center [391, 187] width 783 height 374
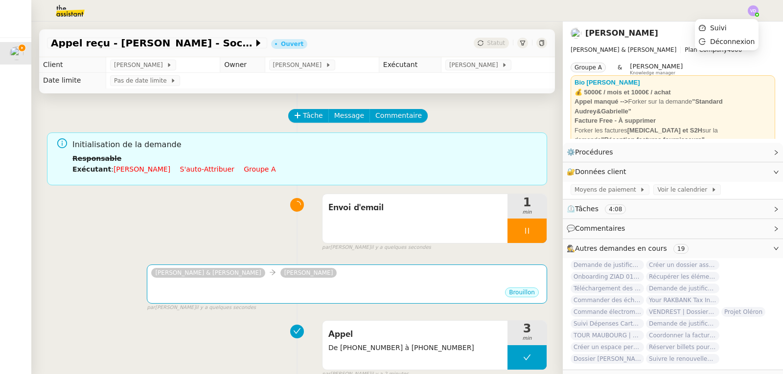
click at [755, 10] on img at bounding box center [753, 10] width 11 height 11
click at [726, 28] on span "Suivi" at bounding box center [718, 28] width 17 height 8
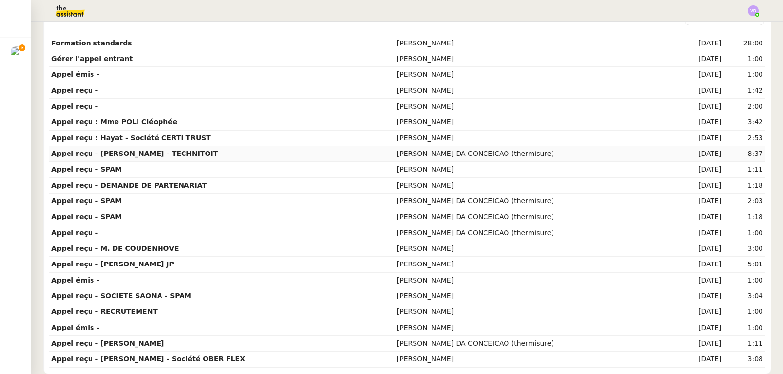
scroll to position [120, 0]
click at [156, 262] on strong "Appel reçu - [PERSON_NAME] JP" at bounding box center [112, 264] width 123 height 8
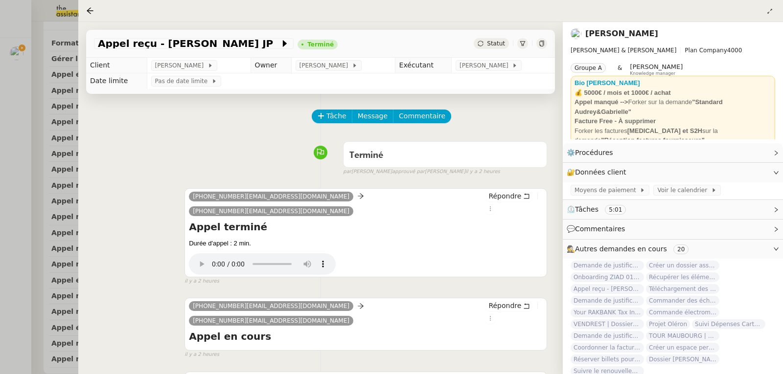
click at [17, 140] on div at bounding box center [391, 187] width 783 height 374
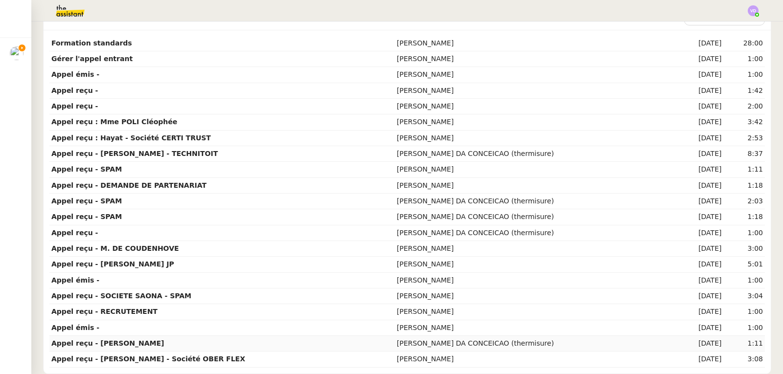
click at [173, 338] on td "Appel reçu - [PERSON_NAME]" at bounding box center [221, 344] width 345 height 16
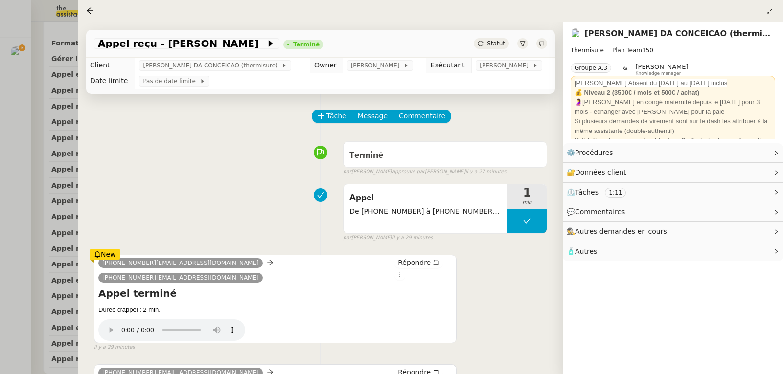
click at [32, 261] on div at bounding box center [391, 187] width 783 height 374
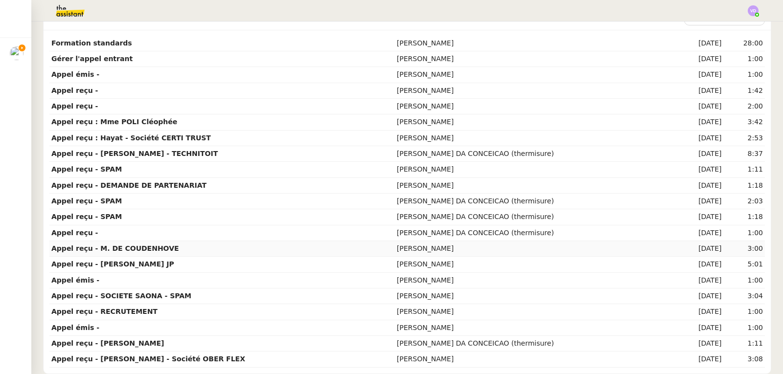
click at [121, 245] on strong "Appel reçu - M. DE COUDENHOVE" at bounding box center [115, 249] width 128 height 8
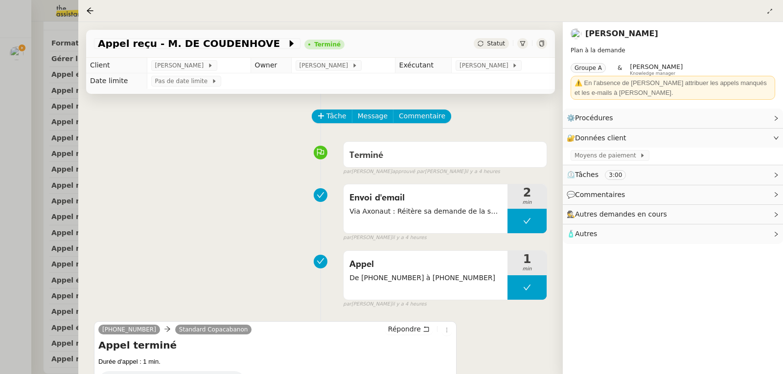
click at [28, 194] on div at bounding box center [391, 187] width 783 height 374
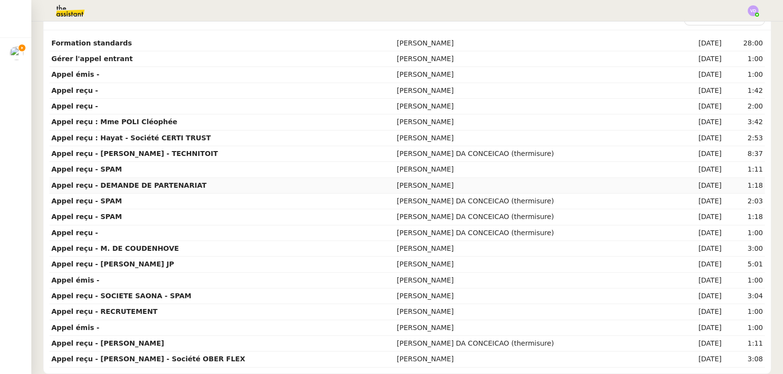
click at [173, 183] on strong "Appel reçu - DEMANDE DE PARTENARIAT" at bounding box center [128, 186] width 155 height 8
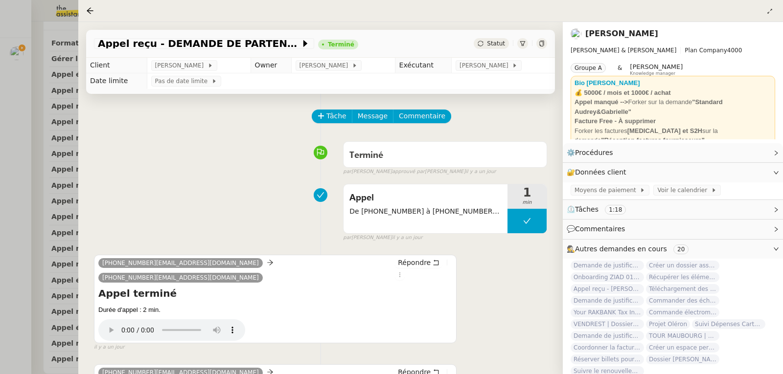
click at [0, 171] on div at bounding box center [391, 187] width 783 height 374
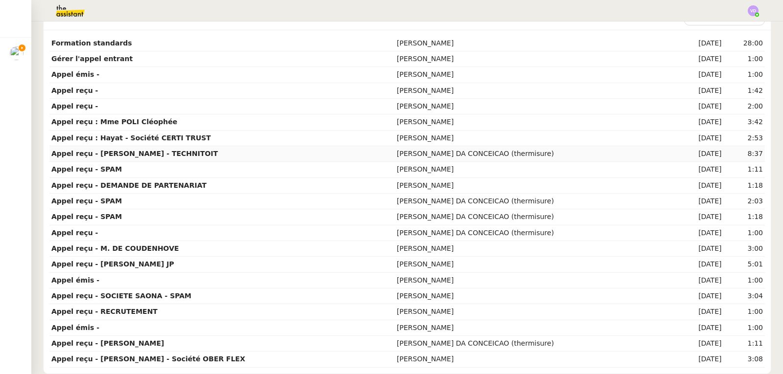
click at [160, 150] on strong "Appel reçu - [PERSON_NAME] - TECHNITOIT" at bounding box center [134, 154] width 166 height 8
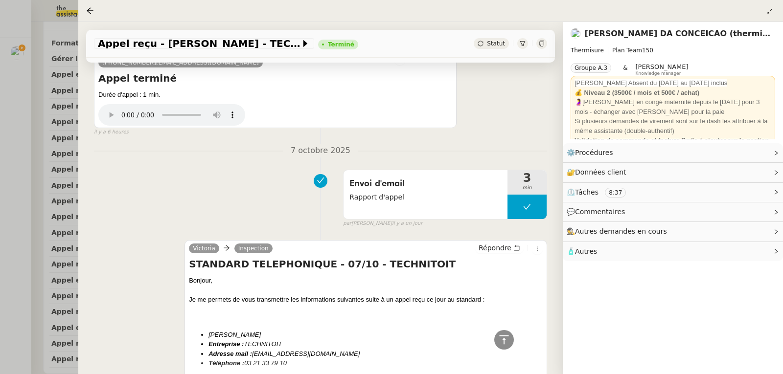
scroll to position [685, 0]
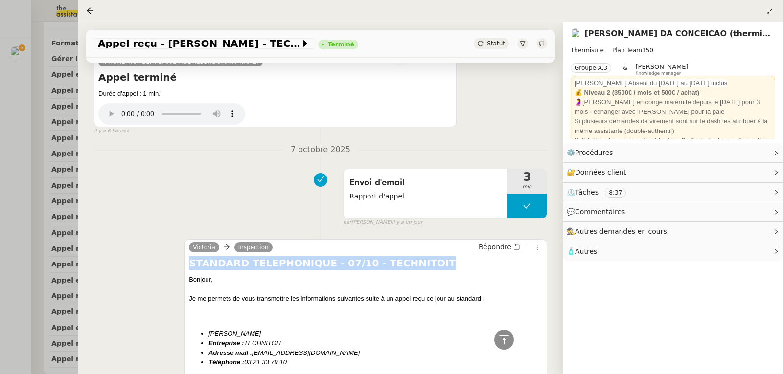
drag, startPoint x: 188, startPoint y: 222, endPoint x: 411, endPoint y: 221, distance: 222.6
click at [411, 256] on h4 "STANDARD TELEPHONIQUE - 07/10 - TECHNITOIT" at bounding box center [366, 263] width 354 height 14
copy h4 "STANDARD TELEPHONIQUE - 07/10 - TECHNITOIT"
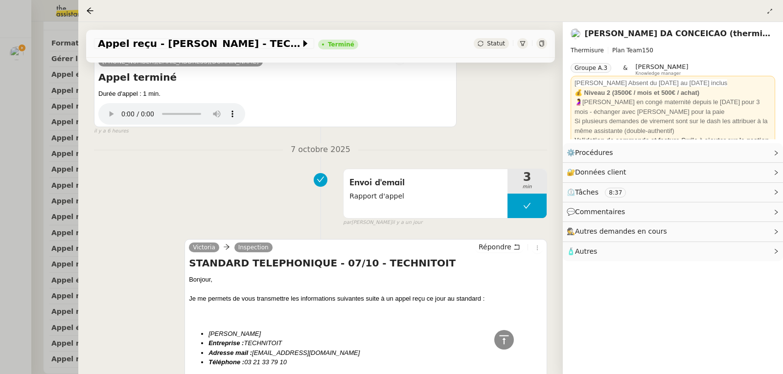
click at [1, 75] on div at bounding box center [391, 187] width 783 height 374
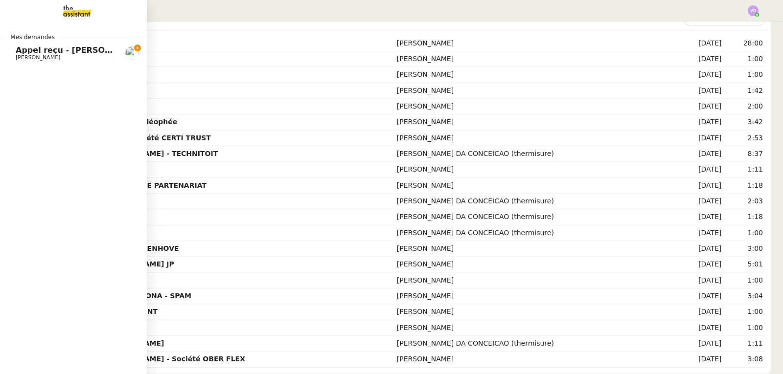
click at [23, 50] on span "Appel reçu - [PERSON_NAME] - Société OBER FLEX" at bounding box center [127, 50] width 222 height 9
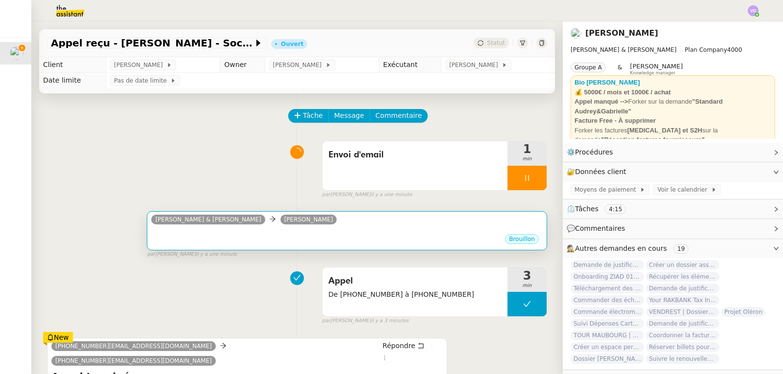
click at [233, 241] on div "Brouillon" at bounding box center [346, 240] width 391 height 15
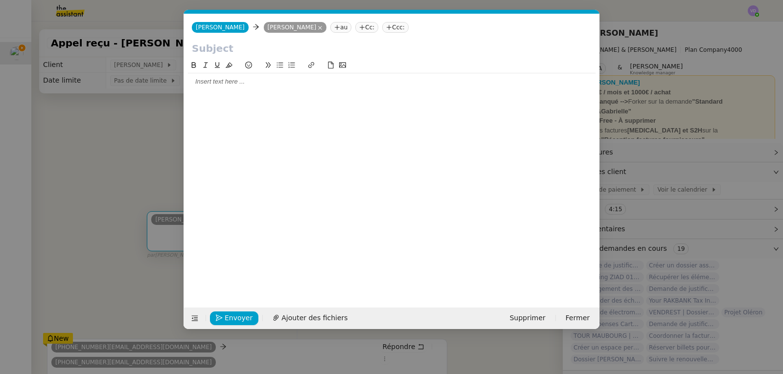
scroll to position [0, 21]
click at [218, 49] on input "text" at bounding box center [392, 48] width 400 height 15
paste input "STANDARD TELEPHONIQUE - 07/10 - TECHNITOIT"
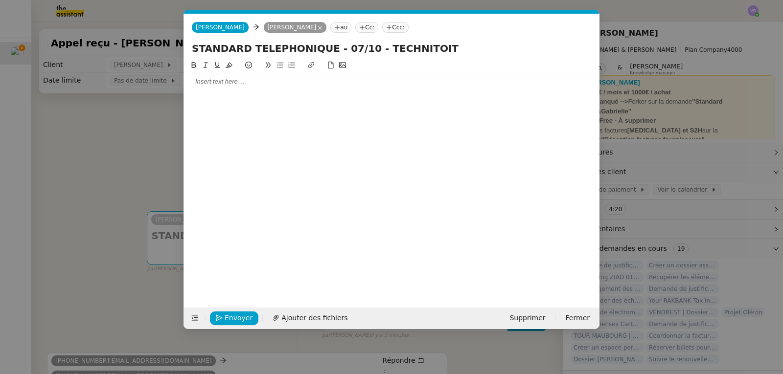
drag, startPoint x: 355, startPoint y: 49, endPoint x: 331, endPoint y: 49, distance: 24.0
click at [331, 49] on input "STANDARD TELEPHONIQUE - 07/10 - TECHNITOIT" at bounding box center [392, 48] width 400 height 15
drag, startPoint x: 423, startPoint y: 46, endPoint x: 368, endPoint y: 49, distance: 55.4
click at [368, 49] on input "STANDARD TELEPHONIQUE - 08/10 - TECHNITOIT" at bounding box center [392, 48] width 400 height 15
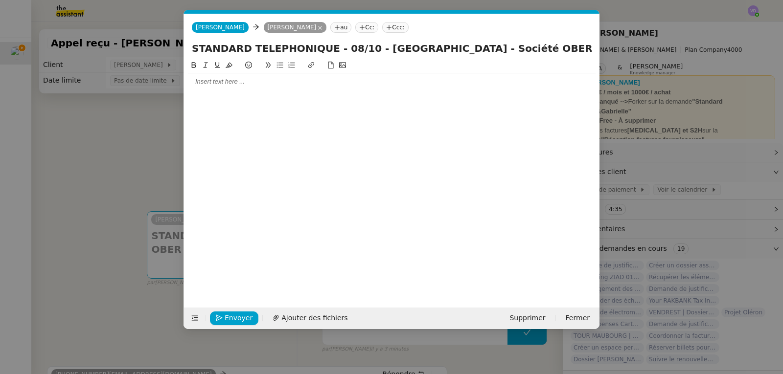
type input "STANDARD TELEPHONIQUE - 08/10 - [GEOGRAPHIC_DATA] - Société OBER FLEX"
click at [285, 92] on div at bounding box center [392, 176] width 408 height 233
click at [254, 92] on div at bounding box center [392, 176] width 408 height 233
click at [204, 88] on div at bounding box center [392, 81] width 408 height 17
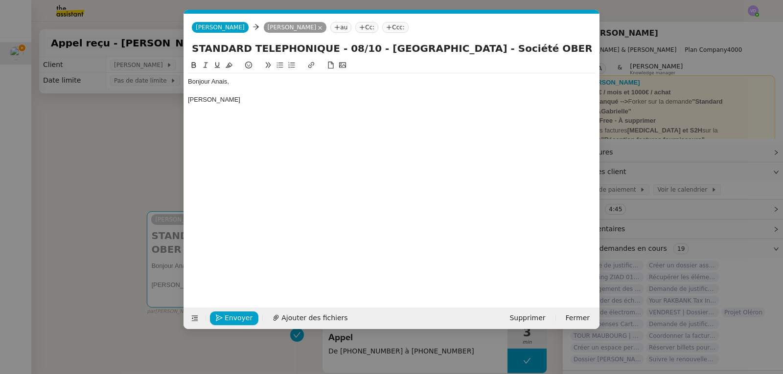
click at [143, 123] on nz-modal-container "Service TA - VOYAGE - PROPOSITION GLOBALE A utiliser dans le cadre de propositi…" at bounding box center [391, 187] width 783 height 374
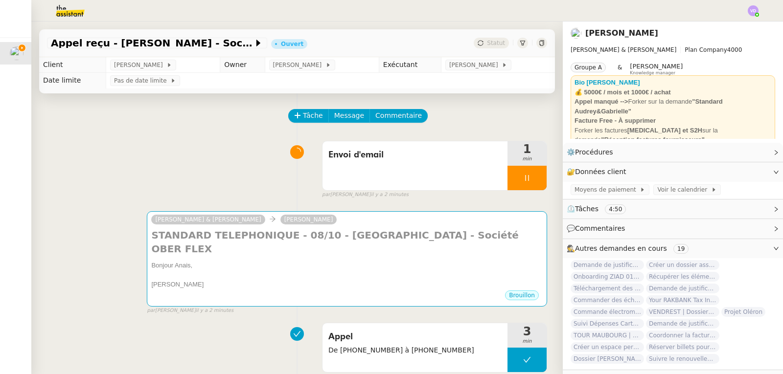
click at [754, 12] on img at bounding box center [753, 10] width 11 height 11
click at [737, 27] on li "Suivi" at bounding box center [727, 28] width 64 height 14
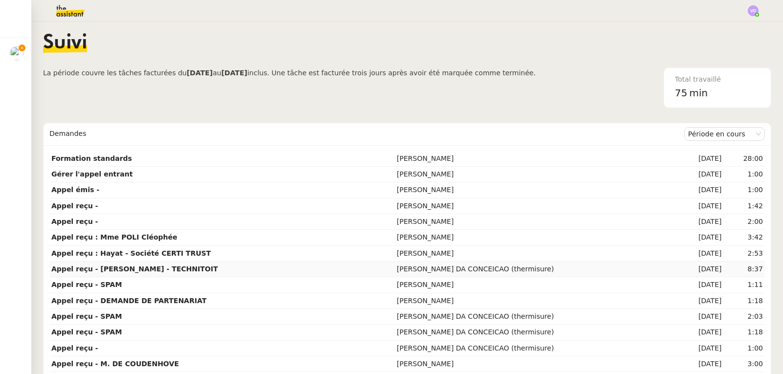
click at [204, 273] on strong "Appel reçu - [PERSON_NAME] - TECHNITOIT" at bounding box center [134, 269] width 166 height 8
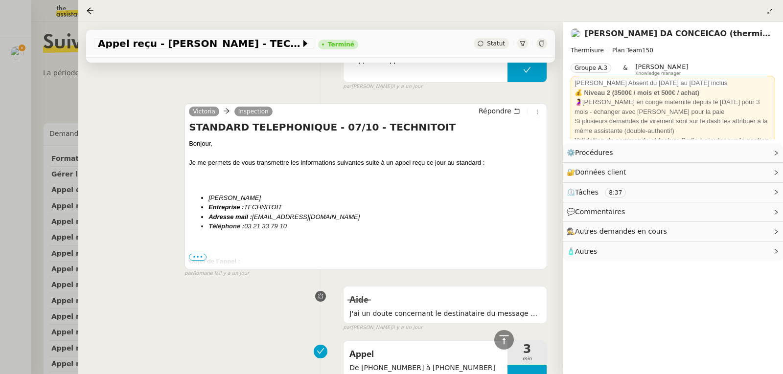
scroll to position [832, 0]
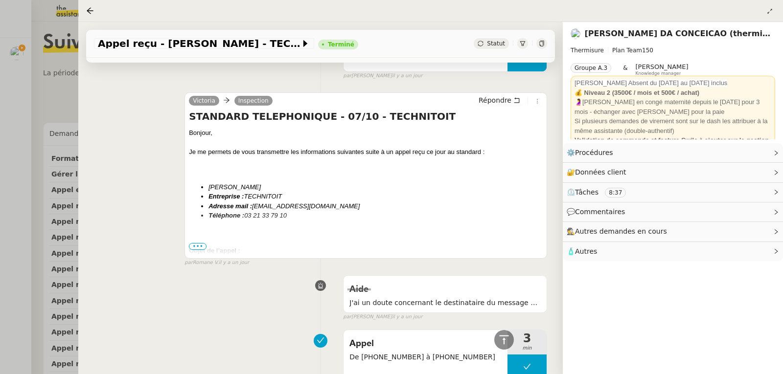
click at [196, 243] on span "•••" at bounding box center [198, 246] width 18 height 7
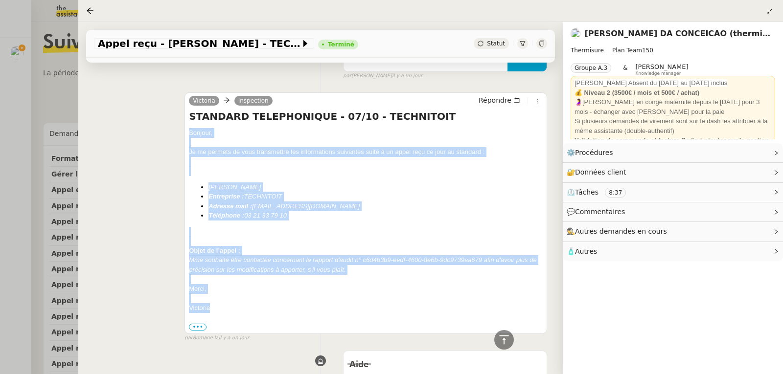
drag, startPoint x: 187, startPoint y: 91, endPoint x: 213, endPoint y: 264, distance: 175.1
click at [213, 264] on div "Victoria Inspection Répondre STANDARD TELEPHONIQUE - 07/10 - TECHNITOIT Bonjour…" at bounding box center [365, 213] width 363 height 242
copy div "Bonjour, Je me permets de vous transmettre les informations suivantes suite à u…"
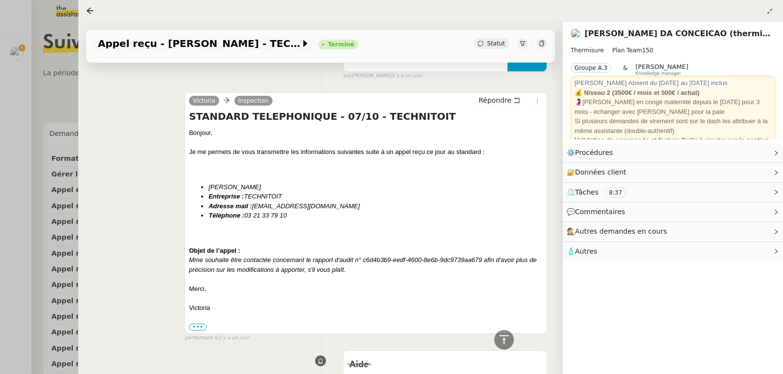
click at [42, 103] on div at bounding box center [391, 187] width 783 height 374
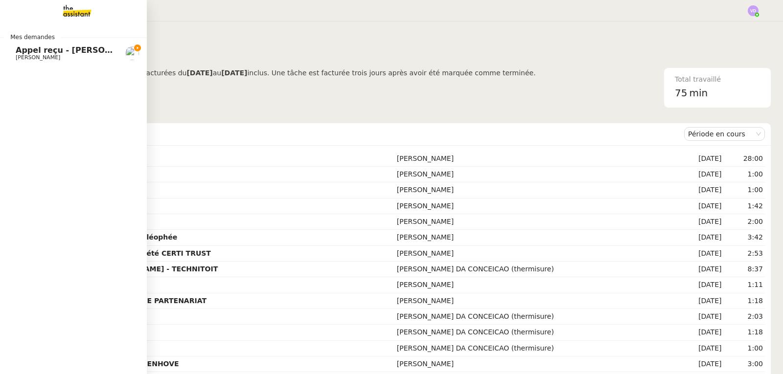
click at [21, 51] on span "Appel reçu - [PERSON_NAME] - Société OBER FLEX" at bounding box center [127, 50] width 222 height 9
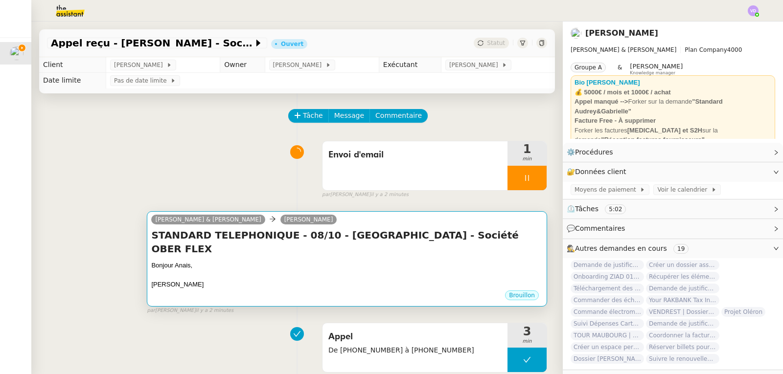
click at [222, 290] on div "Brouillon" at bounding box center [346, 297] width 391 height 15
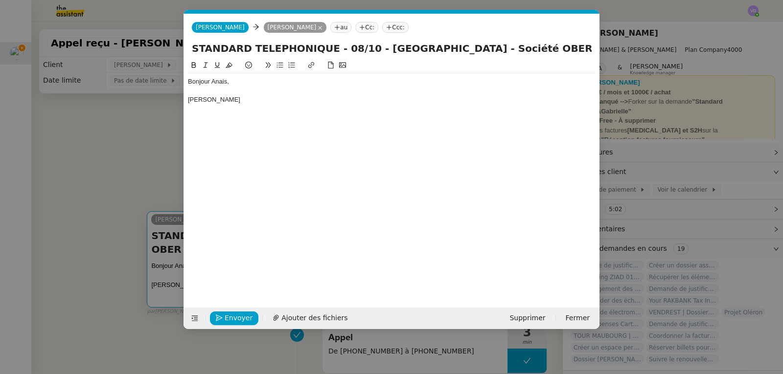
scroll to position [0, 21]
drag, startPoint x: 235, startPoint y: 100, endPoint x: 188, endPoint y: 101, distance: 47.5
click at [188, 101] on div "[PERSON_NAME]" at bounding box center [392, 99] width 408 height 9
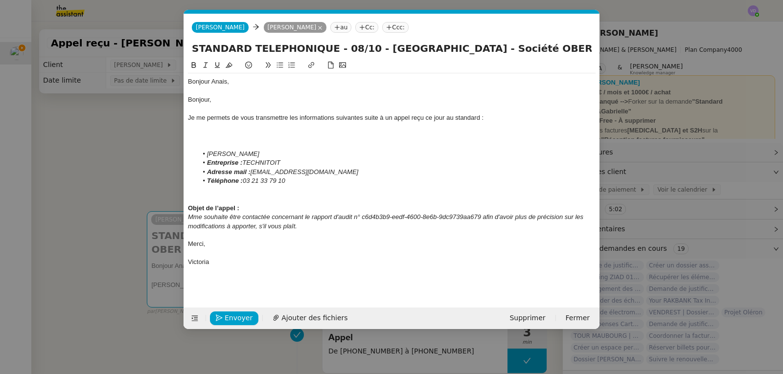
scroll to position [0, 0]
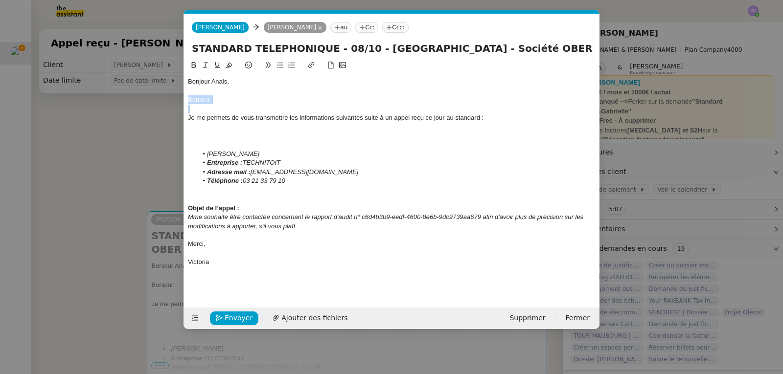
drag, startPoint x: 218, startPoint y: 104, endPoint x: 187, endPoint y: 100, distance: 31.6
click at [187, 100] on nz-spin "Bonjour Anais, Bonjour, Je me permets de vous transmettre les informations suiv…" at bounding box center [391, 178] width 415 height 237
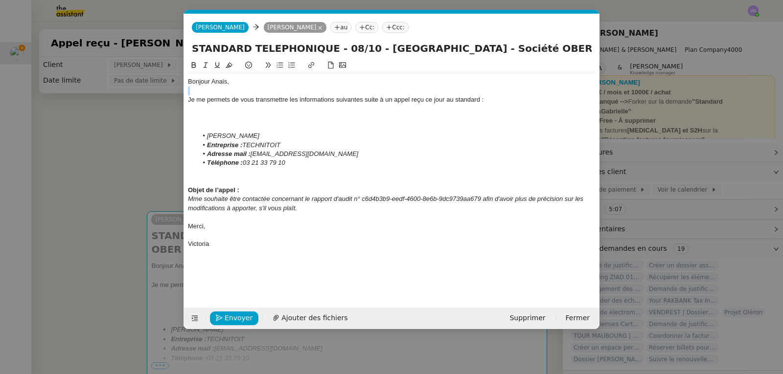
drag, startPoint x: 283, startPoint y: 138, endPoint x: 223, endPoint y: 136, distance: 60.7
click at [223, 136] on li "[PERSON_NAME]" at bounding box center [397, 136] width 398 height 9
drag, startPoint x: 282, startPoint y: 146, endPoint x: 245, endPoint y: 144, distance: 37.7
click at [245, 144] on li "Entreprise : TECHNITOIT" at bounding box center [397, 145] width 398 height 9
drag, startPoint x: 369, startPoint y: 155, endPoint x: 251, endPoint y: 154, distance: 117.9
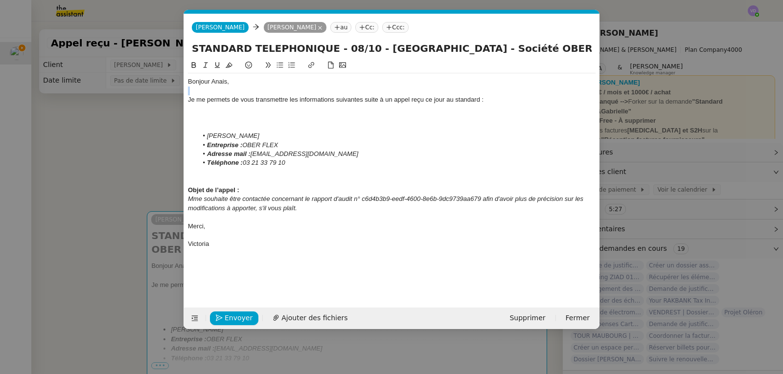
click at [251, 154] on li "Adresse mail : [EMAIL_ADDRESS][DOMAIN_NAME]" at bounding box center [397, 154] width 398 height 9
drag, startPoint x: 253, startPoint y: 155, endPoint x: 201, endPoint y: 154, distance: 52.9
click at [201, 154] on li "Adresse mail :" at bounding box center [397, 154] width 398 height 9
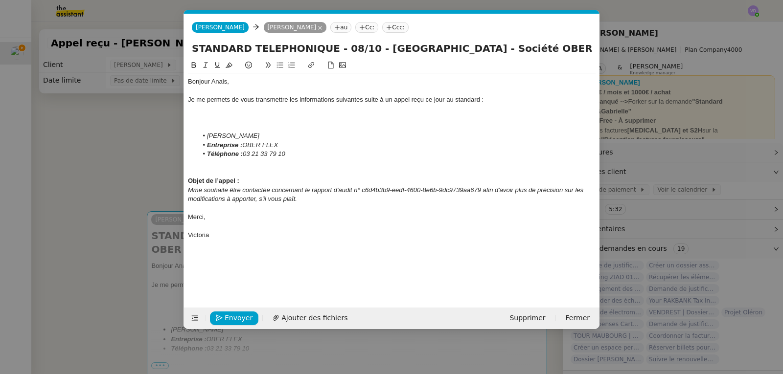
drag, startPoint x: 291, startPoint y: 154, endPoint x: 246, endPoint y: 157, distance: 45.1
click at [246, 157] on li "Téléphone : [PHONE_NUMBER]" at bounding box center [397, 154] width 398 height 9
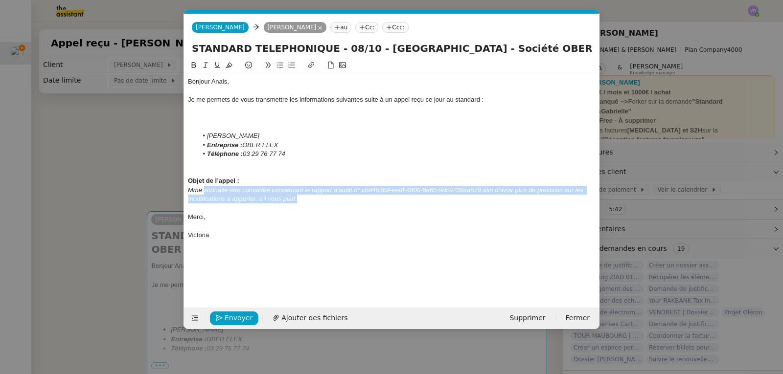
drag, startPoint x: 299, startPoint y: 200, endPoint x: 205, endPoint y: 194, distance: 95.1
click at [205, 194] on div "Mme souhaite être contactée concernant le rapport d'audit n° c6d4b3b9-eedf-4600…" at bounding box center [392, 195] width 408 height 18
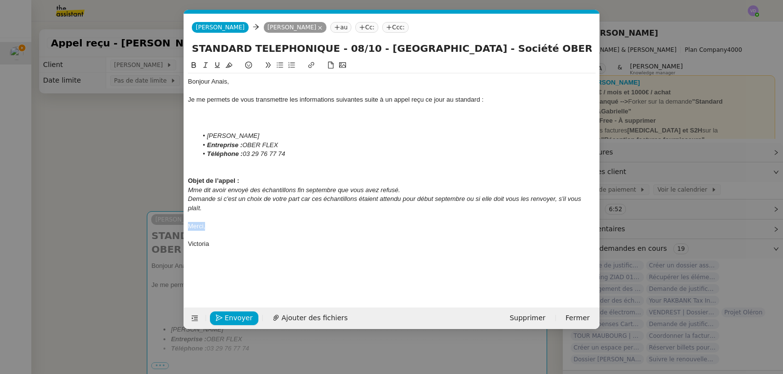
drag, startPoint x: 207, startPoint y: 230, endPoint x: 188, endPoint y: 228, distance: 19.2
click at [188, 228] on div "Merci," at bounding box center [392, 226] width 408 height 9
drag, startPoint x: 212, startPoint y: 229, endPoint x: 187, endPoint y: 229, distance: 25.0
click at [187, 229] on nz-spin "Bonjour Anais, Je me permets de vous transmettre les informations suivantes sui…" at bounding box center [391, 178] width 415 height 237
click at [416, 189] on div "Mme dit avoir envoyé des échantillons fin septembre que vous avez refusé." at bounding box center [392, 190] width 408 height 9
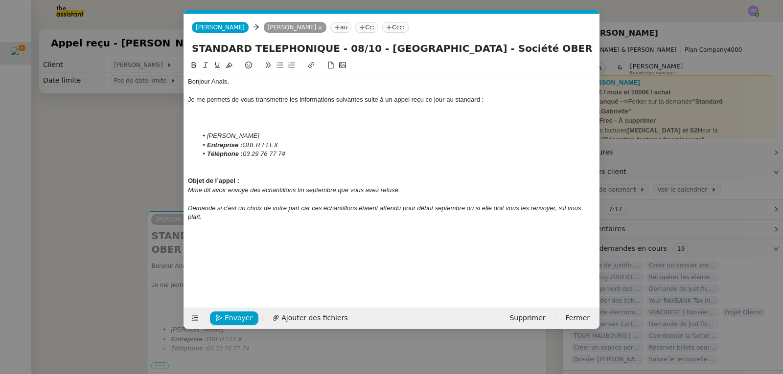
click at [400, 208] on em "Demande si c'est un choix de votre part car ces échantillons étaient attendu po…" at bounding box center [385, 213] width 395 height 16
click at [404, 219] on div "Demande si c'est un choix de votre part car ces échantillons étaient attendus p…" at bounding box center [392, 213] width 408 height 18
click at [230, 318] on span "Envoyer" at bounding box center [239, 318] width 28 height 11
click at [234, 320] on span "Confirmer l'envoi" at bounding box center [254, 318] width 59 height 11
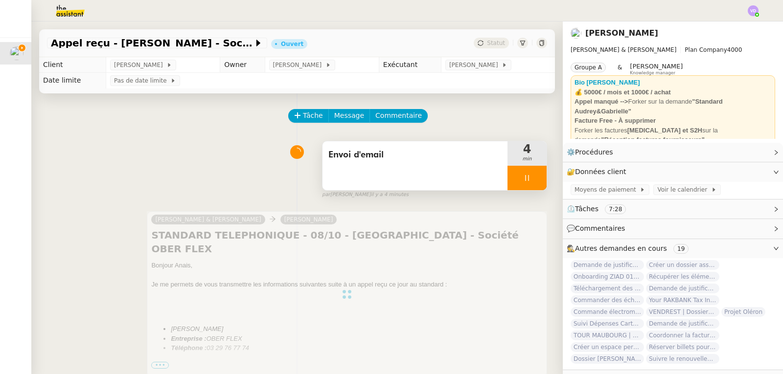
click at [507, 180] on div at bounding box center [526, 178] width 39 height 24
click at [533, 182] on icon at bounding box center [537, 178] width 8 height 8
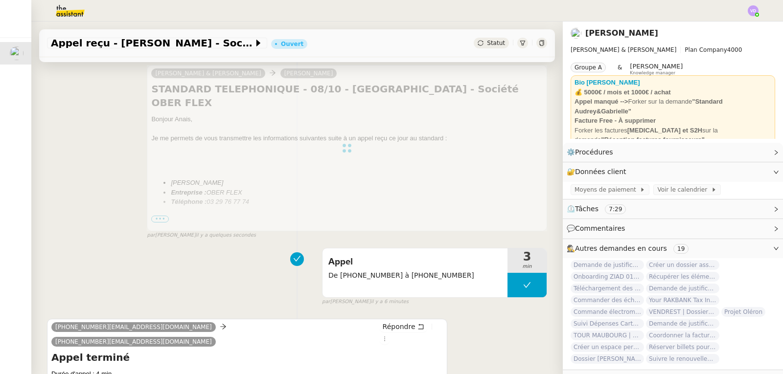
scroll to position [147, 0]
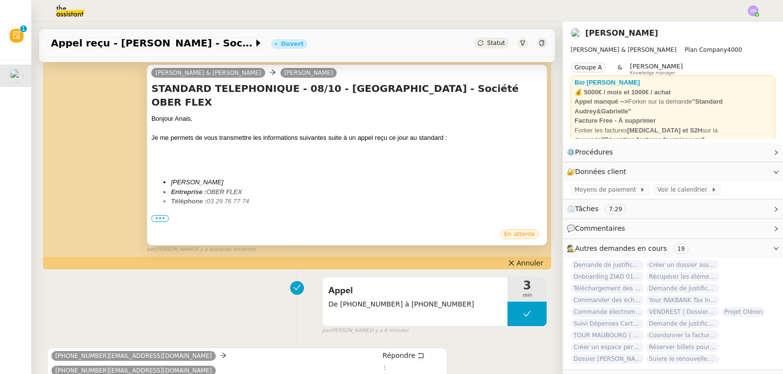
click at [156, 219] on span "•••" at bounding box center [160, 218] width 18 height 7
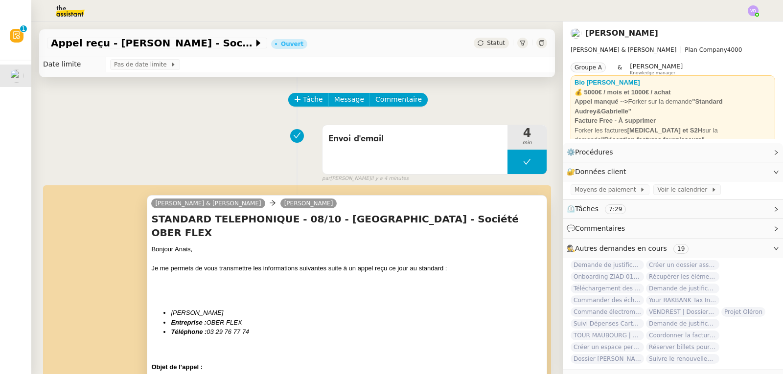
scroll to position [0, 0]
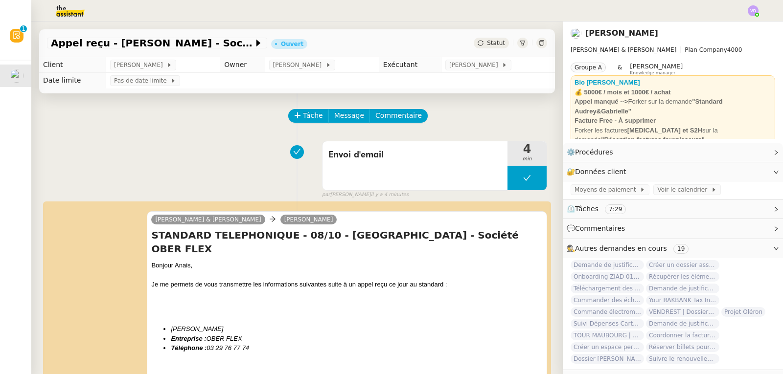
click at [81, 117] on div "Tâche Message Commentaire" at bounding box center [297, 120] width 500 height 23
click at [58, 142] on div "Envoi d'email 4 min false par [PERSON_NAME] il y a 4 minutes" at bounding box center [297, 168] width 500 height 63
click at [158, 142] on div "Envoi d'email 4 min false par [PERSON_NAME] il y a 5 minutes" at bounding box center [297, 168] width 500 height 63
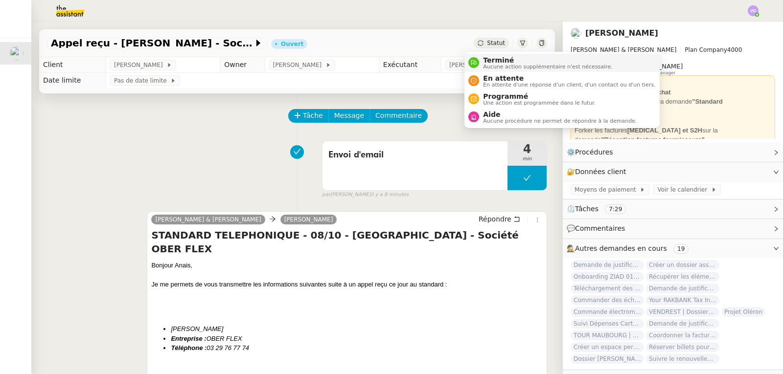
click at [485, 58] on span "Terminé" at bounding box center [547, 60] width 129 height 8
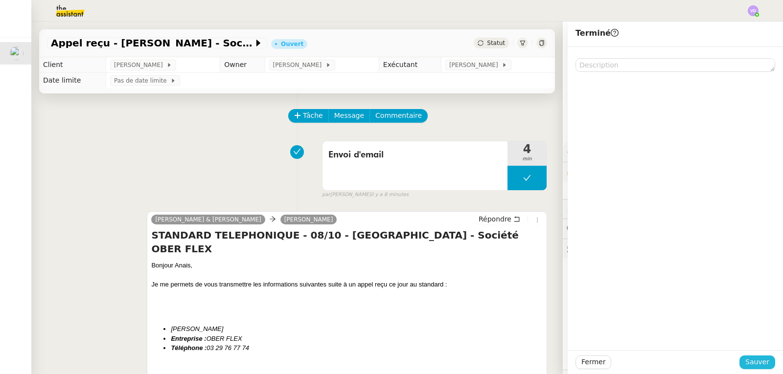
click at [756, 363] on span "Sauver" at bounding box center [757, 362] width 24 height 11
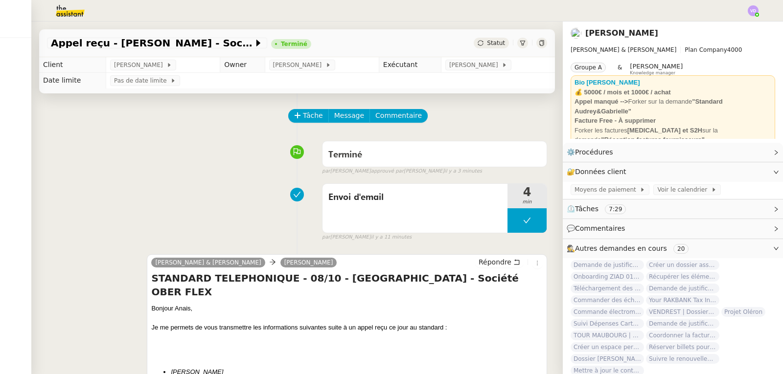
click at [754, 15] on img at bounding box center [753, 10] width 11 height 11
click at [735, 25] on li "Suivi" at bounding box center [727, 28] width 64 height 14
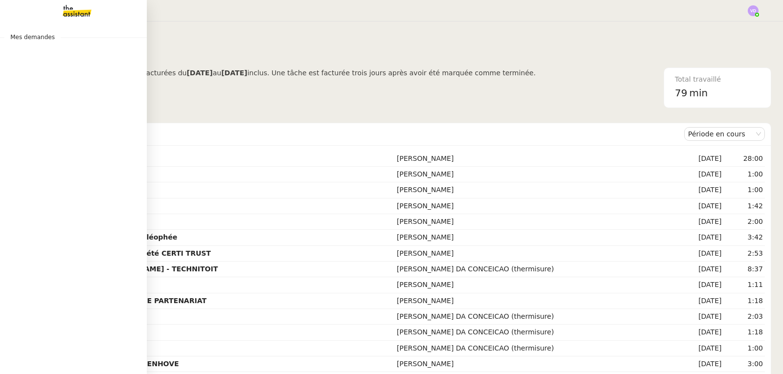
click at [69, 9] on img at bounding box center [69, 11] width 76 height 22
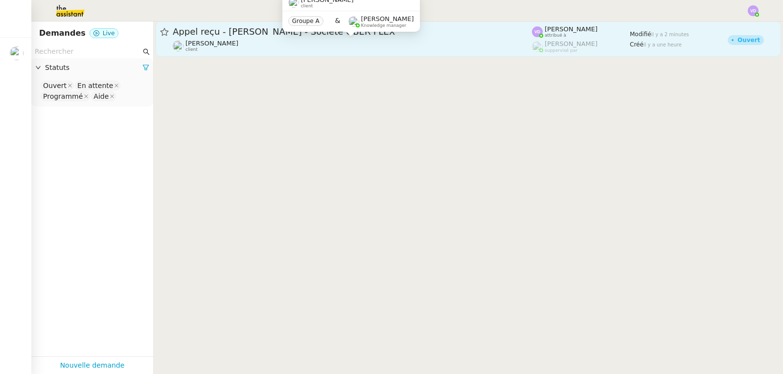
click at [334, 39] on div "[PERSON_NAME] client Groupe A & [PERSON_NAME] Knowledge manager" at bounding box center [350, 17] width 137 height 46
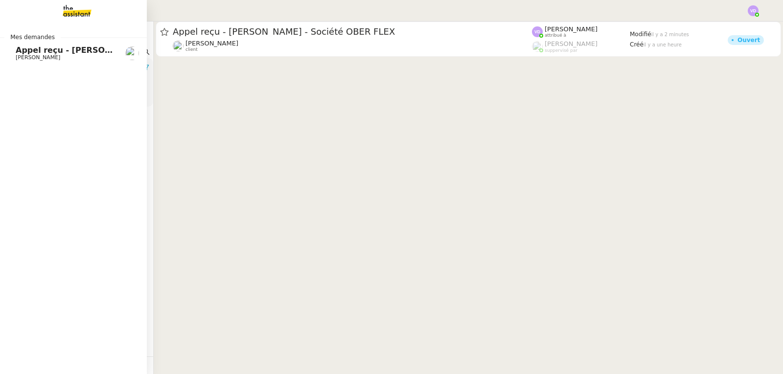
click at [26, 55] on span "[PERSON_NAME]" at bounding box center [38, 57] width 45 height 6
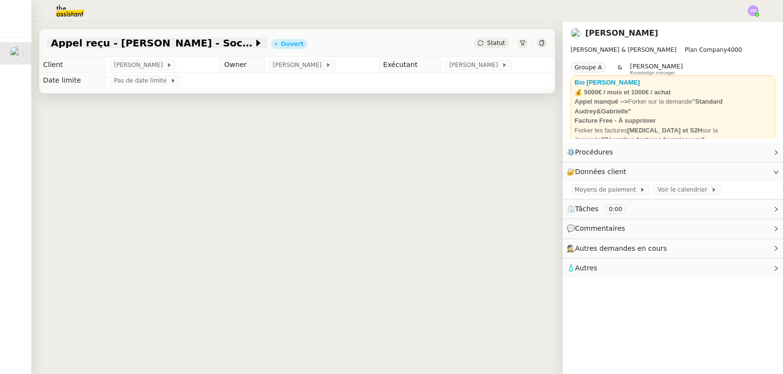
click at [230, 46] on span "Appel reçu - [PERSON_NAME] - Société OBER FLEX" at bounding box center [152, 43] width 203 height 10
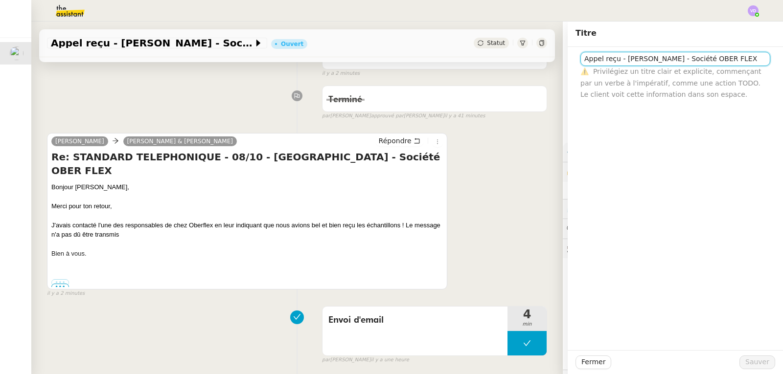
scroll to position [49, 0]
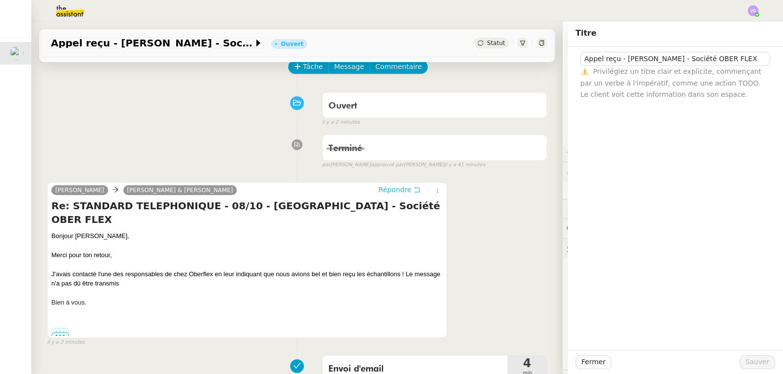
click at [390, 195] on span "Répondre" at bounding box center [395, 190] width 33 height 10
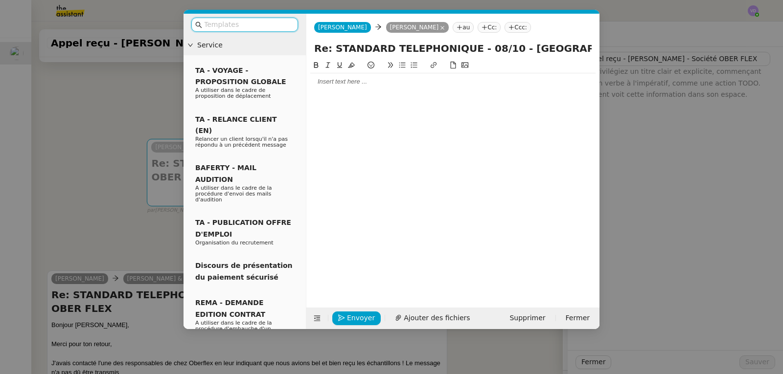
click at [367, 88] on div at bounding box center [452, 81] width 285 height 17
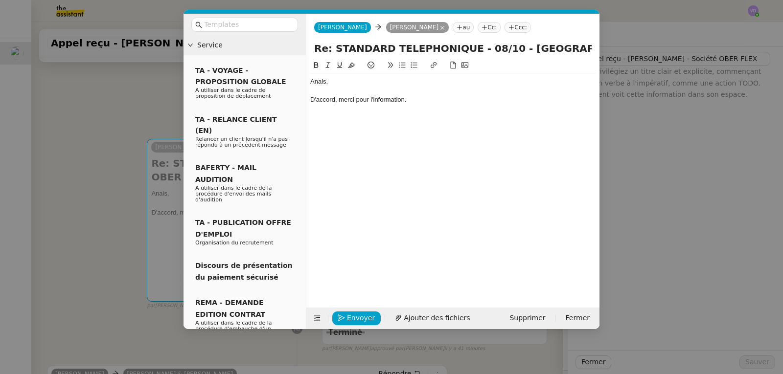
click at [310, 117] on nz-spin "Anais, D'accord, merci pour l'information." at bounding box center [452, 178] width 293 height 237
click at [323, 116] on div at bounding box center [452, 118] width 285 height 9
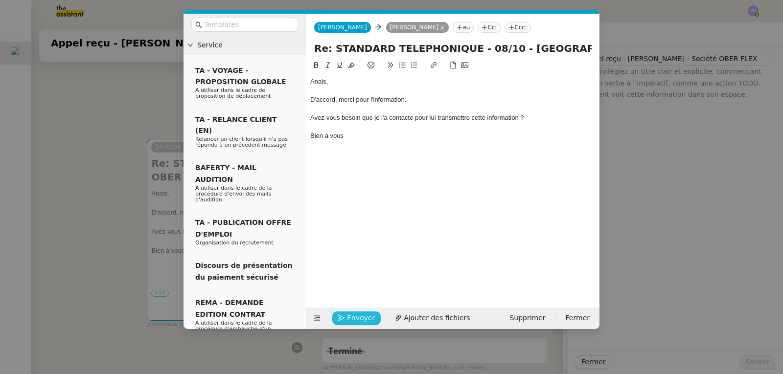
click at [364, 315] on span "Envoyer" at bounding box center [361, 318] width 28 height 11
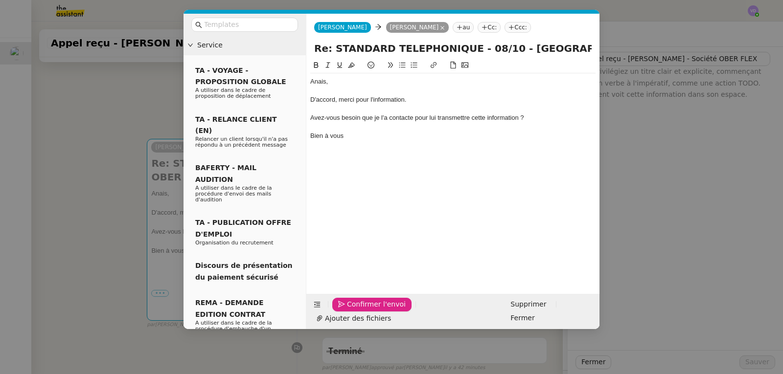
click at [365, 310] on span "Confirmer l'envoi" at bounding box center [376, 304] width 59 height 11
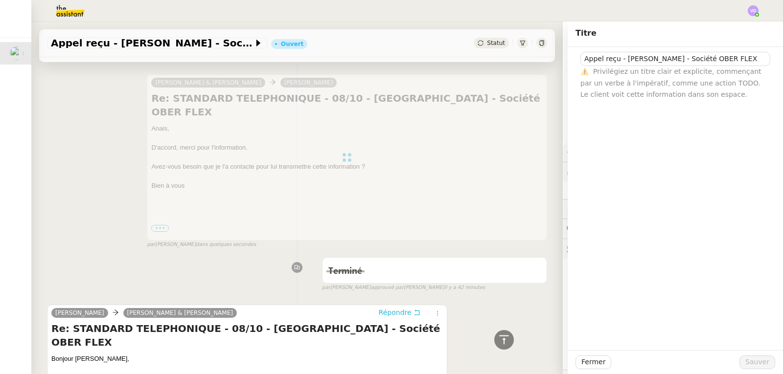
scroll to position [0, 0]
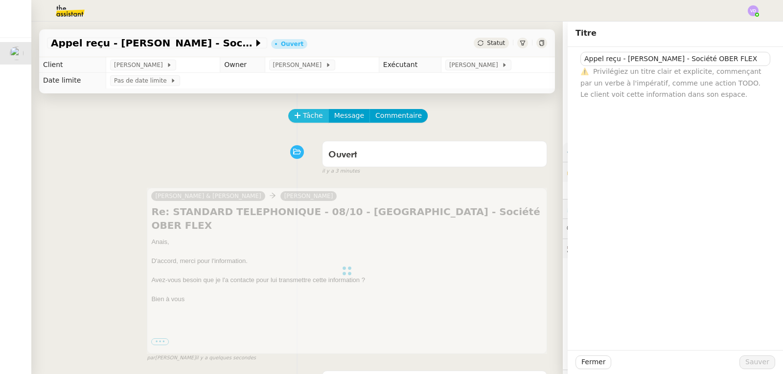
click at [303, 116] on span "Tâche" at bounding box center [313, 115] width 20 height 11
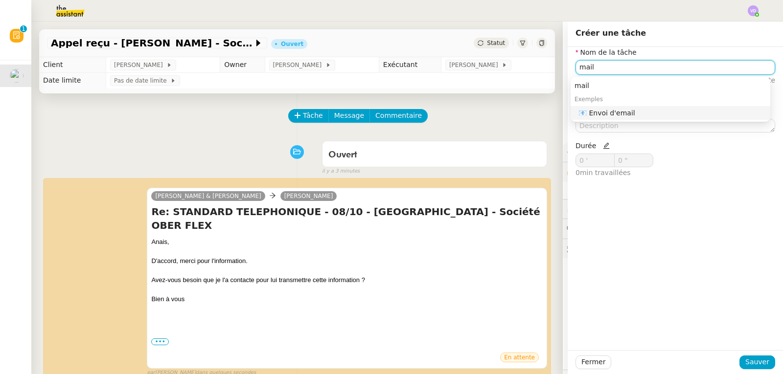
click at [617, 109] on div "📧 Envoi d'email" at bounding box center [672, 113] width 188 height 9
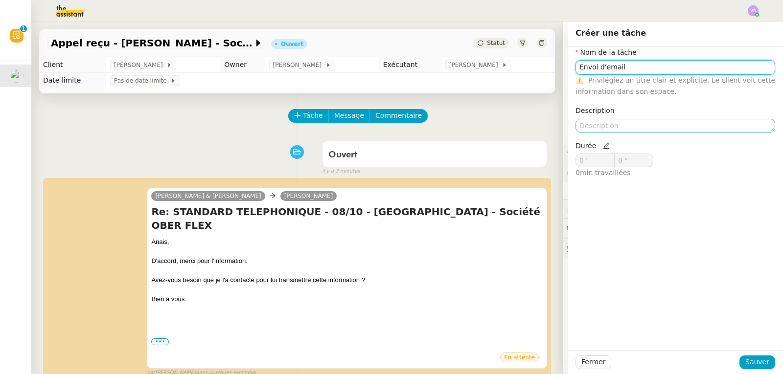
type input "Envoi d'email"
click at [607, 120] on textarea at bounding box center [675, 126] width 200 height 14
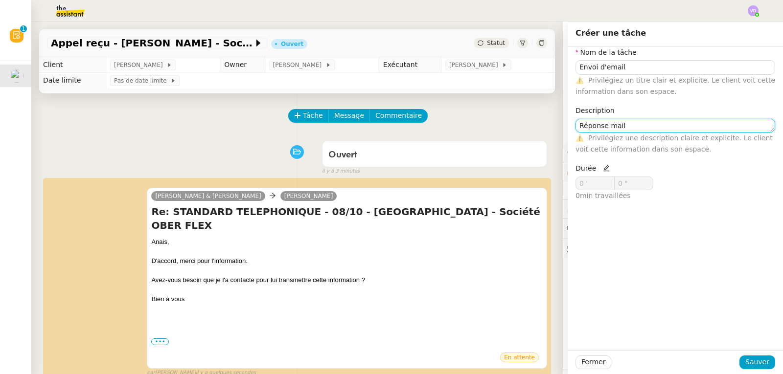
type textarea "Réponse mail"
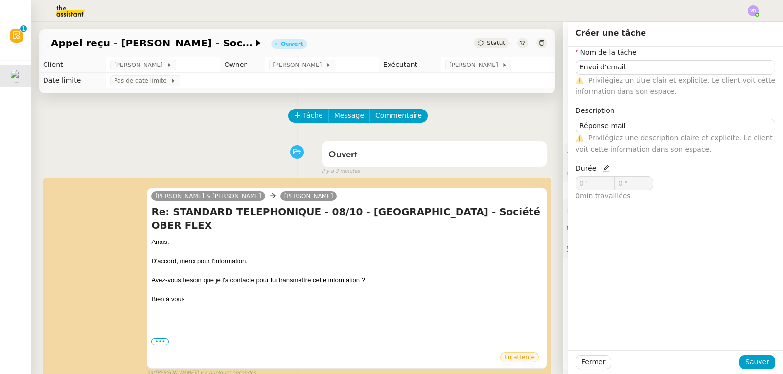
click at [603, 171] on icon at bounding box center [606, 168] width 7 height 7
drag, startPoint x: 588, startPoint y: 183, endPoint x: 564, endPoint y: 188, distance: 24.0
click at [568, 188] on div "Nom de la tâche Envoi d'email ⚠️ Privilégiez un titre clair et explicite. Le cl…" at bounding box center [675, 128] width 215 height 162
type input "1 '"
drag, startPoint x: 758, startPoint y: 361, endPoint x: 730, endPoint y: 342, distance: 34.9
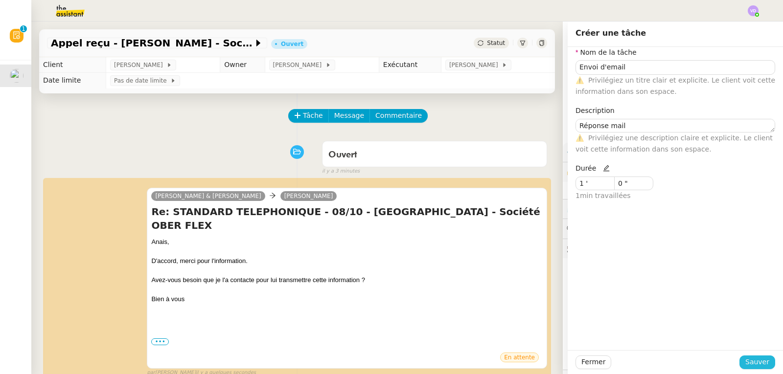
click at [759, 361] on span "Sauver" at bounding box center [757, 362] width 24 height 11
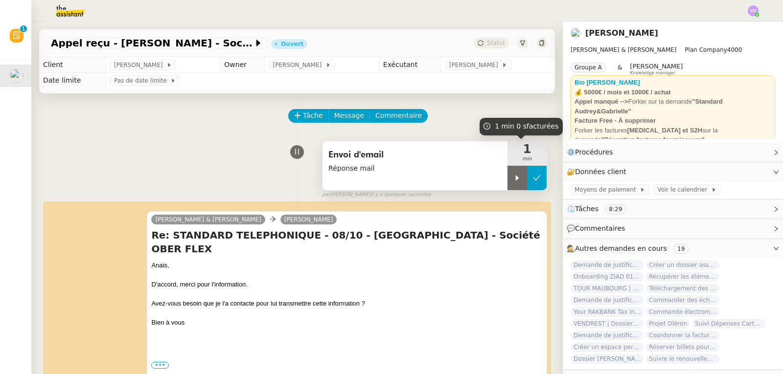
click at [533, 179] on icon at bounding box center [537, 178] width 8 height 8
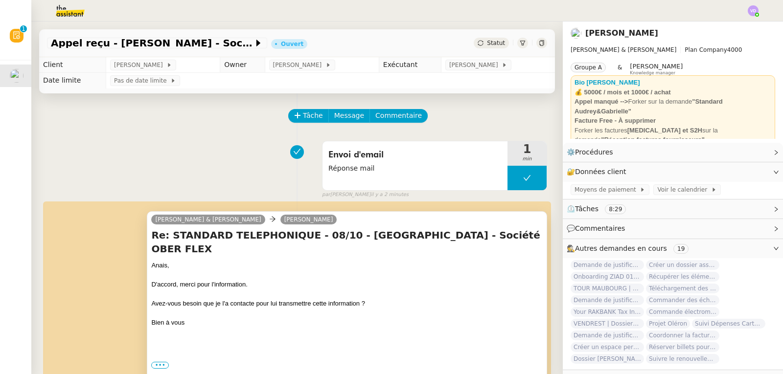
click at [406, 271] on div at bounding box center [346, 276] width 391 height 10
click at [182, 145] on div "Envoi d'email Réponse mail 1 min false par [PERSON_NAME] il y a 2 minutes" at bounding box center [297, 168] width 500 height 63
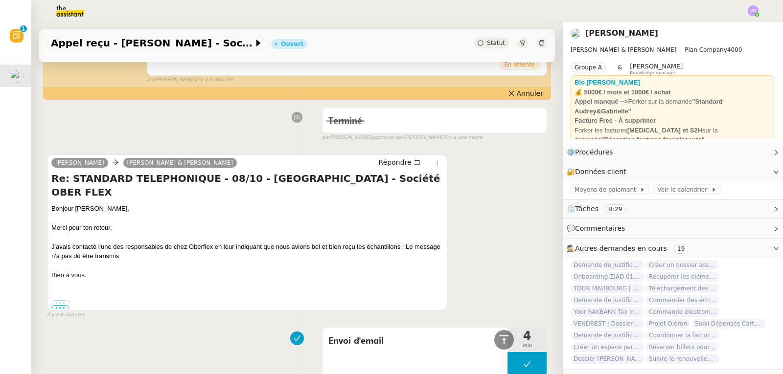
scroll to position [343, 0]
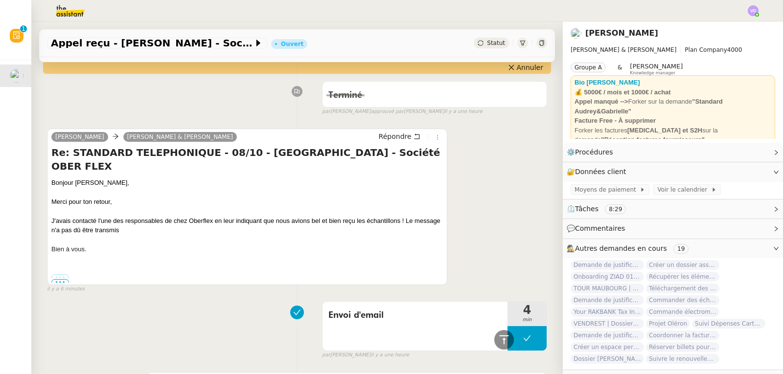
click at [61, 275] on label "•••" at bounding box center [60, 278] width 18 height 7
click at [0, 0] on input "•••" at bounding box center [0, 0] width 0 height 0
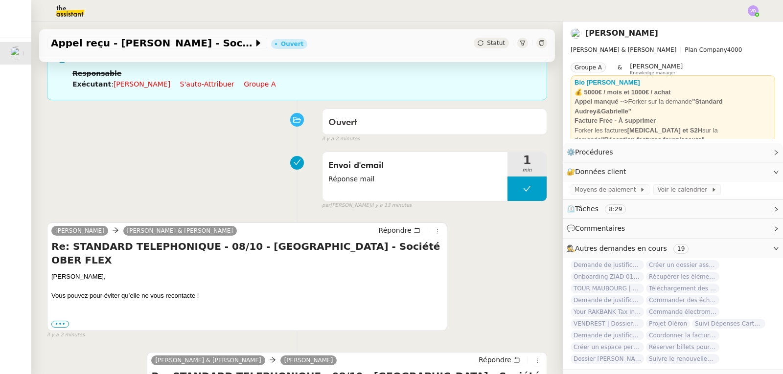
scroll to position [49, 0]
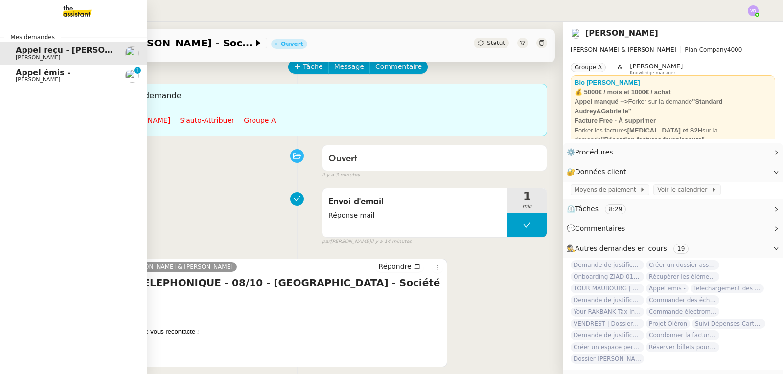
click at [35, 76] on span "Appel émis -" at bounding box center [43, 72] width 55 height 9
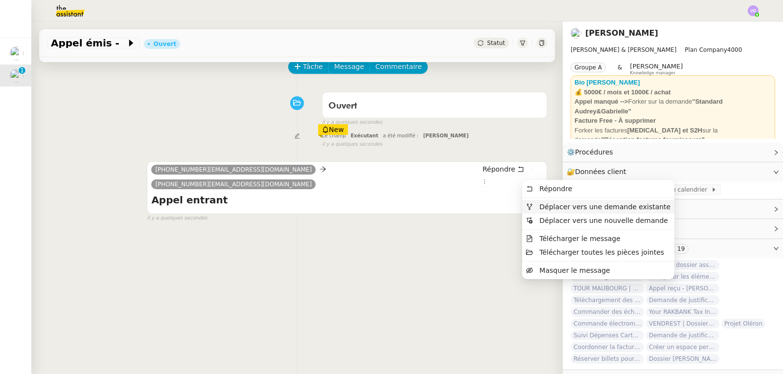
click at [556, 207] on span "Déplacer vers une demande existante" at bounding box center [604, 207] width 131 height 8
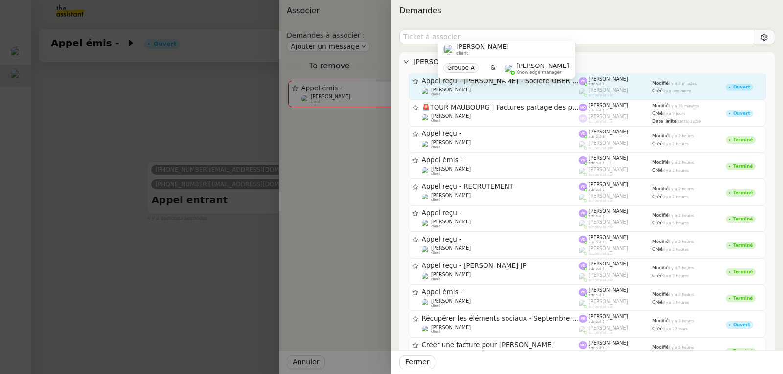
click at [518, 88] on div "[PERSON_NAME] client" at bounding box center [501, 92] width 158 height 10
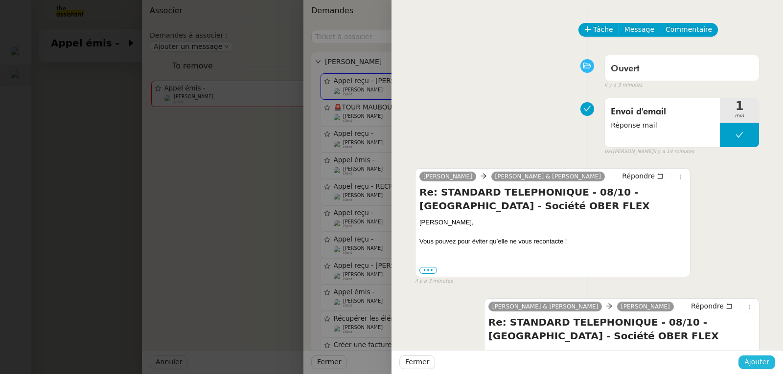
click at [763, 363] on span "Ajouter" at bounding box center [756, 362] width 25 height 11
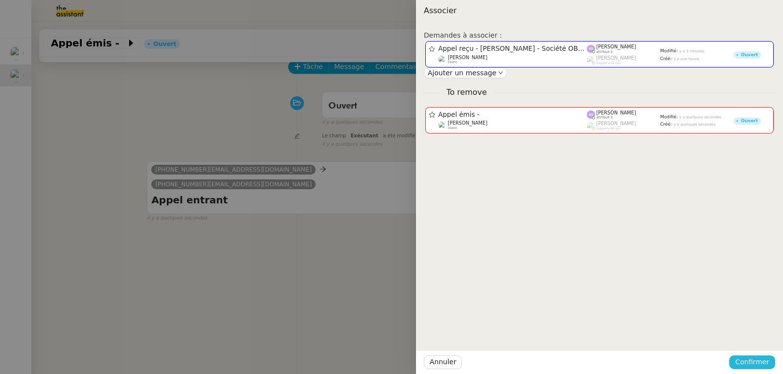
click at [755, 358] on span "Confirmer" at bounding box center [752, 362] width 34 height 11
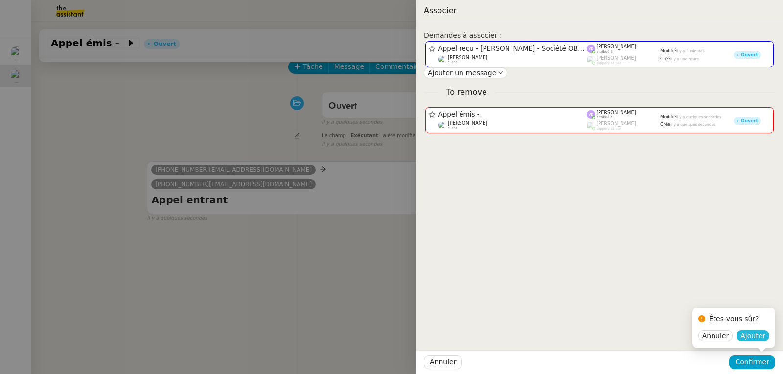
click at [755, 337] on span "Ajouter" at bounding box center [752, 336] width 25 height 10
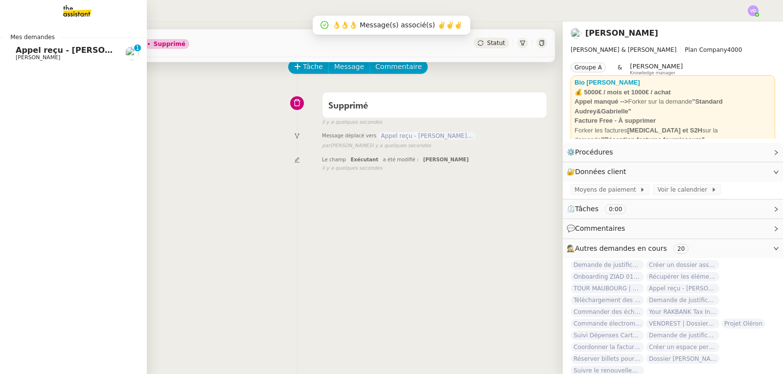
click at [30, 50] on span "Appel reçu - [PERSON_NAME] - Société OBER FLEX" at bounding box center [127, 50] width 222 height 9
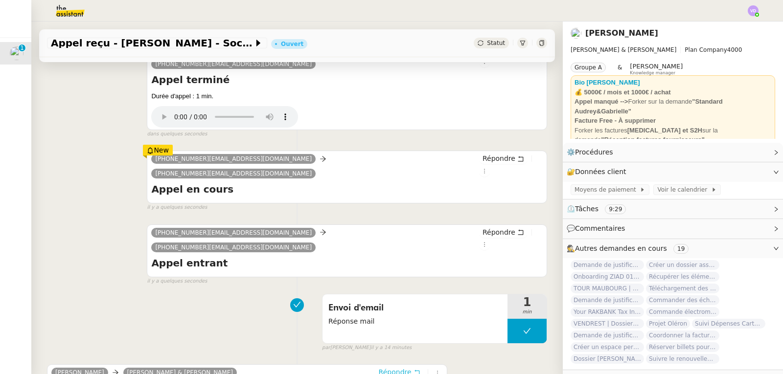
scroll to position [265, 0]
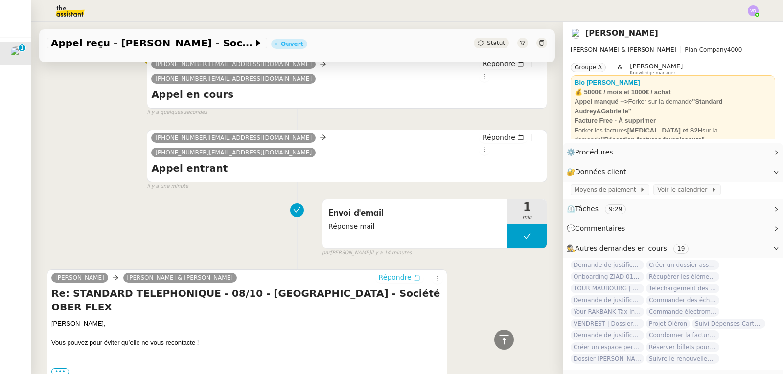
click at [403, 273] on span "Répondre" at bounding box center [395, 278] width 33 height 10
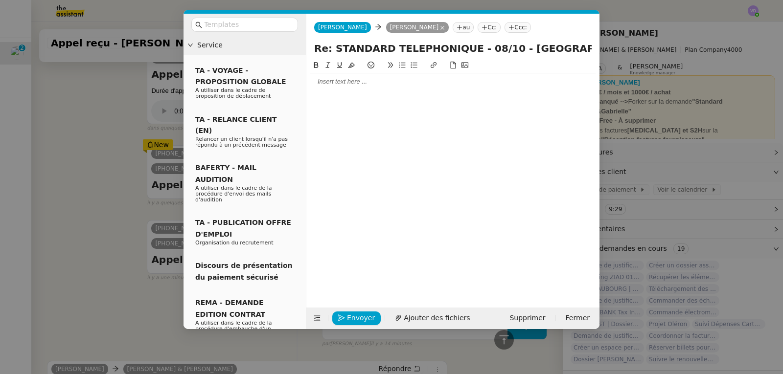
scroll to position [340, 0]
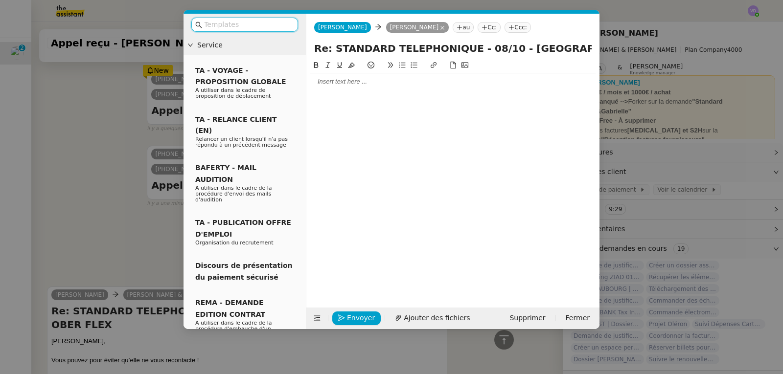
click at [388, 103] on div at bounding box center [452, 176] width 285 height 233
click at [389, 93] on div at bounding box center [452, 176] width 285 height 233
click at [356, 84] on div at bounding box center [452, 81] width 285 height 9
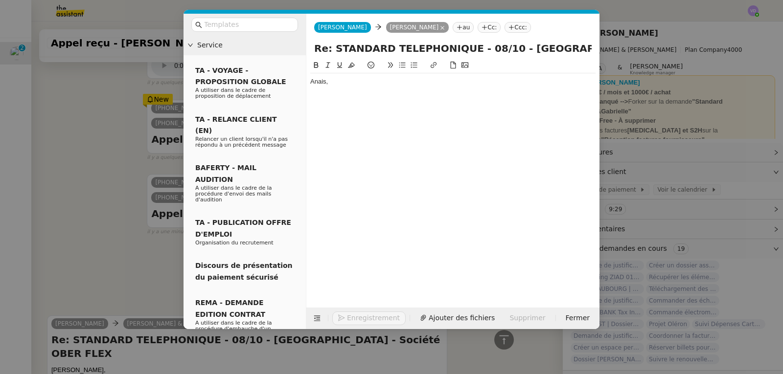
scroll to position [368, 0]
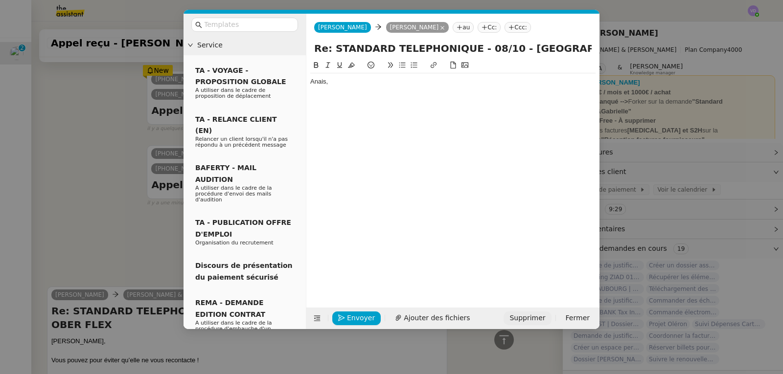
click at [536, 323] on span "Supprimer" at bounding box center [527, 318] width 36 height 11
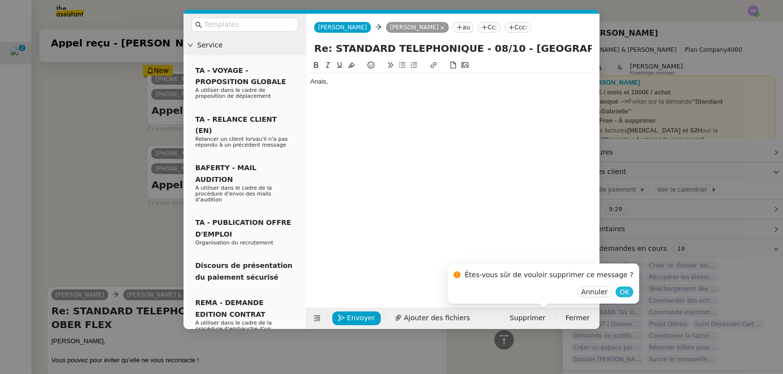
click at [619, 291] on span "OK" at bounding box center [624, 292] width 10 height 10
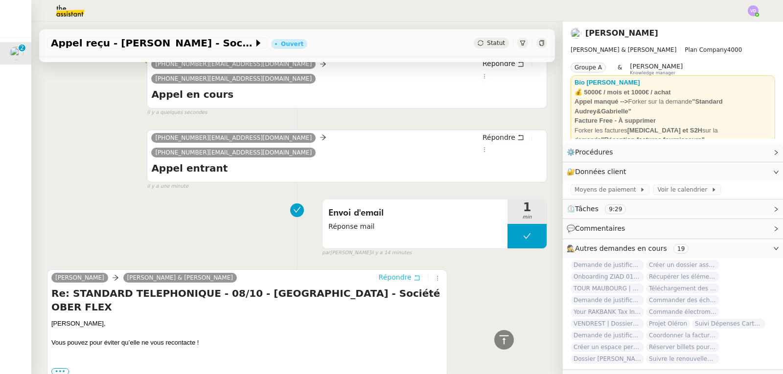
click at [399, 273] on span "Répondre" at bounding box center [395, 278] width 33 height 10
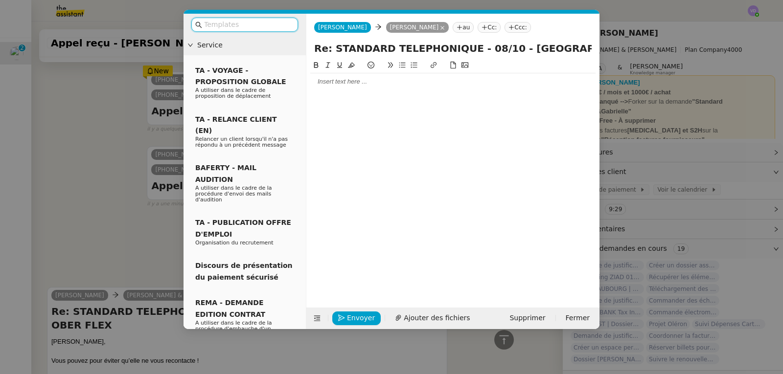
scroll to position [340, 0]
click at [387, 93] on div at bounding box center [452, 176] width 285 height 233
click at [371, 80] on div at bounding box center [452, 81] width 285 height 9
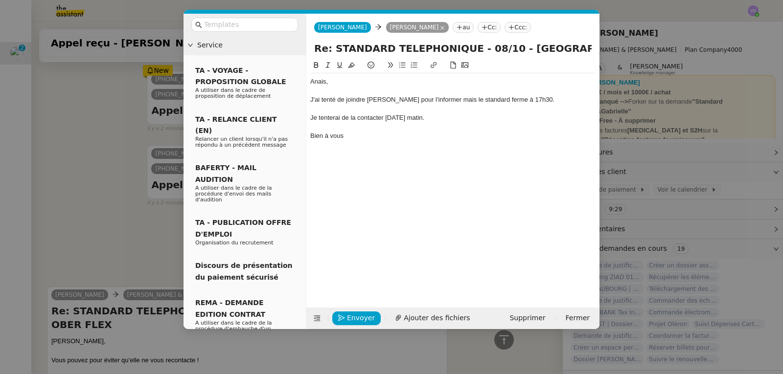
scroll to position [407, 0]
drag, startPoint x: 553, startPoint y: 98, endPoint x: 478, endPoint y: 102, distance: 75.5
click at [477, 101] on div "J'ai tenté de joindre [PERSON_NAME] pour l'informer mais le standard ferme à 17…" at bounding box center [452, 99] width 285 height 9
click at [481, 102] on div "J'ai tenté de joindre [PERSON_NAME] pour l'informer mais le standard ferme à 17…" at bounding box center [452, 99] width 285 height 9
click at [460, 118] on div "Je tenterai de la contacter [DATE] matin." at bounding box center [452, 118] width 285 height 9
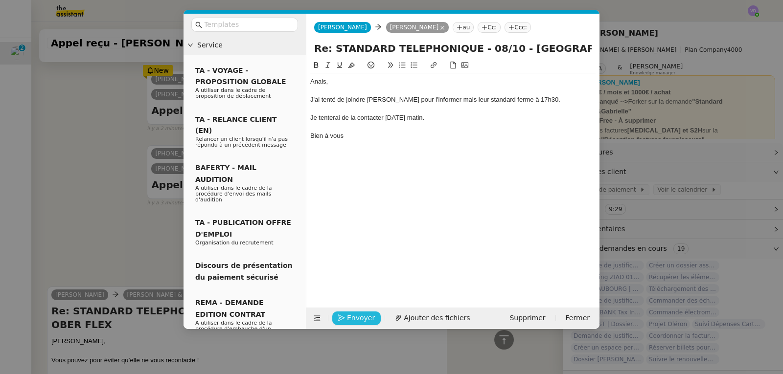
click at [362, 319] on span "Envoyer" at bounding box center [361, 318] width 28 height 11
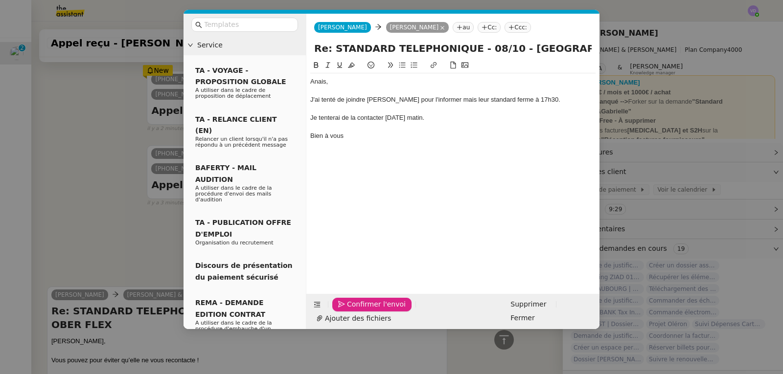
click at [361, 310] on span "Confirmer l'envoi" at bounding box center [376, 304] width 59 height 11
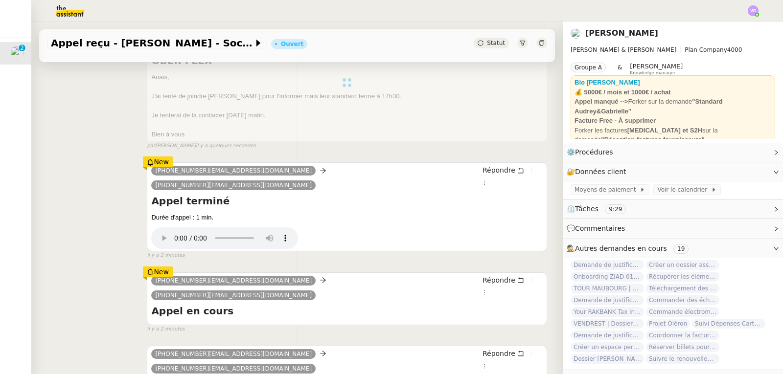
scroll to position [196, 0]
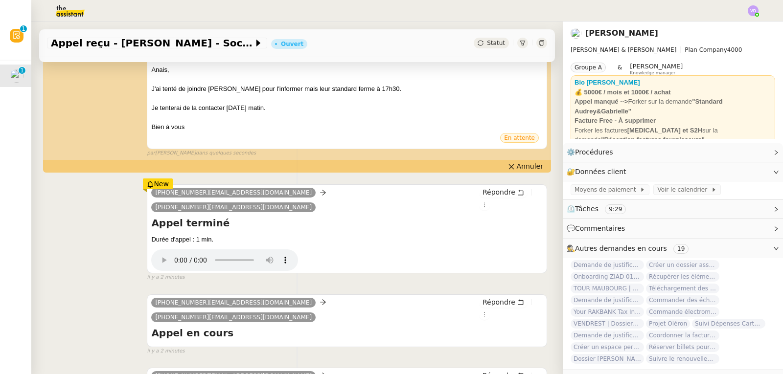
click at [76, 209] on div "[PHONE_NUMBER][EMAIL_ADDRESS][DOMAIN_NAME] [PHONE_NUMBER][EMAIL_ADDRESS][DOMAIN…" at bounding box center [297, 229] width 500 height 106
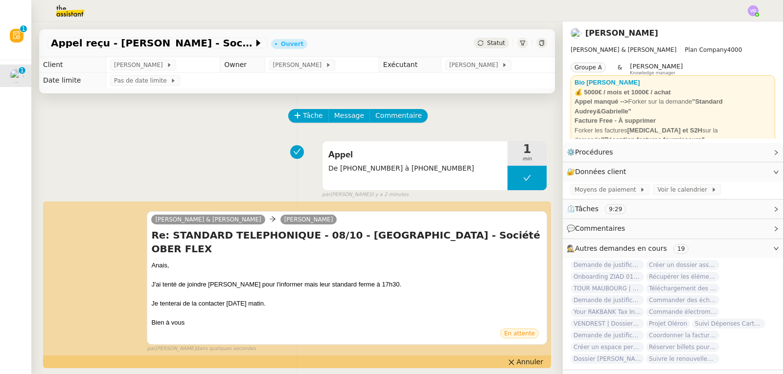
scroll to position [0, 0]
click at [487, 44] on span "Statut" at bounding box center [496, 43] width 18 height 7
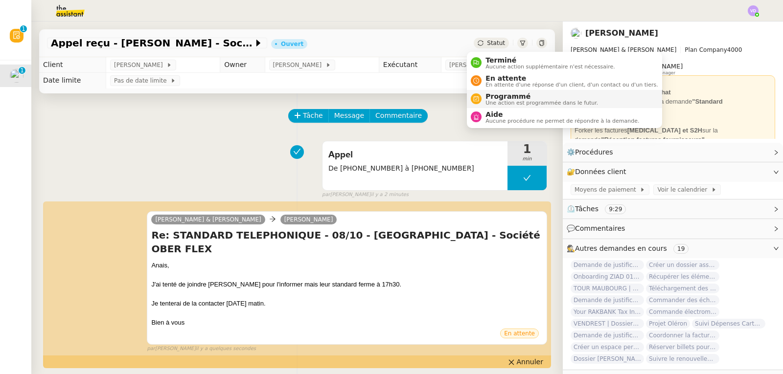
click at [495, 98] on span "Programmé" at bounding box center [541, 96] width 113 height 8
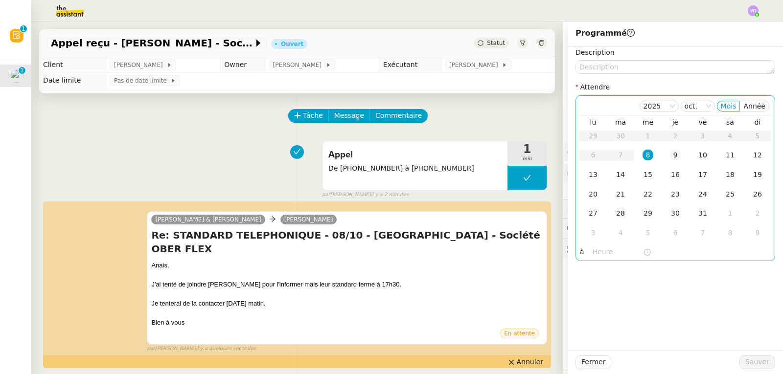
click at [671, 156] on div "9" at bounding box center [675, 155] width 11 height 11
click at [595, 252] on input "text" at bounding box center [618, 252] width 50 height 11
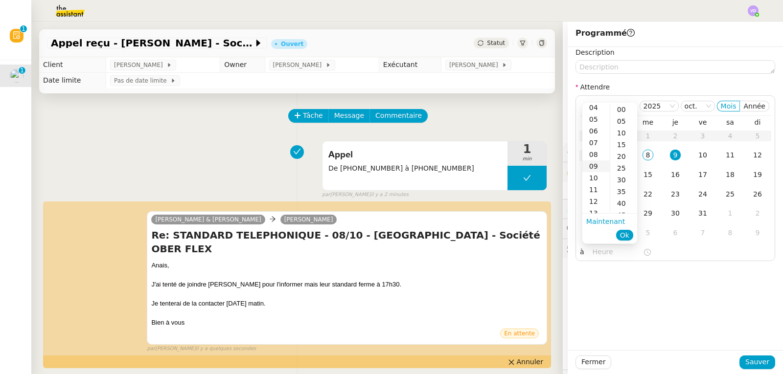
click at [596, 166] on div "09" at bounding box center [595, 166] width 27 height 12
click at [623, 109] on div "00" at bounding box center [623, 110] width 27 height 12
type input "09:00"
click at [623, 232] on span "Ok" at bounding box center [624, 235] width 9 height 10
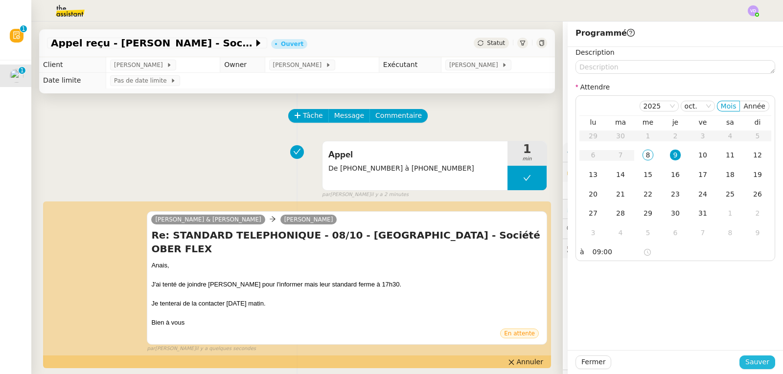
click at [748, 362] on span "Sauver" at bounding box center [757, 362] width 24 height 11
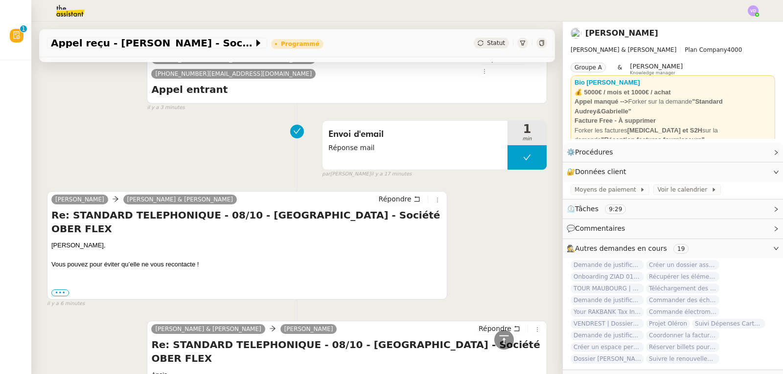
scroll to position [587, 0]
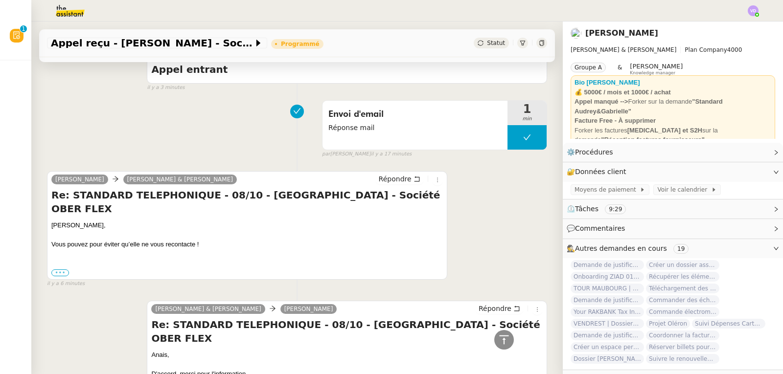
click at [60, 270] on label "•••" at bounding box center [60, 273] width 18 height 7
click at [0, 0] on input "•••" at bounding box center [0, 0] width 0 height 0
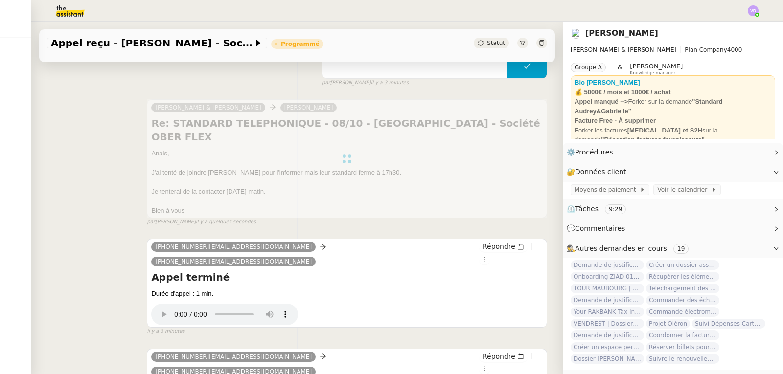
scroll to position [0, 0]
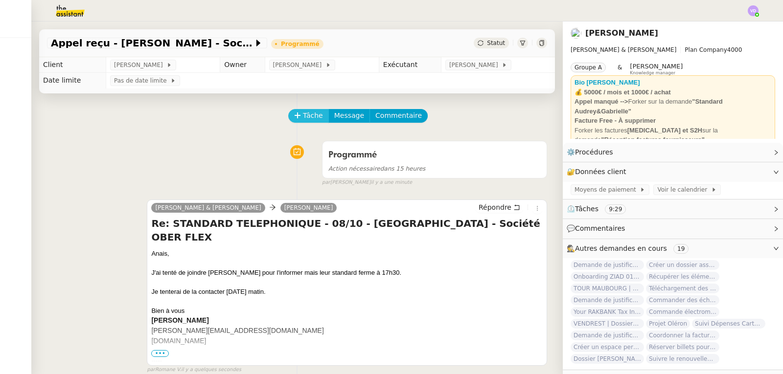
click at [303, 116] on span "Tâche" at bounding box center [313, 115] width 20 height 11
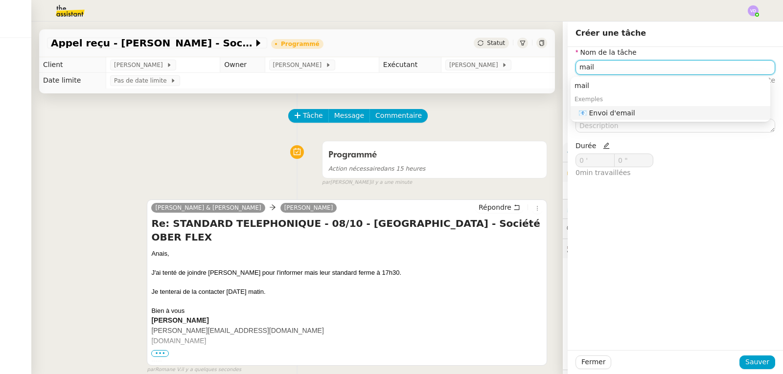
click at [626, 112] on div "📧 Envoi d'email" at bounding box center [672, 113] width 188 height 9
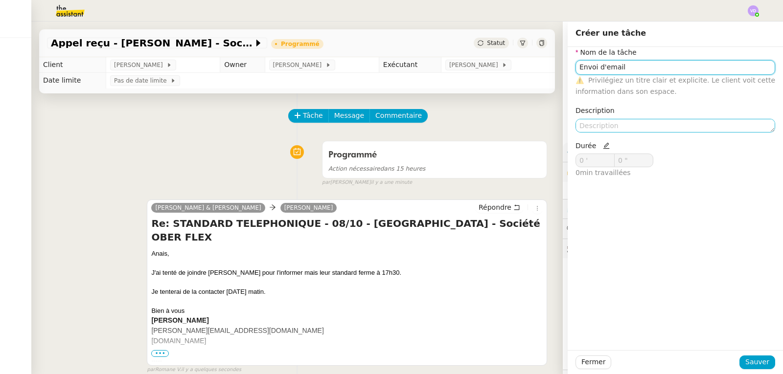
type input "Envoi d'email"
click at [591, 127] on textarea at bounding box center [675, 126] width 200 height 14
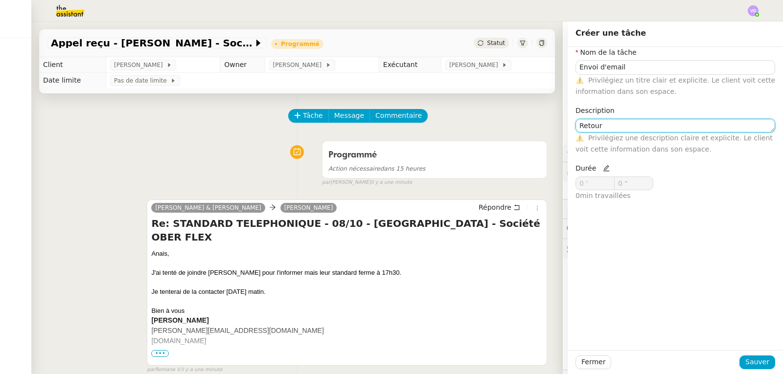
scroll to position [0, 0]
drag, startPoint x: 598, startPoint y: 129, endPoint x: 574, endPoint y: 130, distance: 24.0
click at [575, 130] on textarea "Retour" at bounding box center [675, 126] width 200 height 14
type textarea "[PERSON_NAME] demande de contacte"
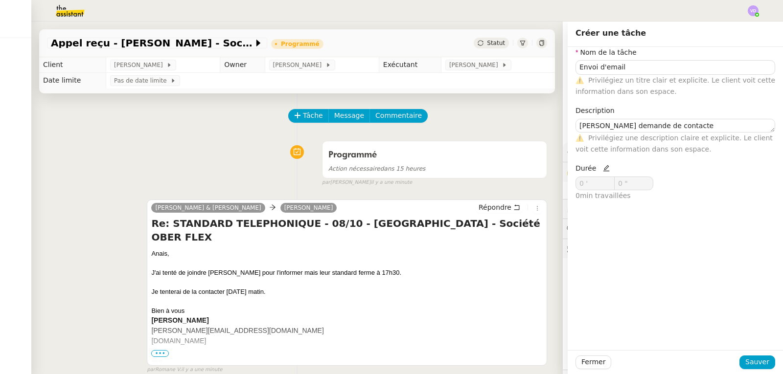
click at [603, 168] on icon at bounding box center [606, 168] width 7 height 7
drag, startPoint x: 592, startPoint y: 176, endPoint x: 585, endPoint y: 180, distance: 7.2
click at [585, 180] on nz-form-item "Durée 0 ' 0 " 0 min travaillées" at bounding box center [623, 182] width 96 height 39
drag, startPoint x: 586, startPoint y: 183, endPoint x: 569, endPoint y: 184, distance: 16.7
click at [576, 184] on input "0 '" at bounding box center [595, 183] width 38 height 13
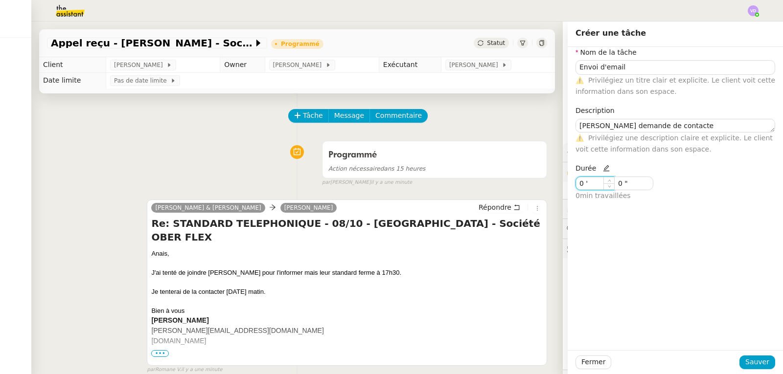
type input "1 '"
click at [761, 365] on span "Sauver" at bounding box center [757, 362] width 24 height 11
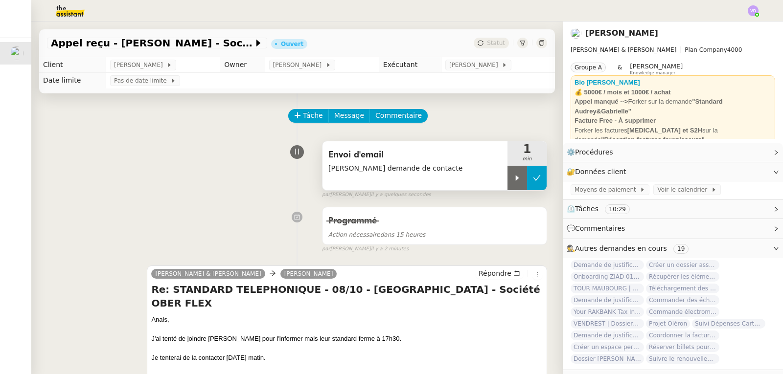
click at [533, 176] on icon at bounding box center [537, 178] width 8 height 8
click at [83, 204] on div "Programmé Action nécessaire dans 15 heures false par [PERSON_NAME] il y a 2 min…" at bounding box center [297, 228] width 500 height 50
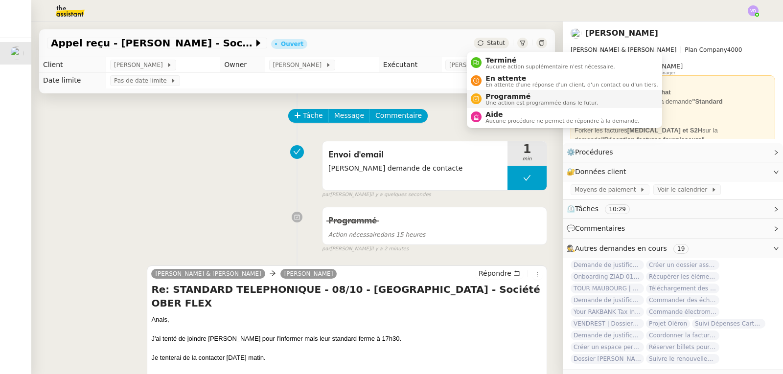
click at [501, 97] on span "Programmé" at bounding box center [541, 96] width 113 height 8
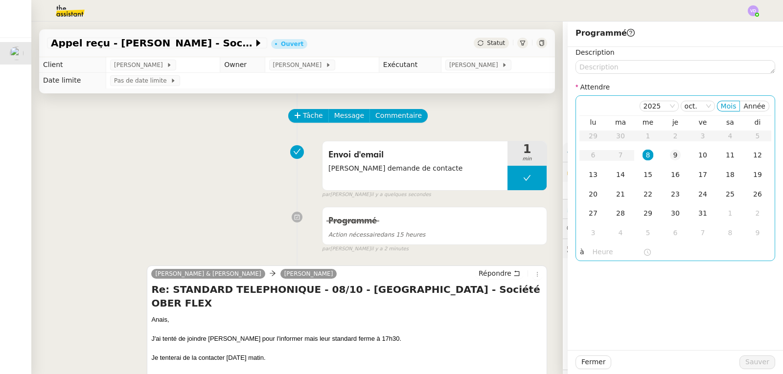
click at [670, 156] on div "9" at bounding box center [675, 155] width 11 height 11
click at [610, 247] on input "text" at bounding box center [618, 252] width 50 height 11
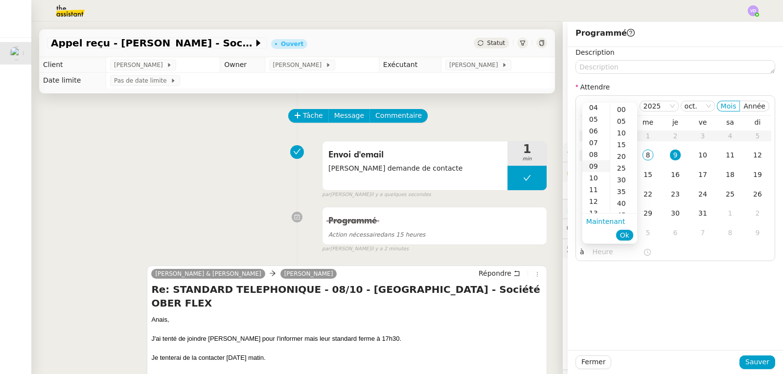
click at [599, 163] on div "09" at bounding box center [595, 166] width 27 height 12
type input "09:00"
click at [619, 111] on div "00" at bounding box center [623, 110] width 27 height 12
click at [627, 240] on span "Ok" at bounding box center [624, 235] width 9 height 10
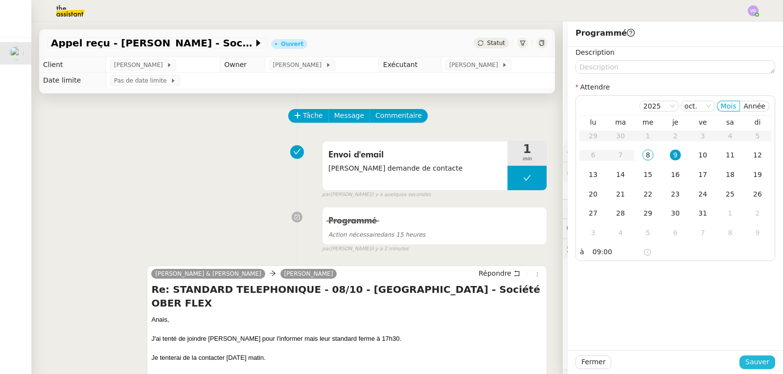
click at [751, 360] on span "Sauver" at bounding box center [757, 362] width 24 height 11
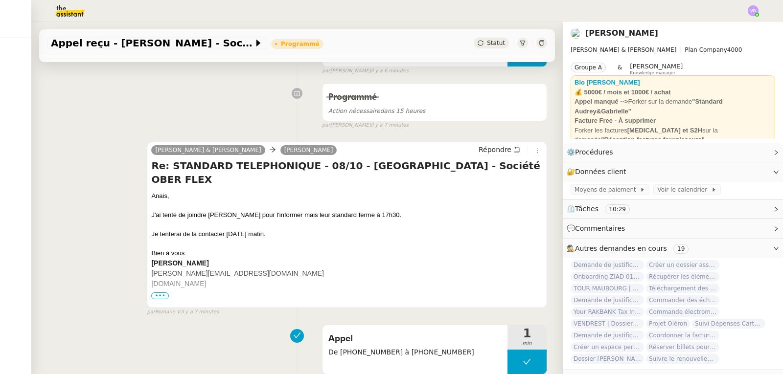
scroll to position [196, 0]
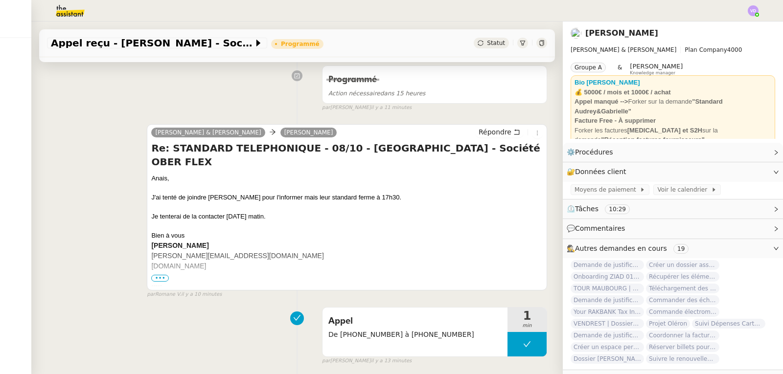
click at [65, 168] on div "[PERSON_NAME] & [PERSON_NAME] Répondre Re: STANDARD TELEPHONIQUE - 08/10 - [GEO…" at bounding box center [297, 206] width 500 height 183
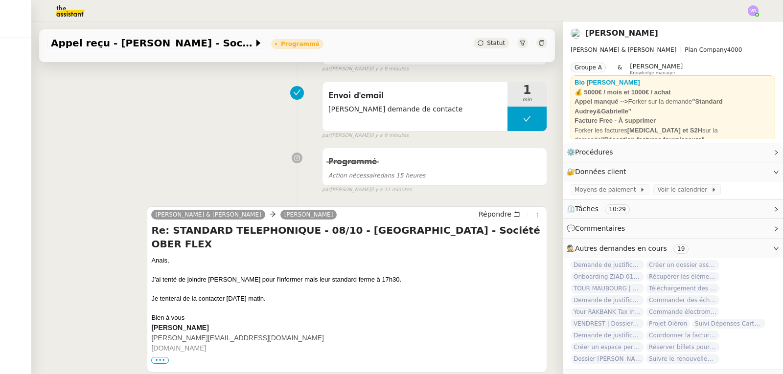
scroll to position [0, 0]
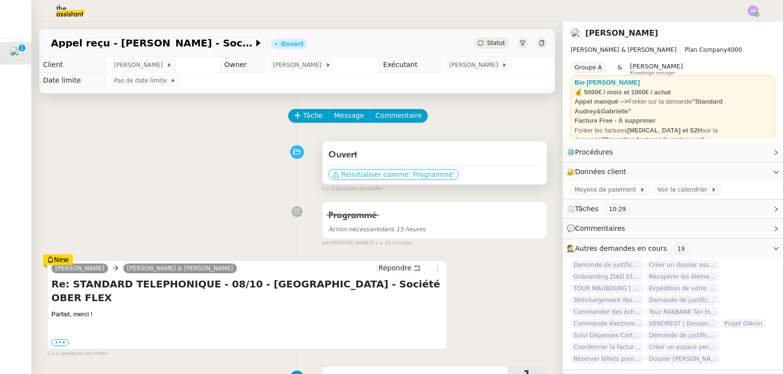
click at [422, 176] on span "' Programmé'" at bounding box center [432, 175] width 46 height 10
